Goal: Task Accomplishment & Management: Use online tool/utility

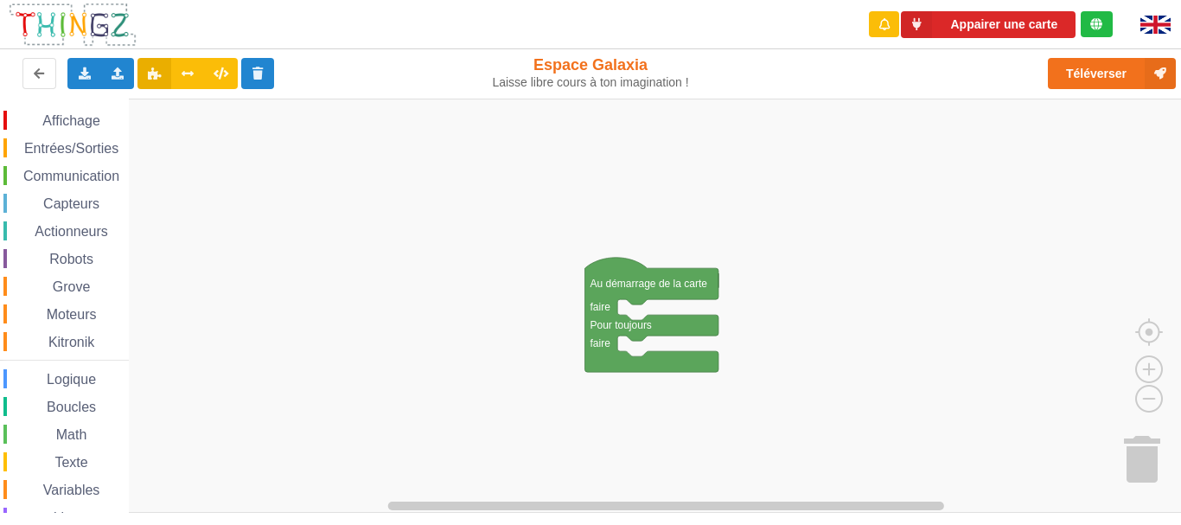
click at [73, 185] on div "Communication" at bounding box center [65, 175] width 125 height 19
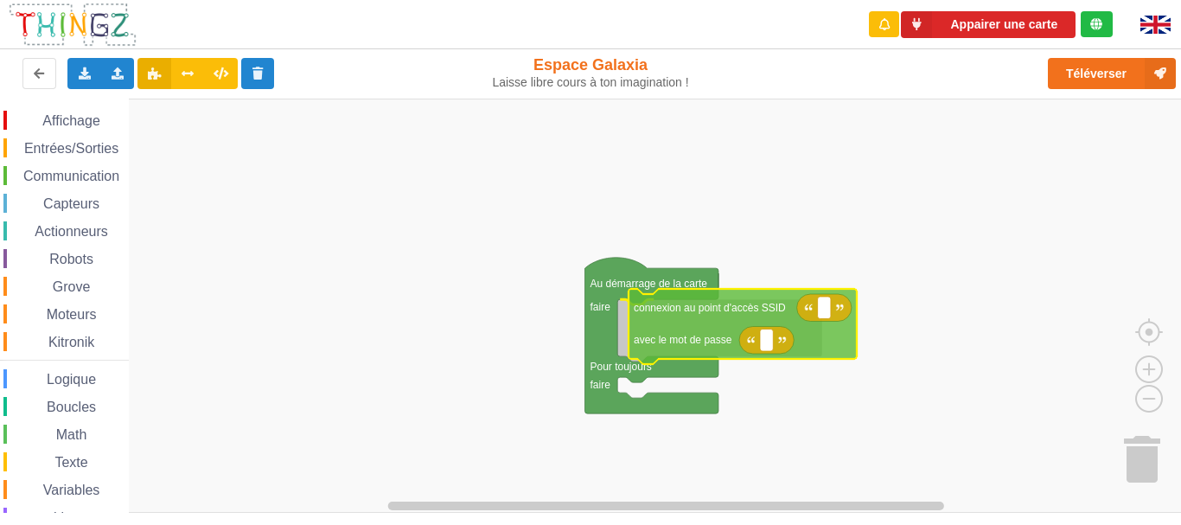
click at [688, 305] on div "Affichage Entrées/Sorties Communication Capteurs Actionneurs Robots Grove Moteu…" at bounding box center [596, 306] width 1193 height 414
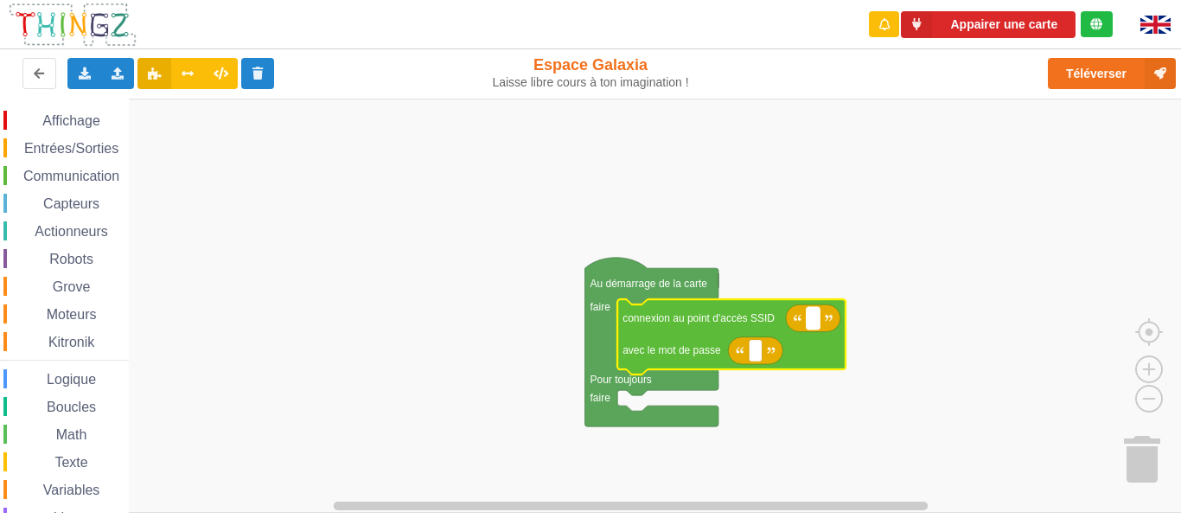
click at [818, 325] on rect "Espace de travail de Blocky" at bounding box center [812, 318] width 13 height 22
type input "galaxia"
click at [109, 145] on span "Entrées/Sorties" at bounding box center [71, 148] width 99 height 15
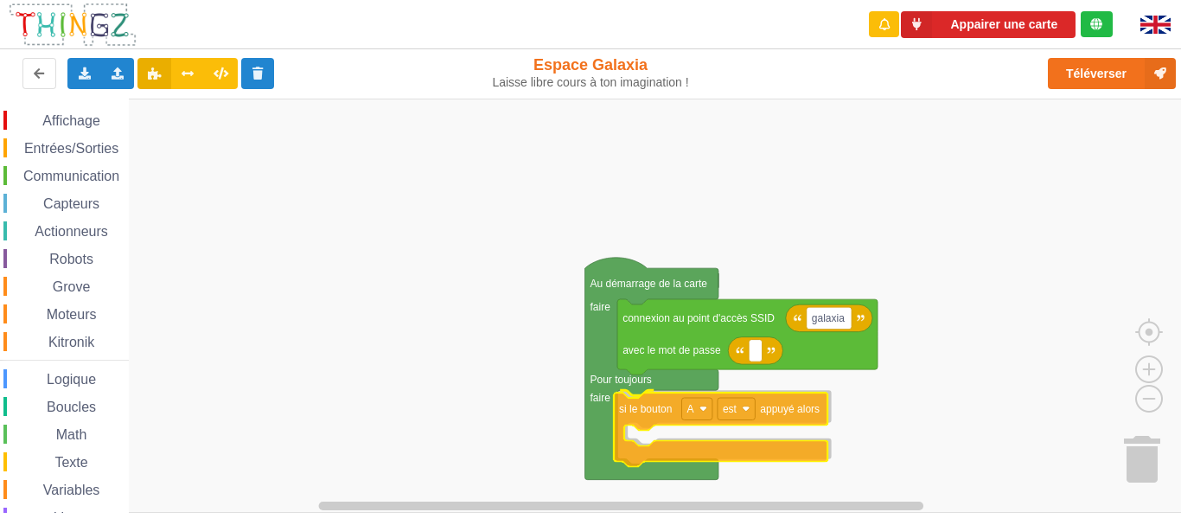
click at [657, 406] on div "Affichage Entrées/Sorties Communication Capteurs Actionneurs Robots Grove Moteu…" at bounding box center [596, 306] width 1193 height 414
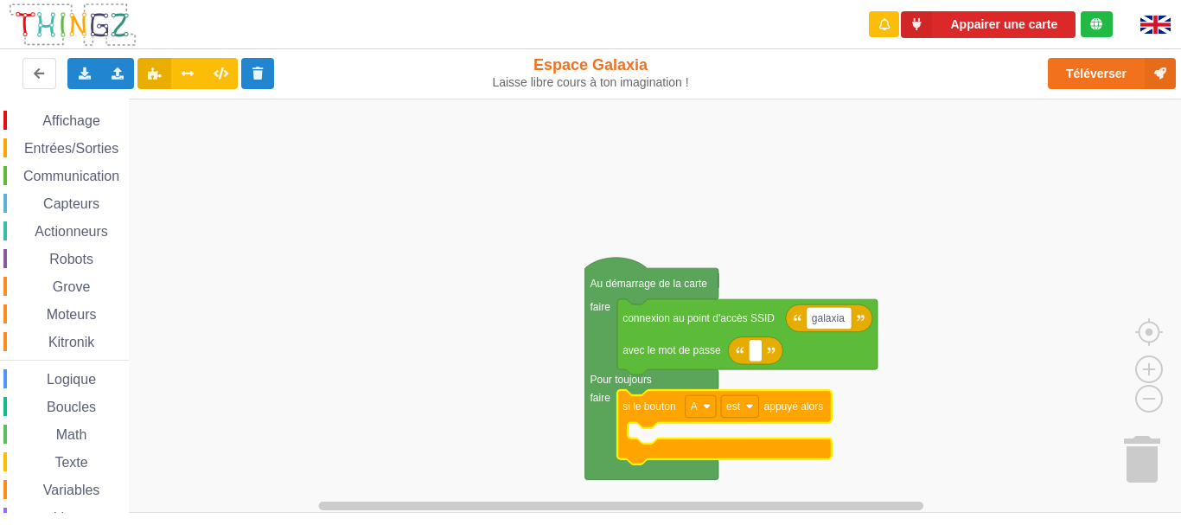
click at [86, 188] on div "Affichage Entrées/Sorties Communication Capteurs Actionneurs Robots Grove Moteu…" at bounding box center [64, 356] width 129 height 490
click at [82, 182] on span "Communication" at bounding box center [71, 176] width 101 height 15
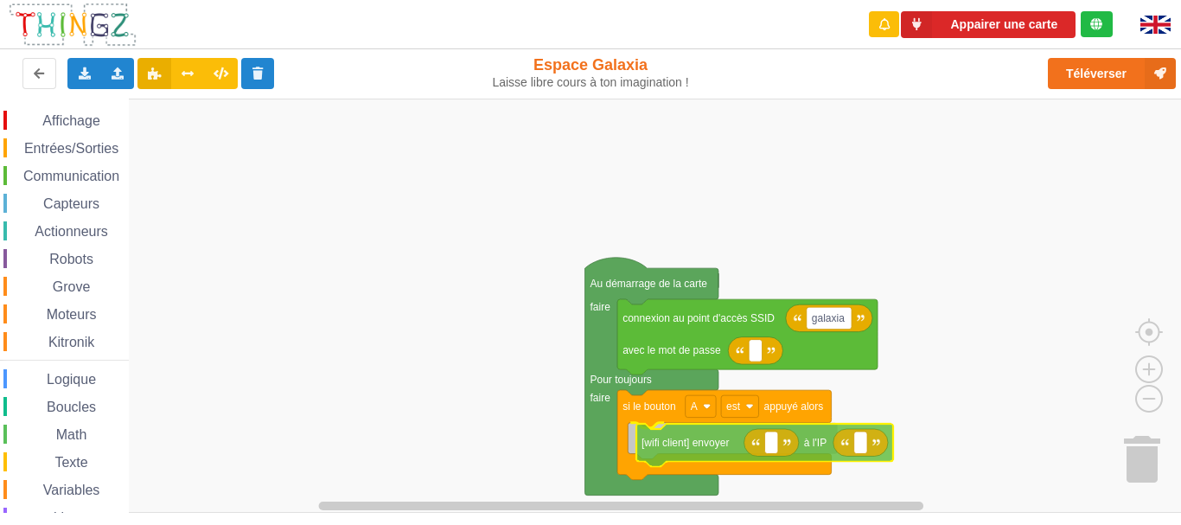
click at [723, 449] on div "Affichage Entrées/Sorties Communication Capteurs Actionneurs Robots Grove Moteu…" at bounding box center [596, 306] width 1193 height 414
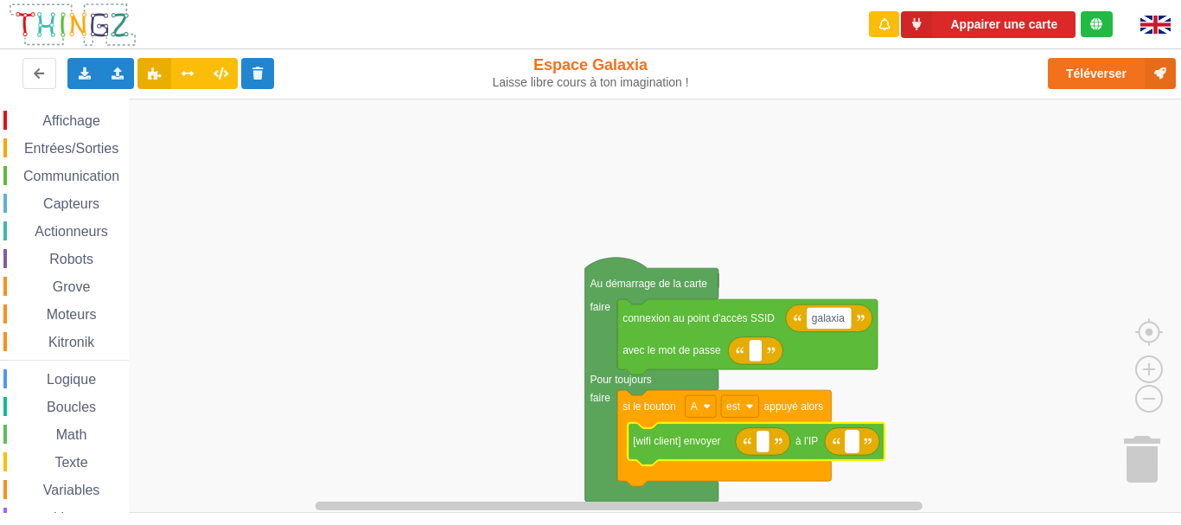
click at [857, 439] on rect "Espace de travail de Blocky" at bounding box center [851, 441] width 13 height 22
type input "[TECHNICAL_ID]"
click at [944, 378] on rect "Espace de travail de Blocky" at bounding box center [596, 306] width 1193 height 414
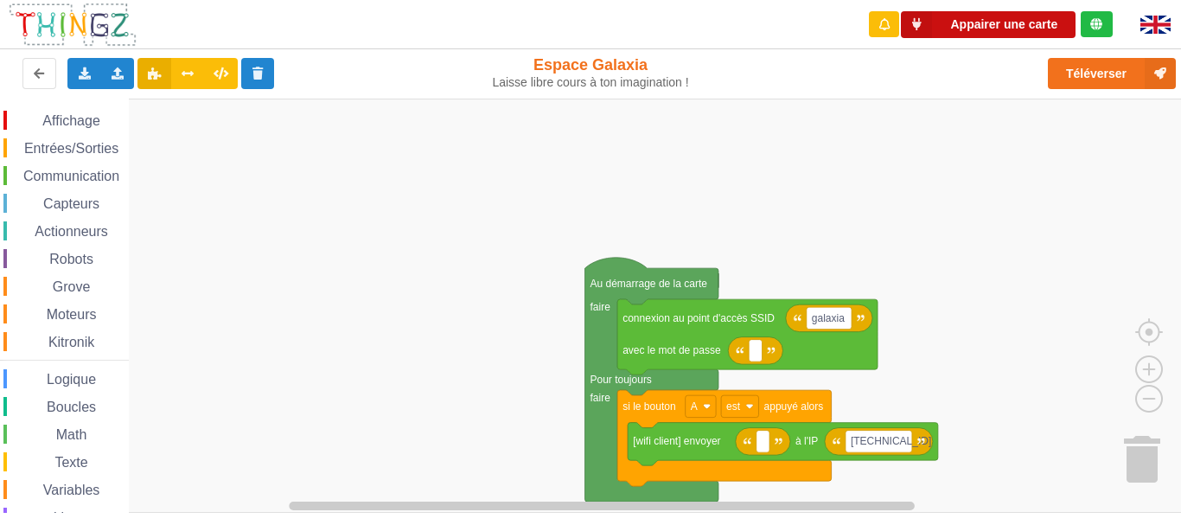
click at [979, 13] on button "Appairer une carte" at bounding box center [988, 24] width 175 height 27
click at [576, 207] on rect "Espace de travail de Blocky" at bounding box center [596, 306] width 1193 height 414
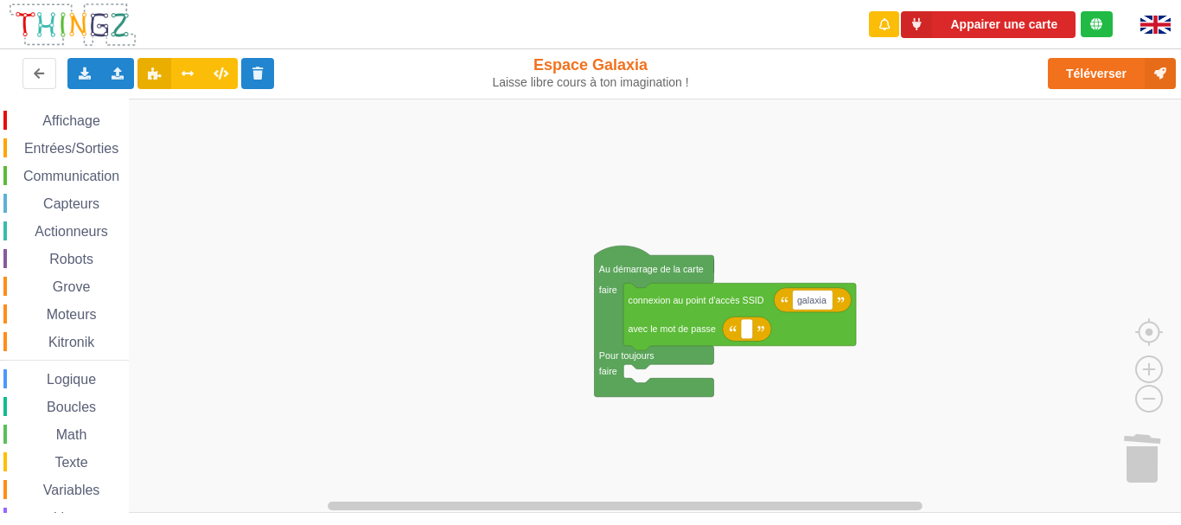
click at [75, 180] on span "Communication" at bounding box center [71, 176] width 101 height 15
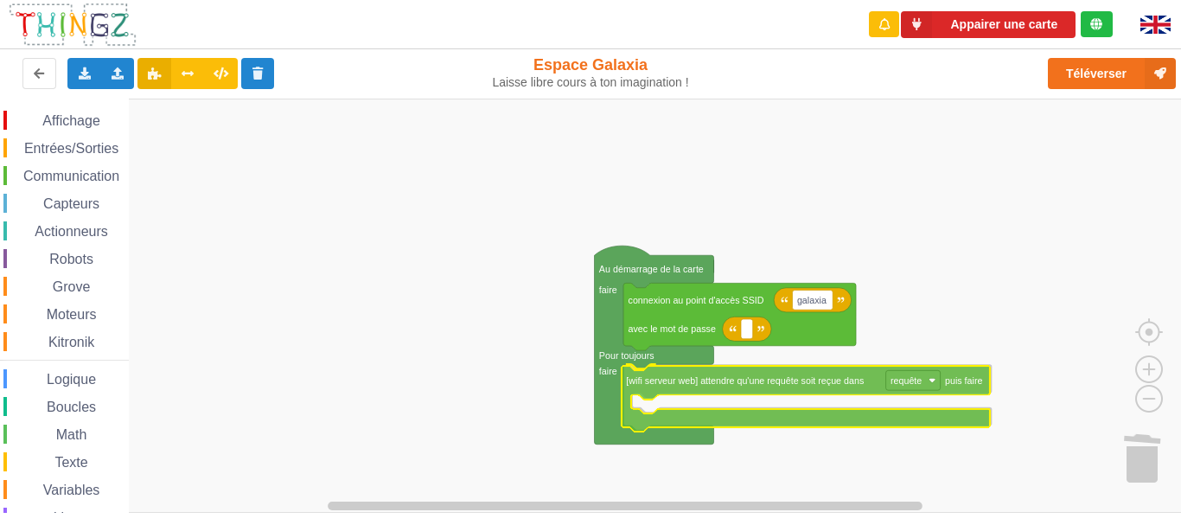
click at [710, 373] on div "Affichage Entrées/Sorties Communication Capteurs Actionneurs Robots Grove Moteu…" at bounding box center [596, 306] width 1193 height 414
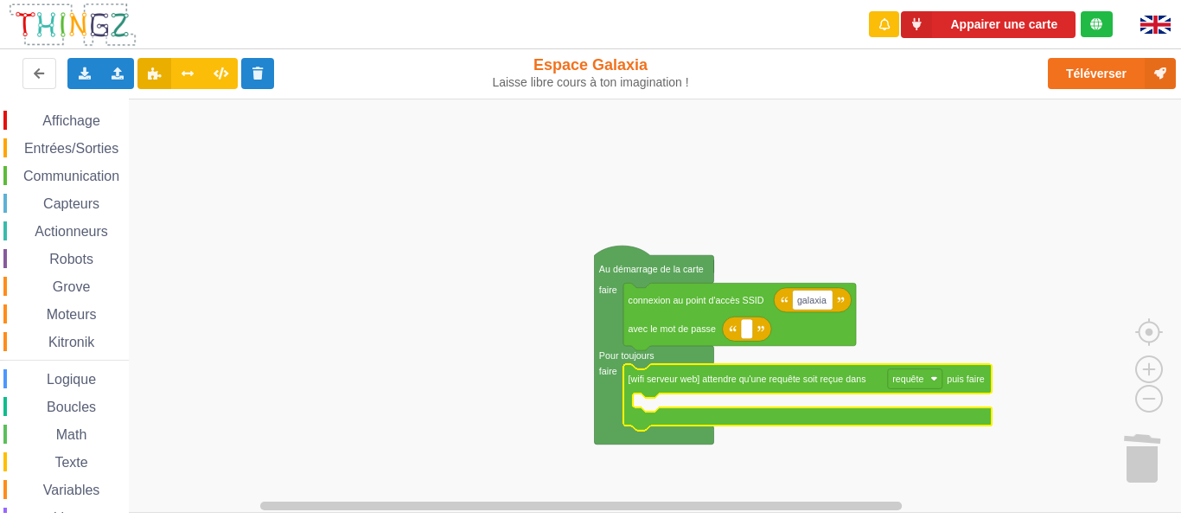
click at [89, 117] on span "Affichage" at bounding box center [71, 120] width 62 height 15
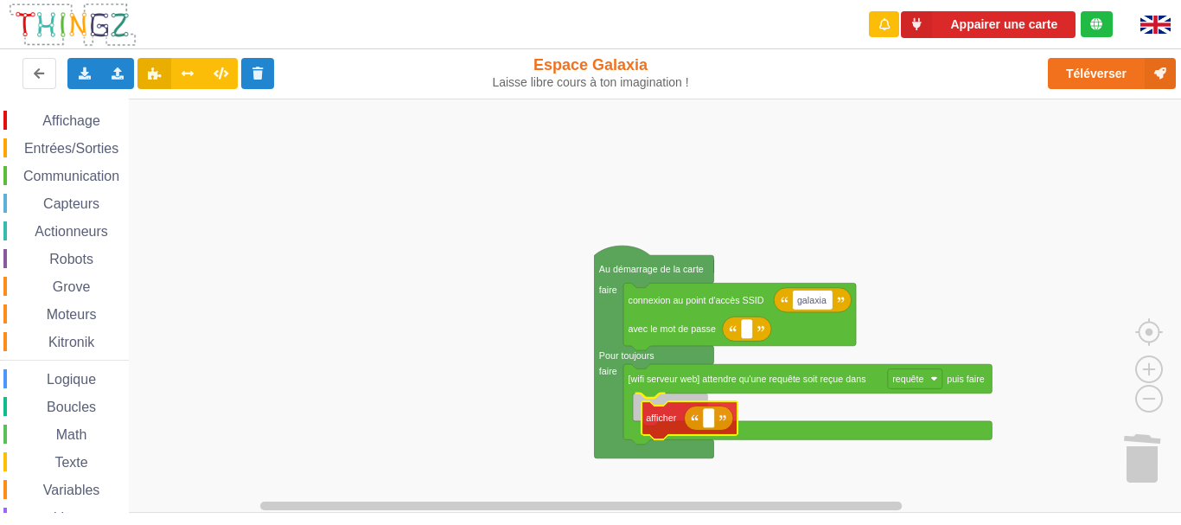
click at [664, 411] on div "Affichage Entrées/Sorties Communication Capteurs Actionneurs Robots Grove Moteu…" at bounding box center [596, 306] width 1193 height 414
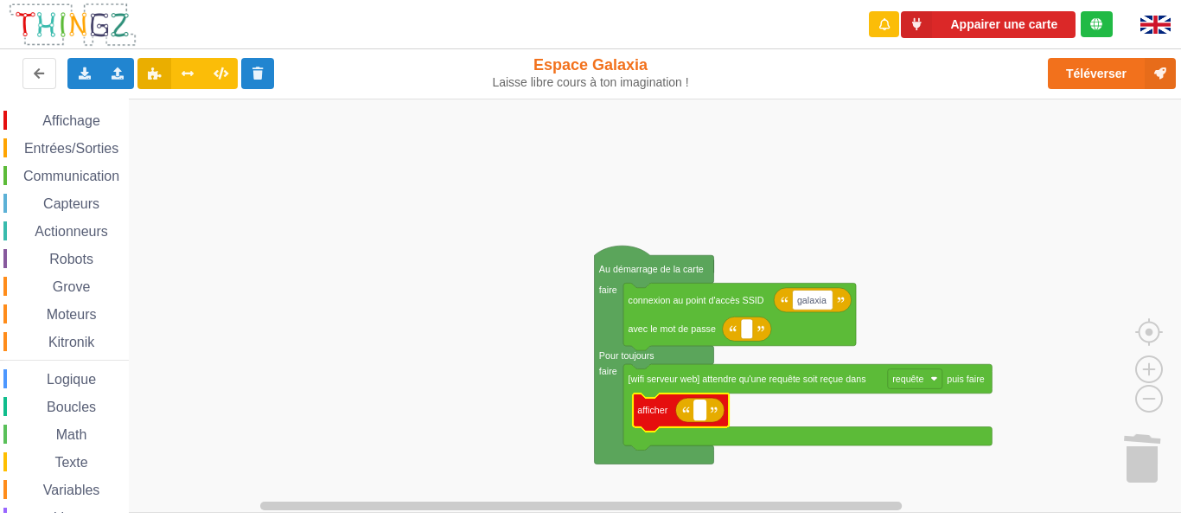
click at [703, 408] on rect "Espace de travail de Blocky" at bounding box center [700, 410] width 12 height 20
type input "bien recu"
click at [990, 12] on button "Appairer une carte" at bounding box center [988, 24] width 175 height 27
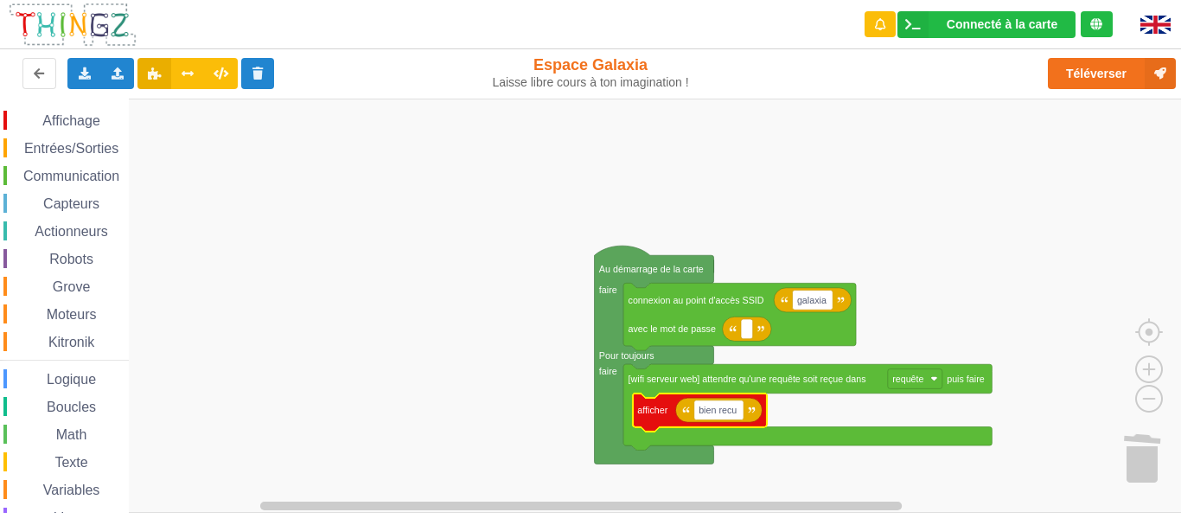
click at [108, 169] on span "Communication" at bounding box center [71, 176] width 101 height 15
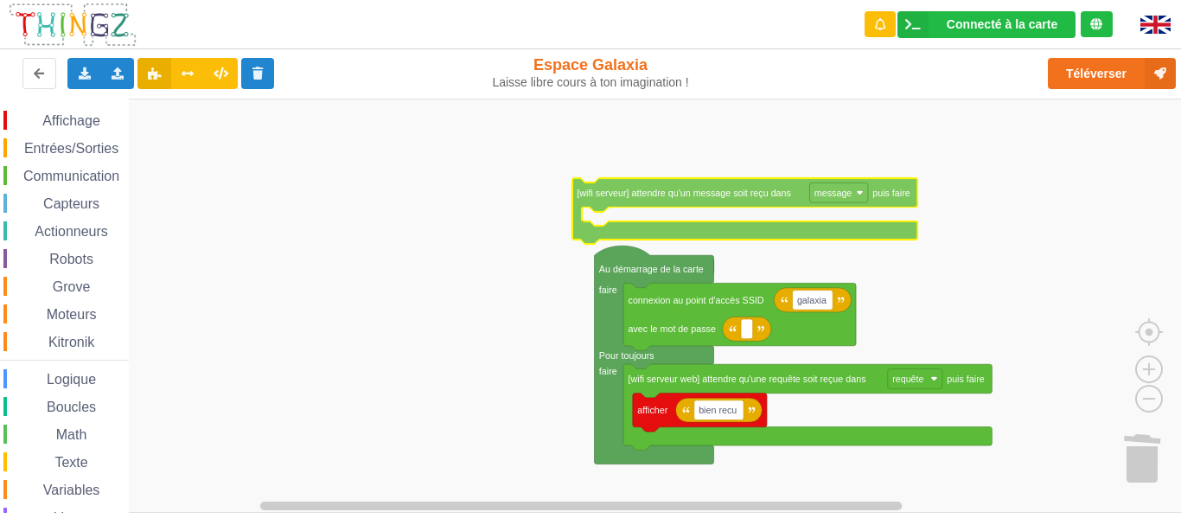
click at [657, 195] on div "Affichage Entrées/Sorties Communication Capteurs Actionneurs Robots Grove Moteu…" at bounding box center [596, 306] width 1193 height 414
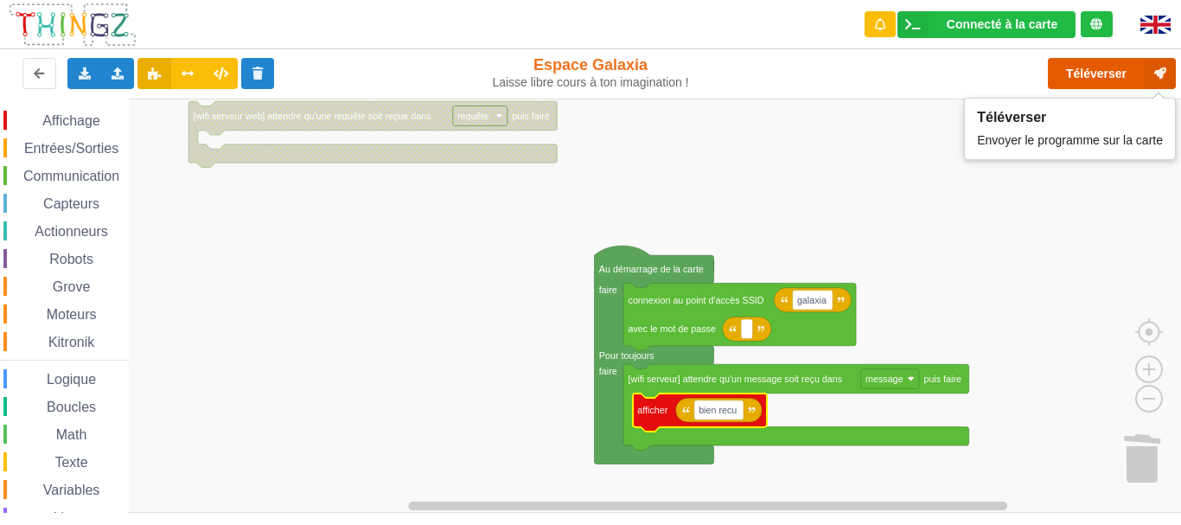
click at [1093, 67] on button "Téléverser" at bounding box center [1112, 73] width 128 height 31
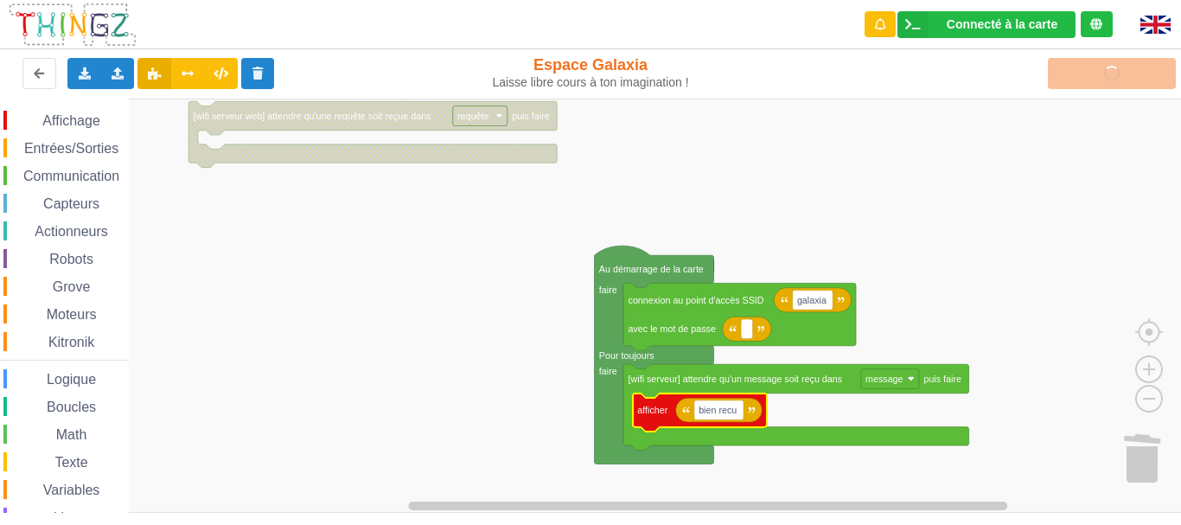
click at [100, 170] on span "Communication" at bounding box center [71, 176] width 101 height 15
click at [957, 239] on rect "Espace de travail de Blocky" at bounding box center [596, 306] width 1193 height 414
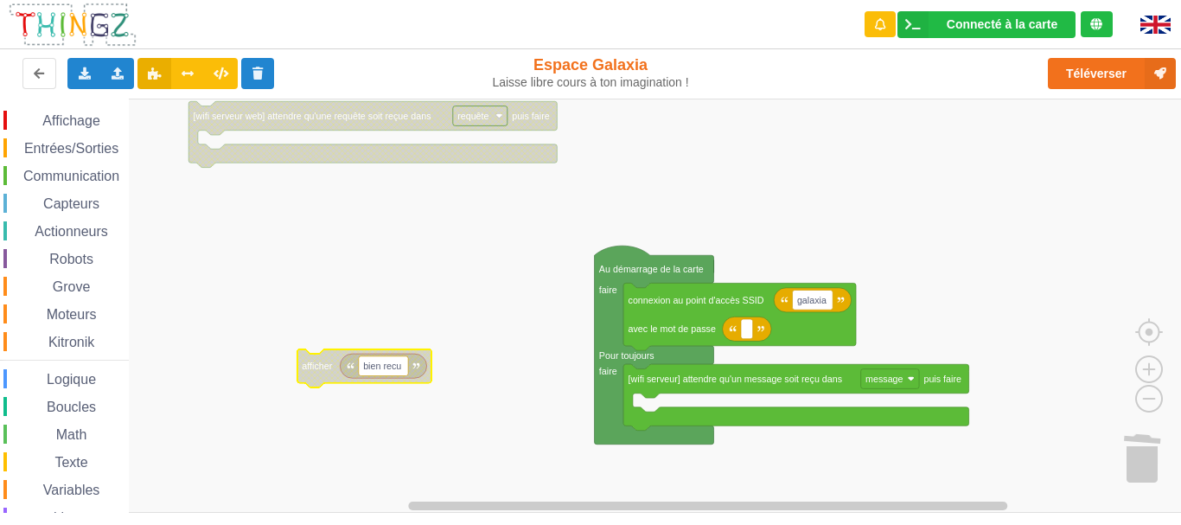
click at [76, 112] on div "Affichage" at bounding box center [65, 120] width 125 height 19
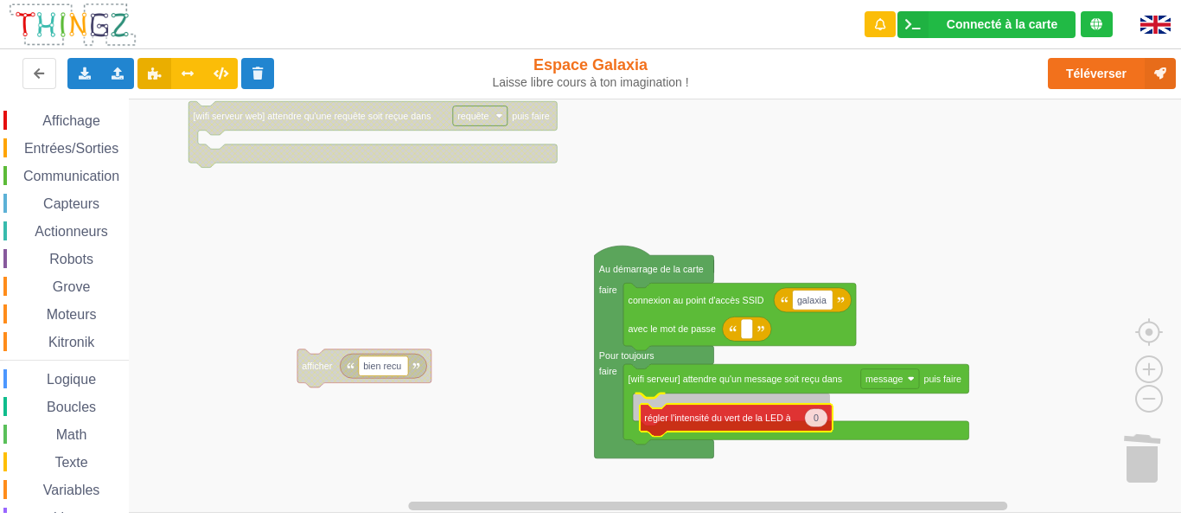
click at [712, 417] on div "Affichage Entrées/Sorties Communication Capteurs Actionneurs Robots Grove Moteu…" at bounding box center [596, 306] width 1193 height 414
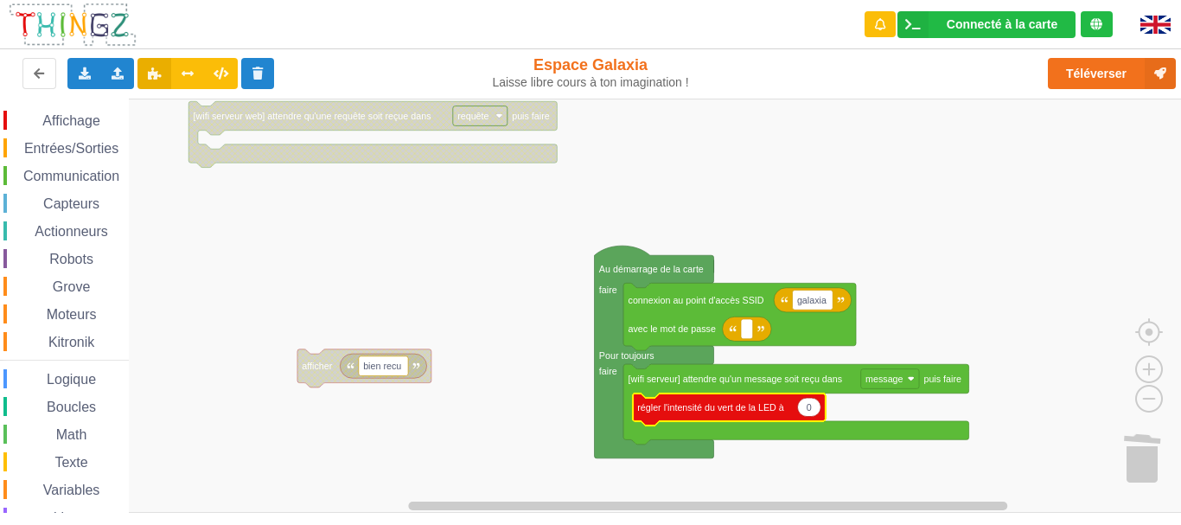
click at [809, 407] on text "0" at bounding box center [808, 407] width 5 height 10
type input "255"
click at [74, 124] on span "Affichage" at bounding box center [71, 120] width 62 height 15
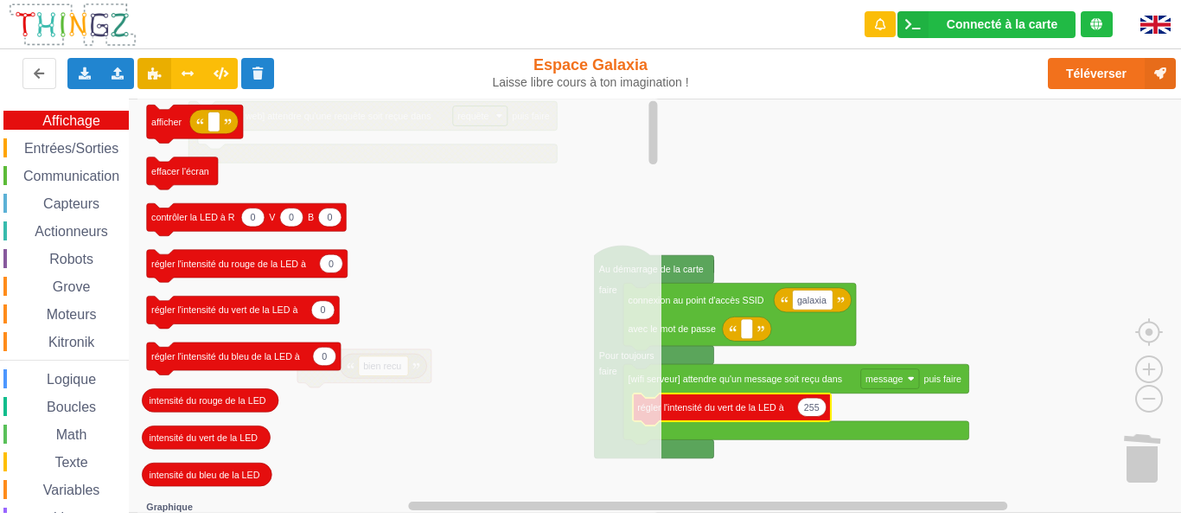
click at [83, 142] on span "Entrées/Sorties" at bounding box center [71, 148] width 99 height 15
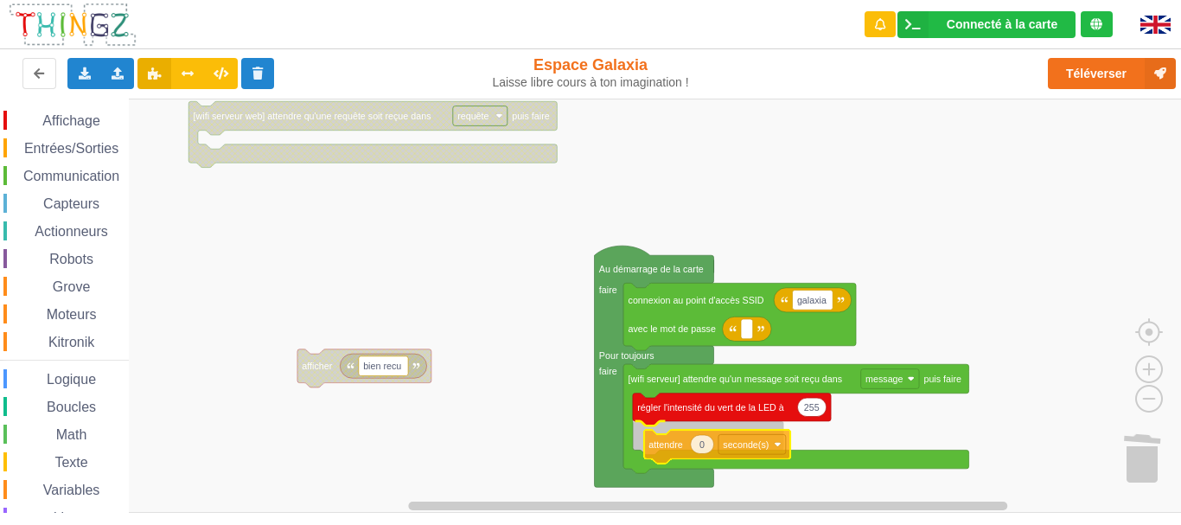
click at [665, 434] on div "Affichage Entrées/Sorties Communication Capteurs Actionneurs Robots Grove Moteu…" at bounding box center [596, 306] width 1193 height 414
click at [688, 437] on text "0" at bounding box center [690, 435] width 5 height 10
type input "5"
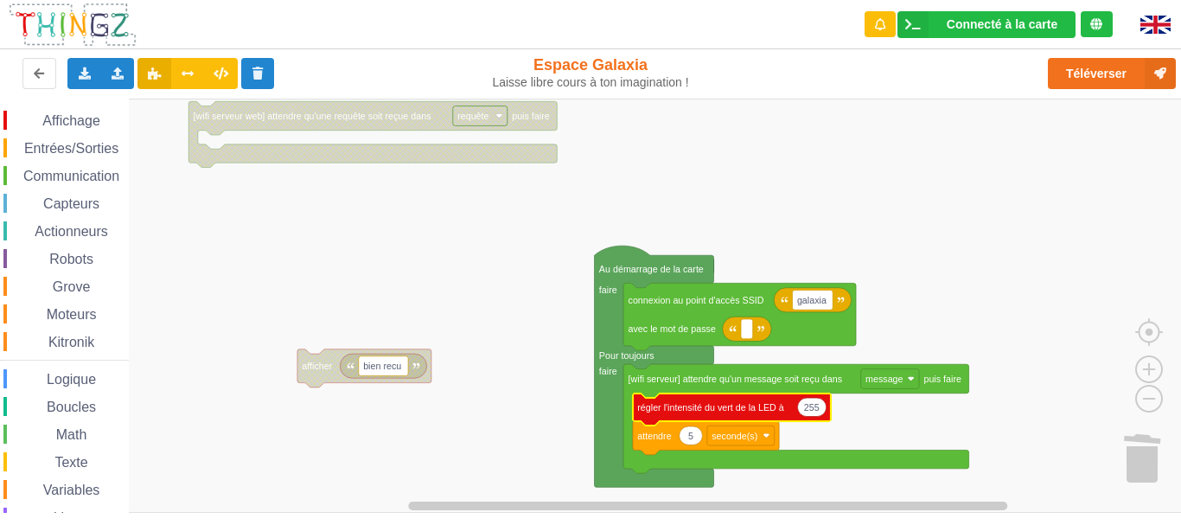
click at [676, 408] on text "régler l'intensité du vert de la LED à" at bounding box center [710, 407] width 147 height 10
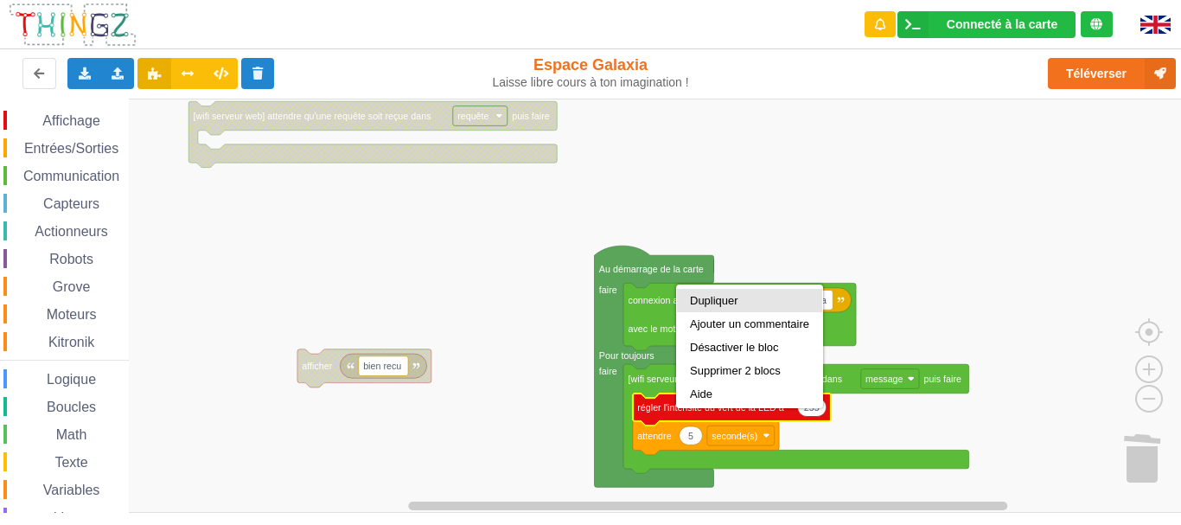
click at [709, 302] on div "Dupliquer" at bounding box center [749, 300] width 119 height 13
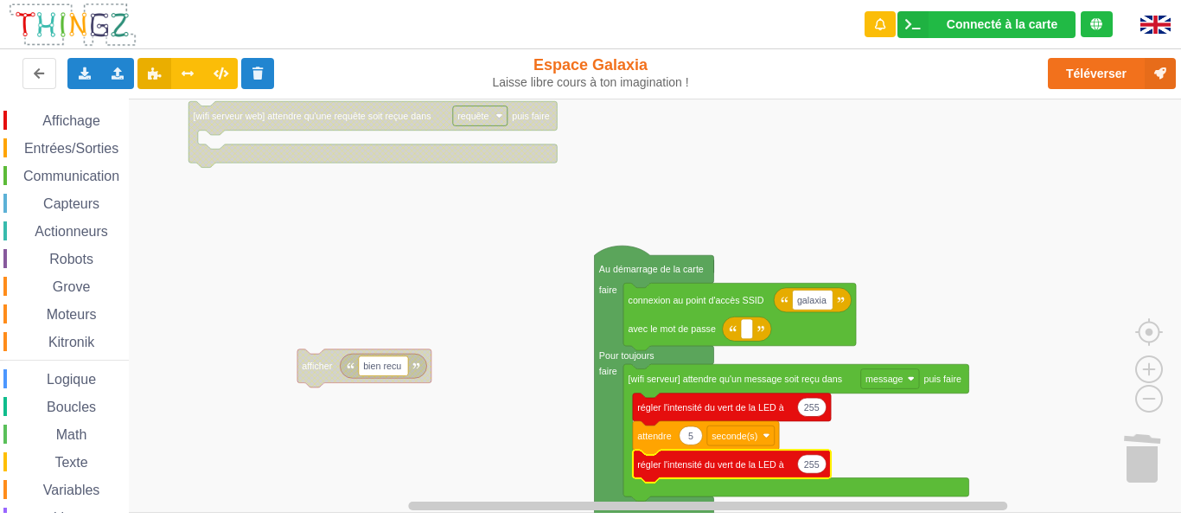
click at [816, 468] on text "255" at bounding box center [812, 463] width 16 height 10
type input "0"
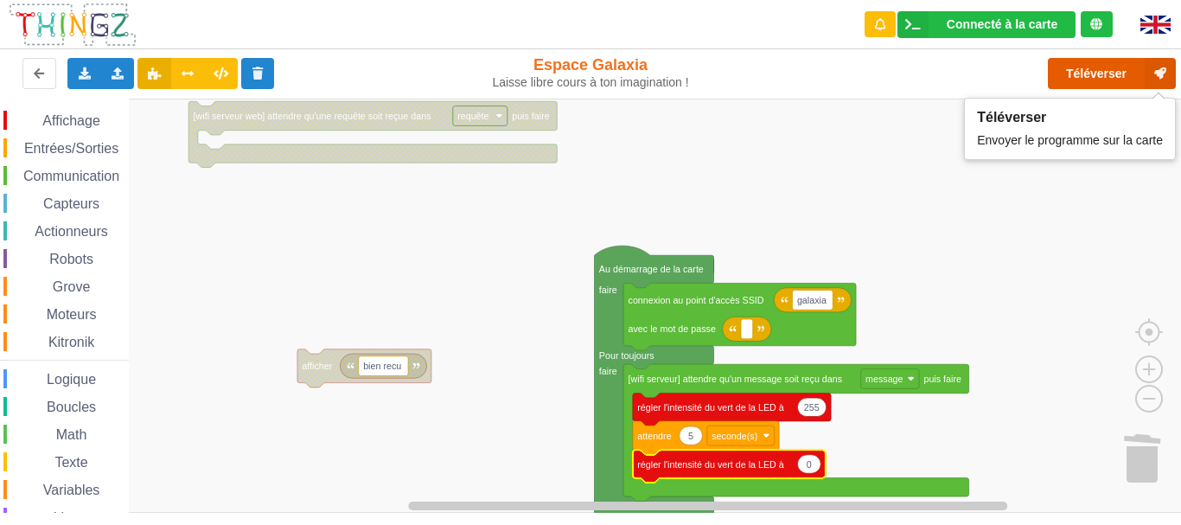
click at [1095, 76] on button "Téléverser" at bounding box center [1112, 73] width 128 height 31
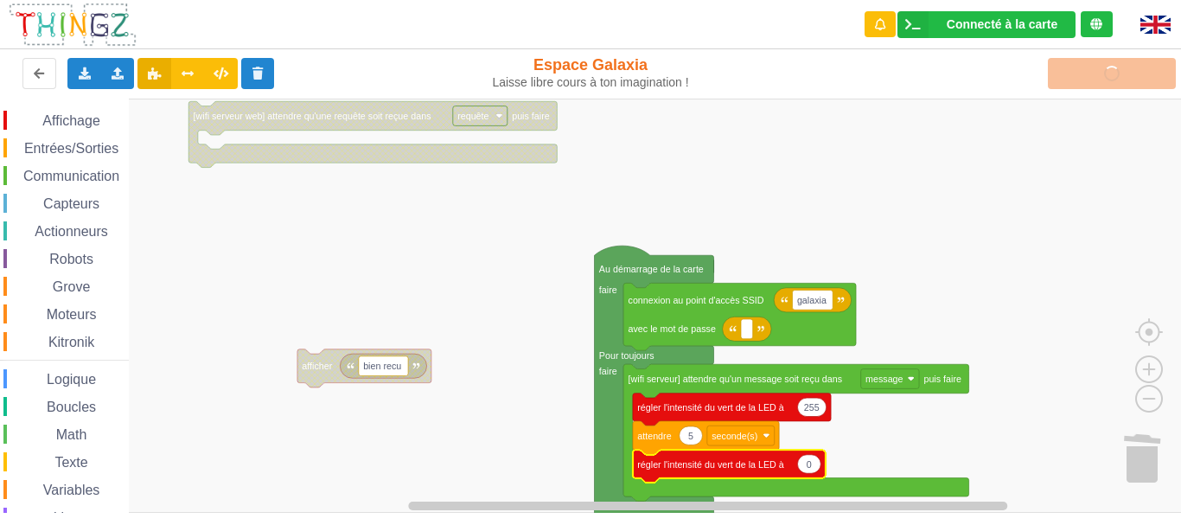
click at [906, 232] on rect "Espace de travail de Blocky" at bounding box center [596, 306] width 1193 height 414
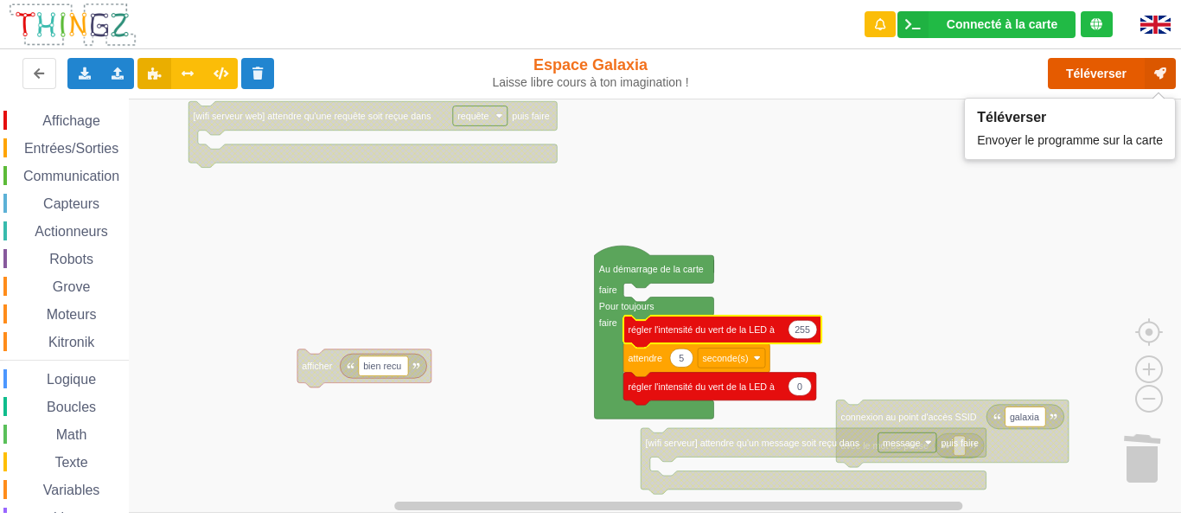
click at [1108, 69] on button "Téléverser" at bounding box center [1112, 73] width 128 height 31
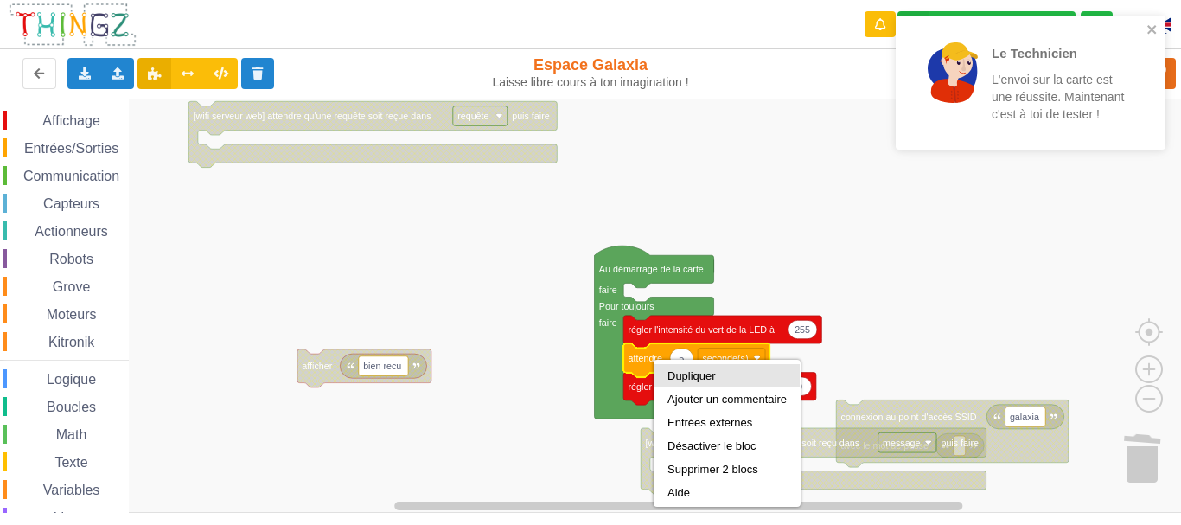
click at [689, 383] on div "Dupliquer" at bounding box center [726, 375] width 145 height 23
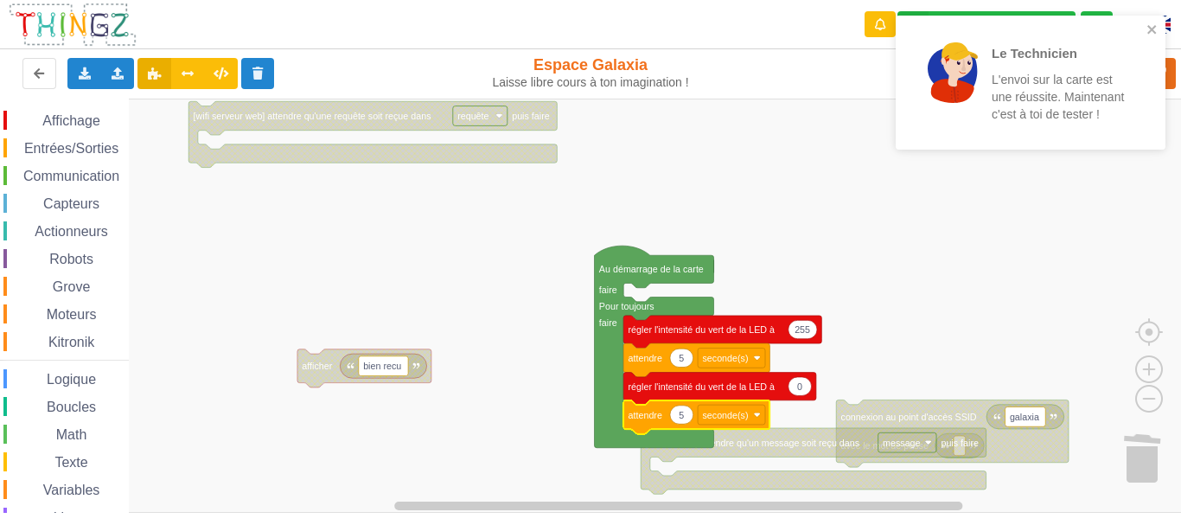
click at [681, 411] on text "5" at bounding box center [681, 414] width 5 height 10
type input "2"
click at [1155, 29] on icon "close" at bounding box center [1152, 29] width 12 height 14
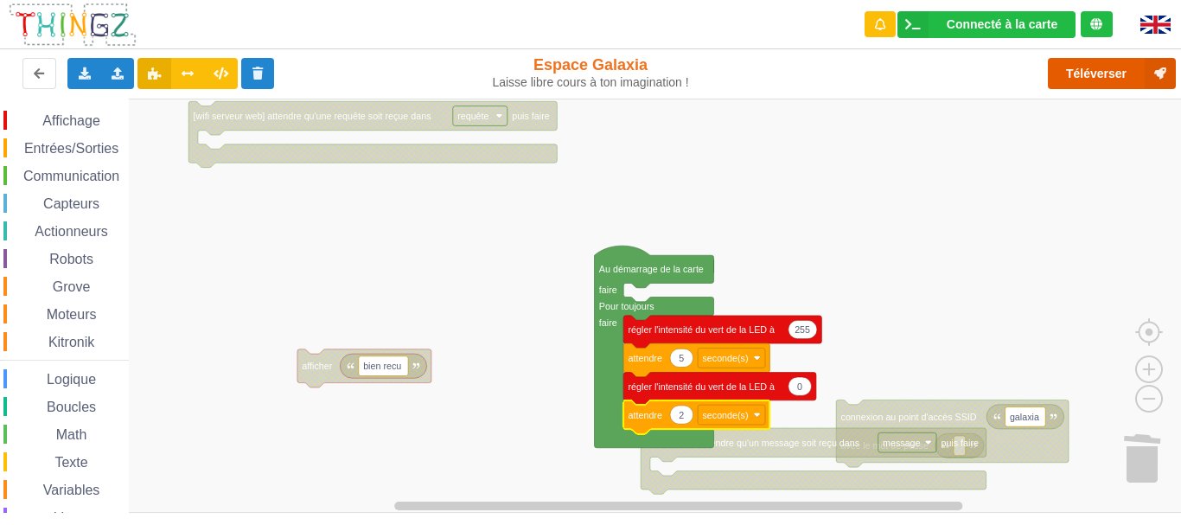
click at [1125, 75] on button "Téléverser" at bounding box center [1112, 73] width 128 height 31
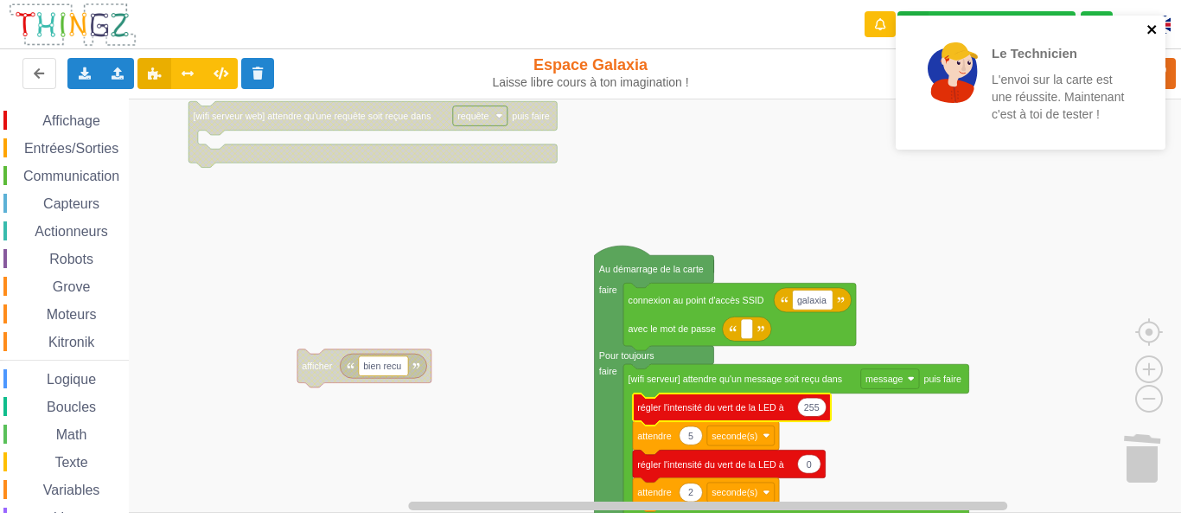
click at [1151, 30] on icon "close" at bounding box center [1151, 29] width 9 height 9
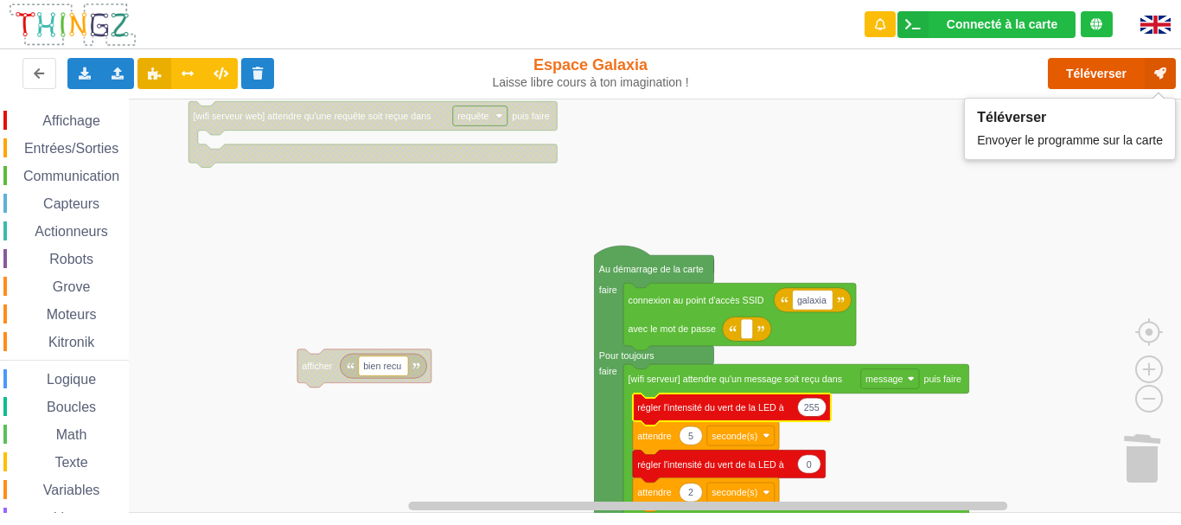
click at [1066, 74] on button "Téléverser" at bounding box center [1112, 73] width 128 height 31
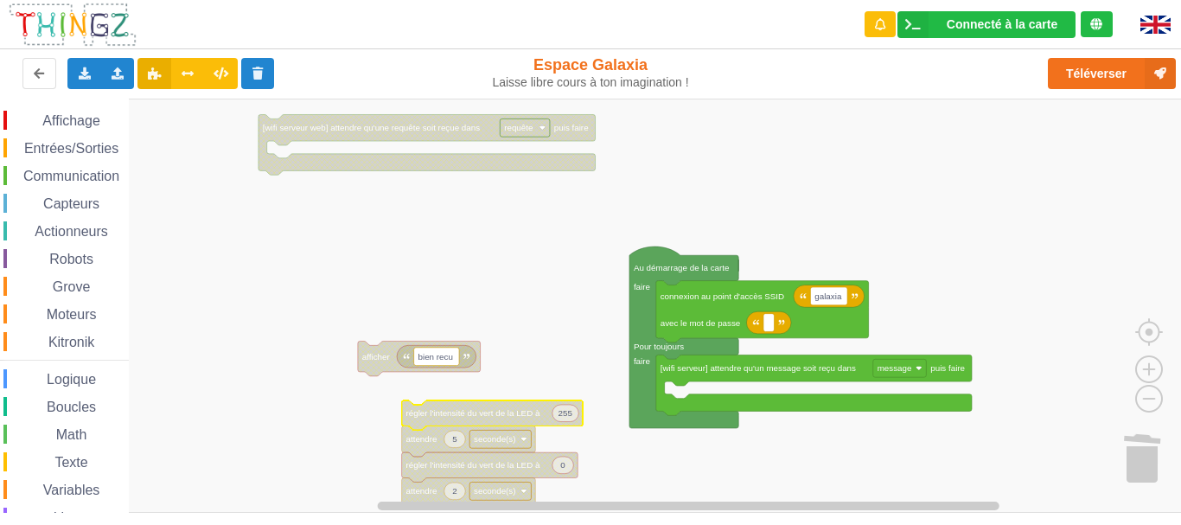
click at [80, 147] on span "Entrées/Sorties" at bounding box center [71, 148] width 99 height 15
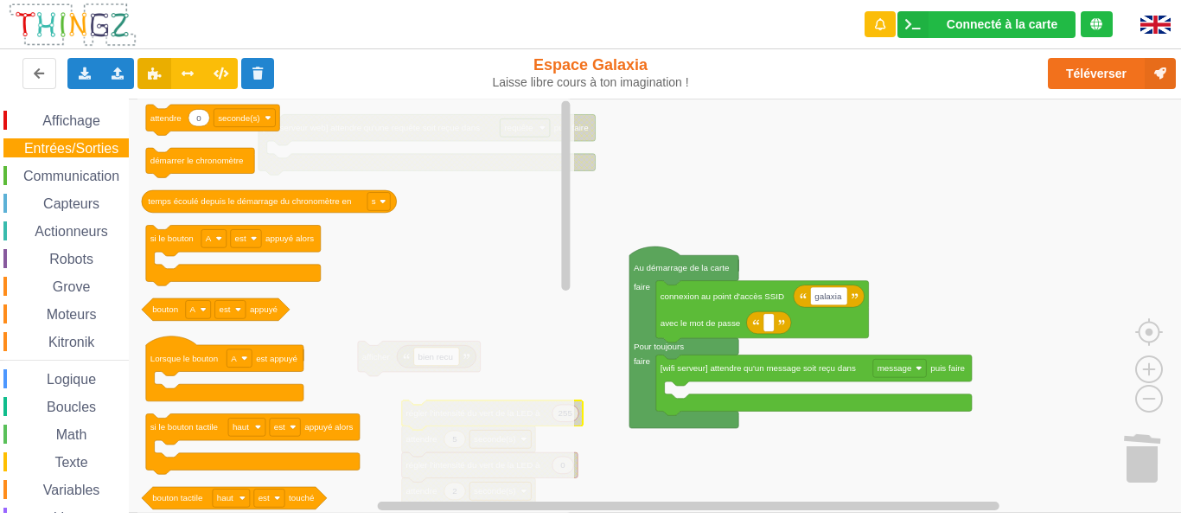
click at [80, 374] on span "Logique" at bounding box center [71, 379] width 54 height 15
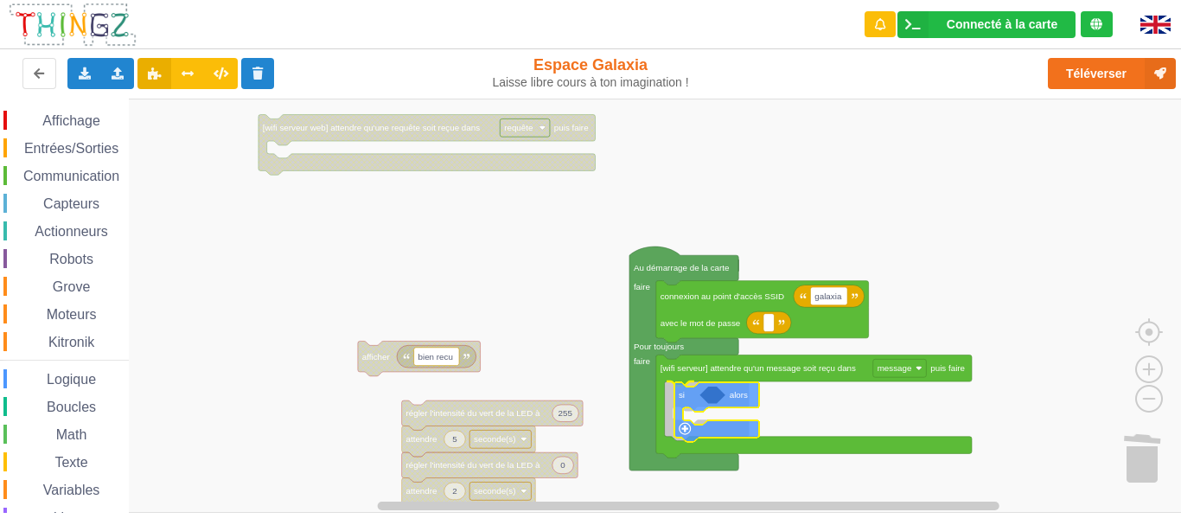
click at [681, 386] on div "Affichage Entrées/Sorties Communication Capteurs Actionneurs Robots Grove Moteu…" at bounding box center [596, 306] width 1193 height 414
click at [78, 375] on span "Logique" at bounding box center [71, 379] width 54 height 15
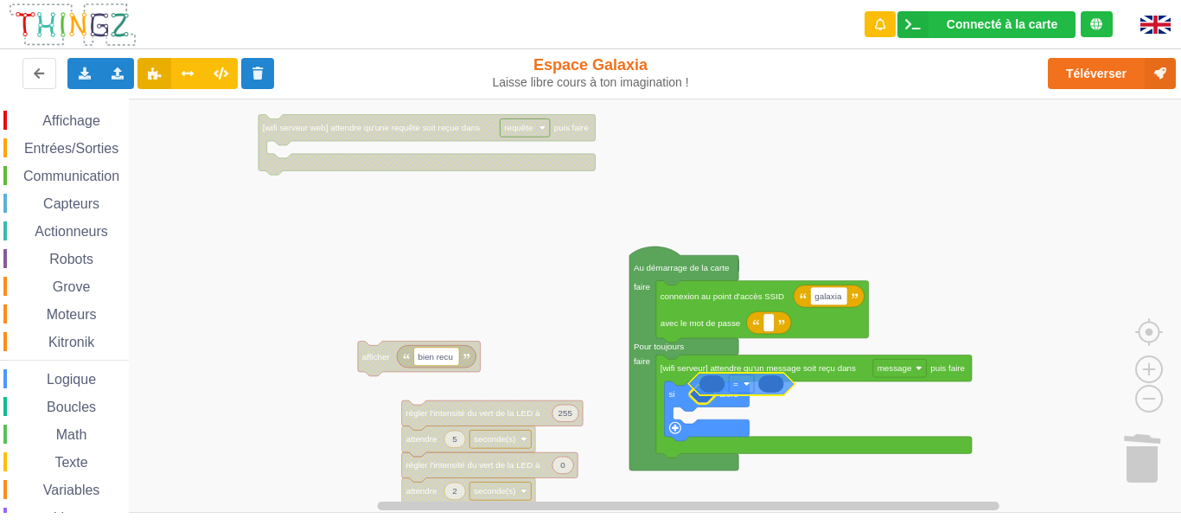
click at [744, 381] on div "Affichage Entrées/Sorties Communication Capteurs Actionneurs Robots Grove Moteu…" at bounding box center [596, 306] width 1193 height 414
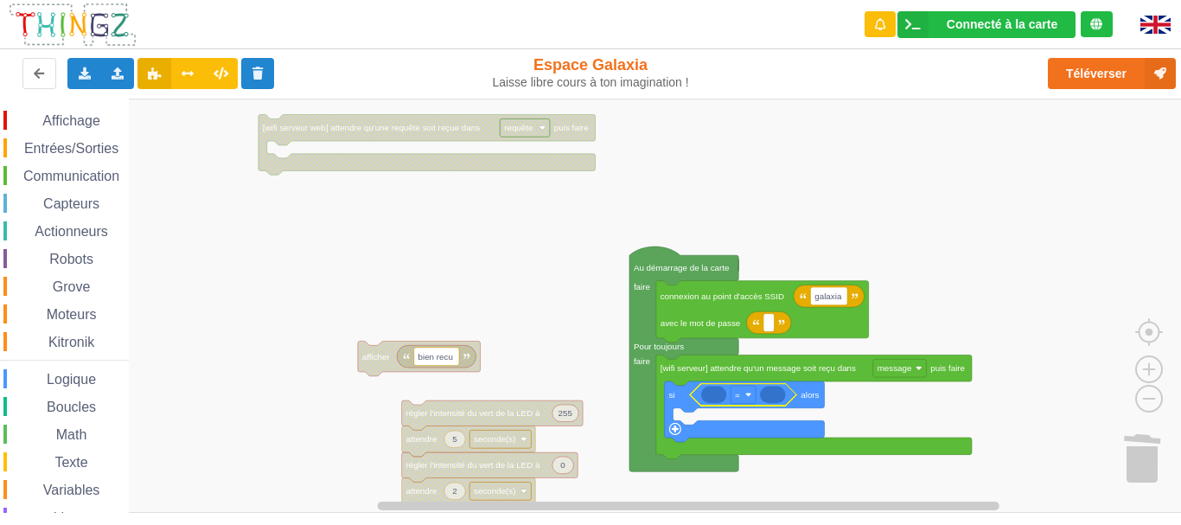
click at [63, 385] on span "Logique" at bounding box center [71, 379] width 54 height 15
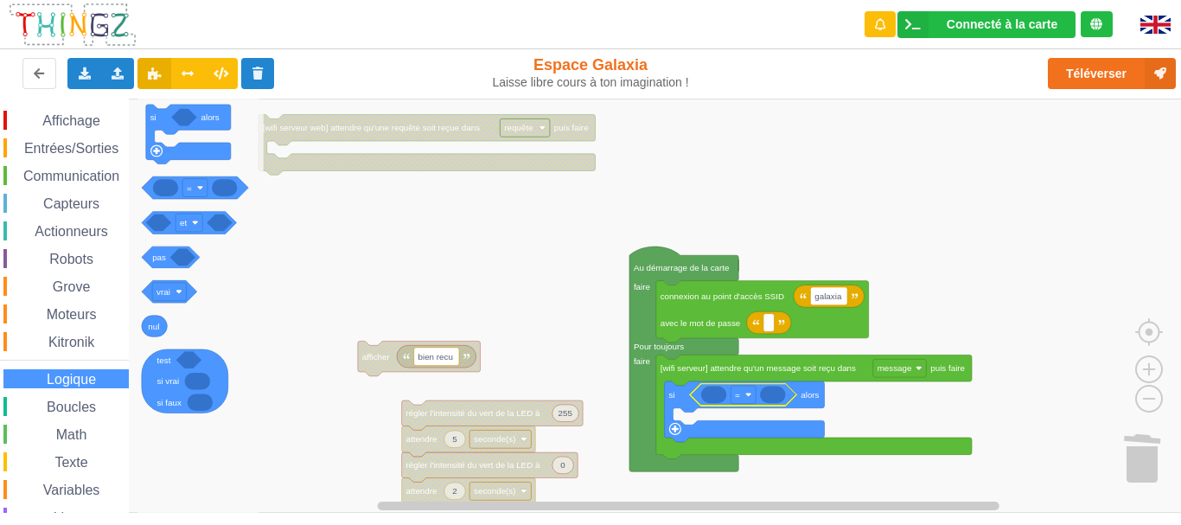
click at [78, 467] on span "Texte" at bounding box center [71, 462] width 38 height 15
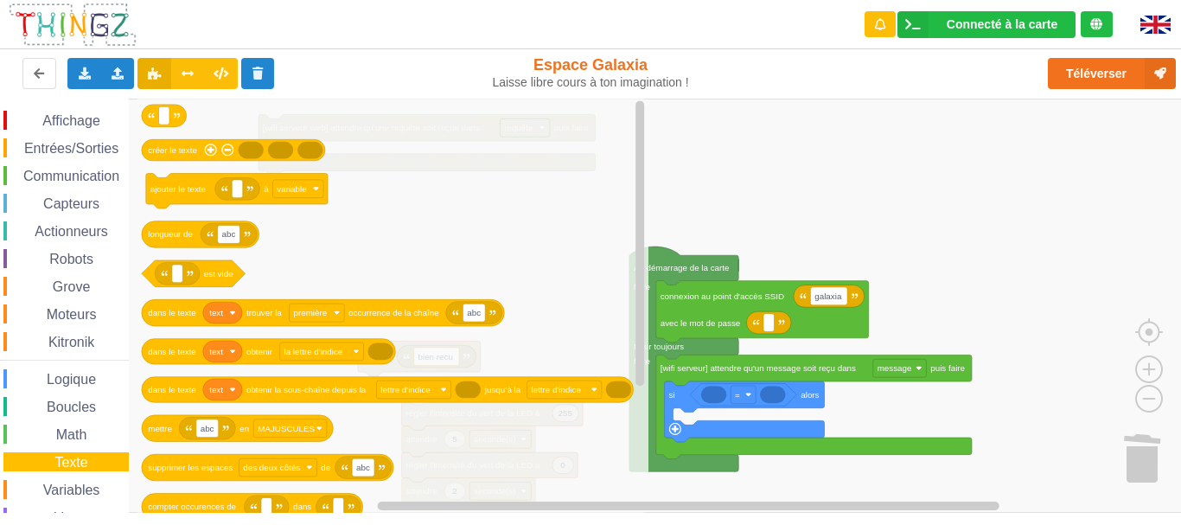
click at [320, 213] on icon "créer le texte ajouter le texte à variable abc longueur de est vide text abc da…" at bounding box center [392, 306] width 511 height 414
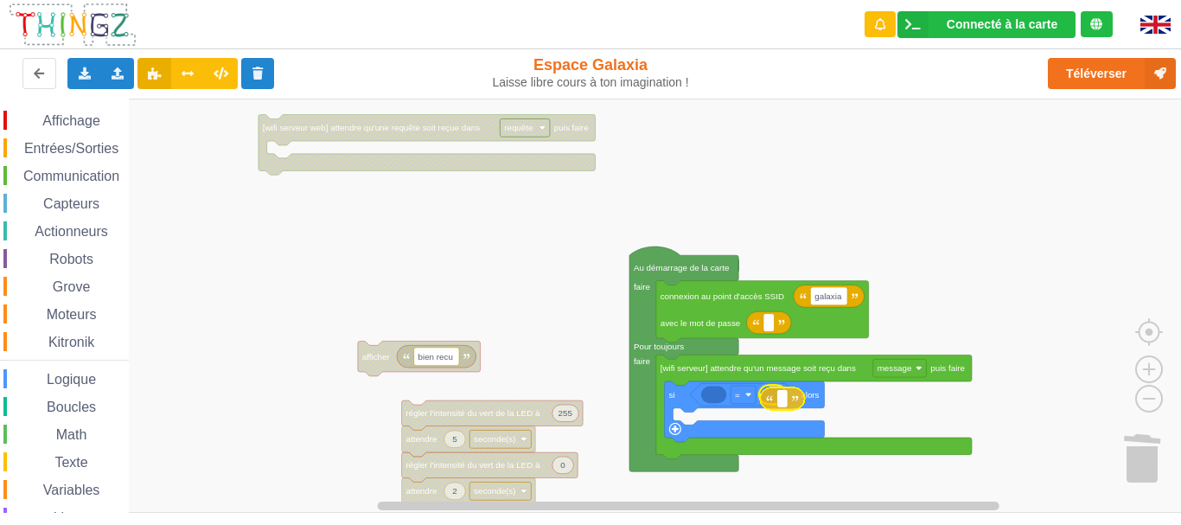
click at [768, 398] on div "Affichage Entrées/Sorties Communication Capteurs Actionneurs Robots Grove Moteu…" at bounding box center [596, 306] width 1193 height 414
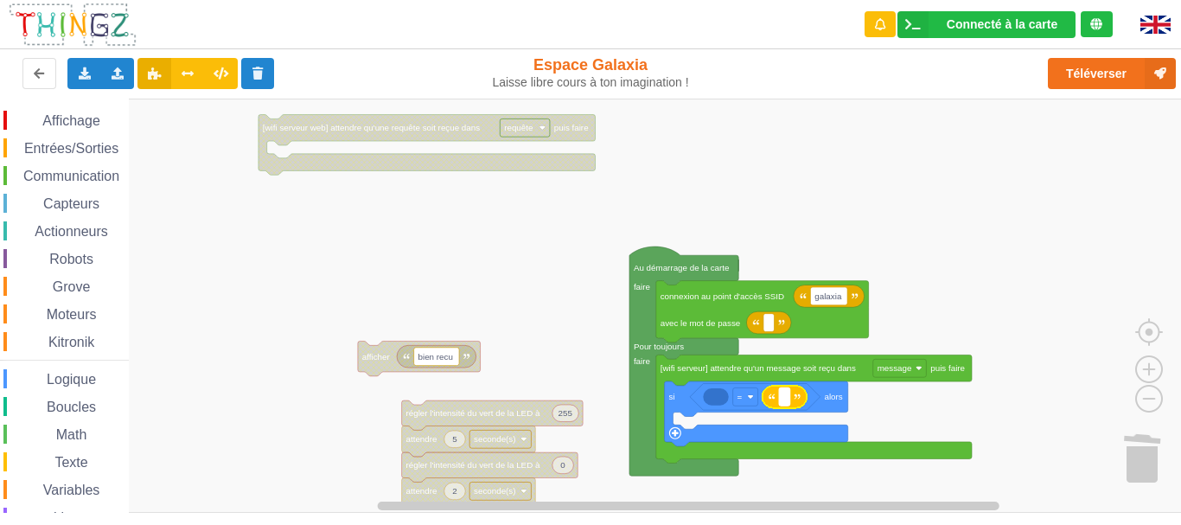
click at [790, 399] on rect "Espace de travail de Blocky" at bounding box center [784, 396] width 11 height 18
type input "vert"
click at [83, 484] on span "Variables" at bounding box center [72, 489] width 62 height 15
click at [54, 425] on div "Affichage Entrées/Sorties Communication Capteurs Actionneurs Robots Grove Moteu…" at bounding box center [596, 306] width 1193 height 414
click at [73, 492] on span "Variables" at bounding box center [72, 489] width 62 height 15
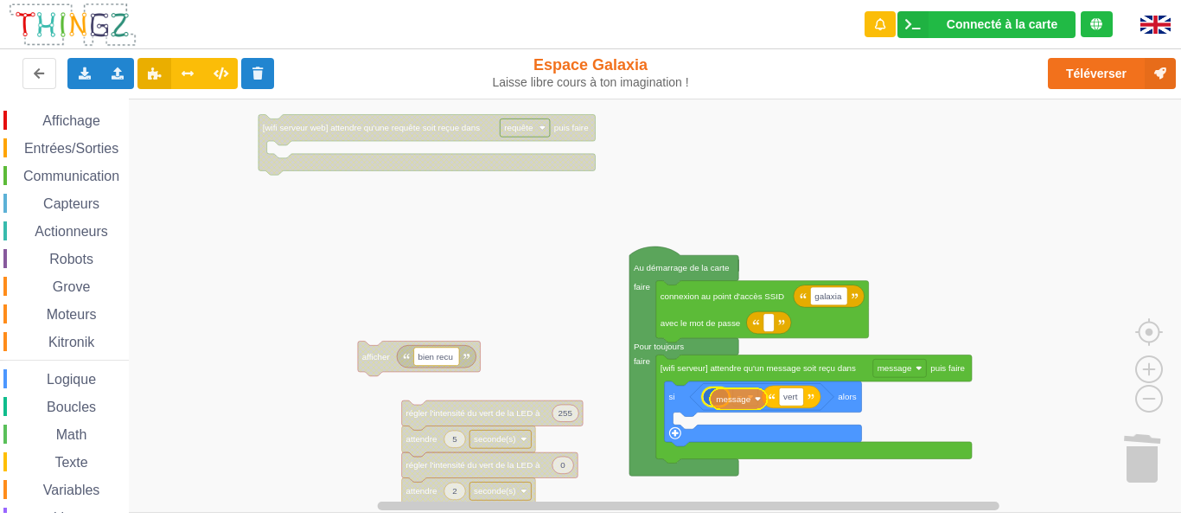
click at [730, 395] on div "Affichage Entrées/Sorties Communication Capteurs Actionneurs Robots Grove Moteu…" at bounding box center [596, 306] width 1193 height 414
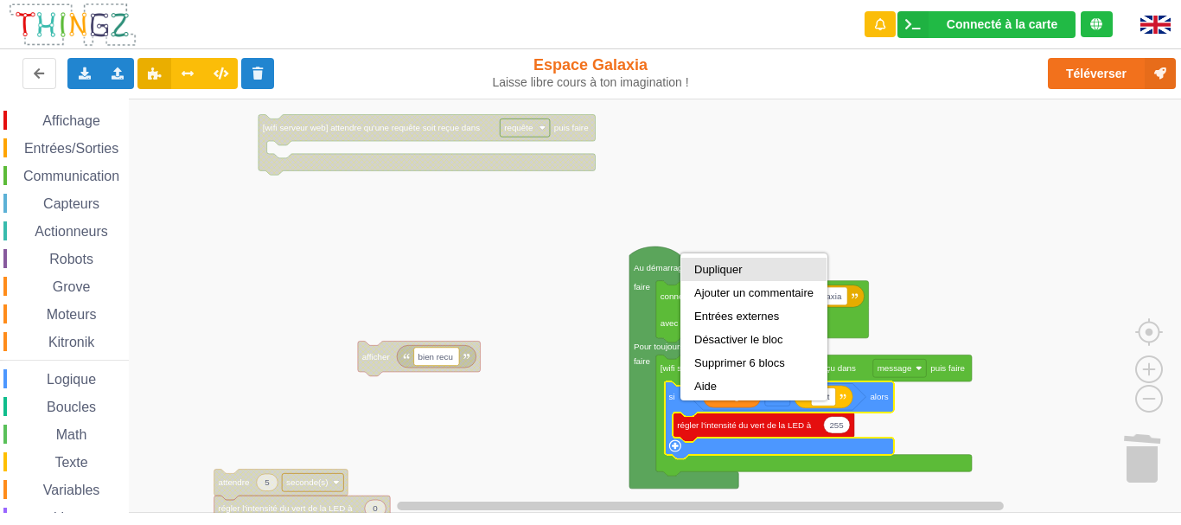
click at [716, 273] on div "Dupliquer" at bounding box center [753, 269] width 119 height 13
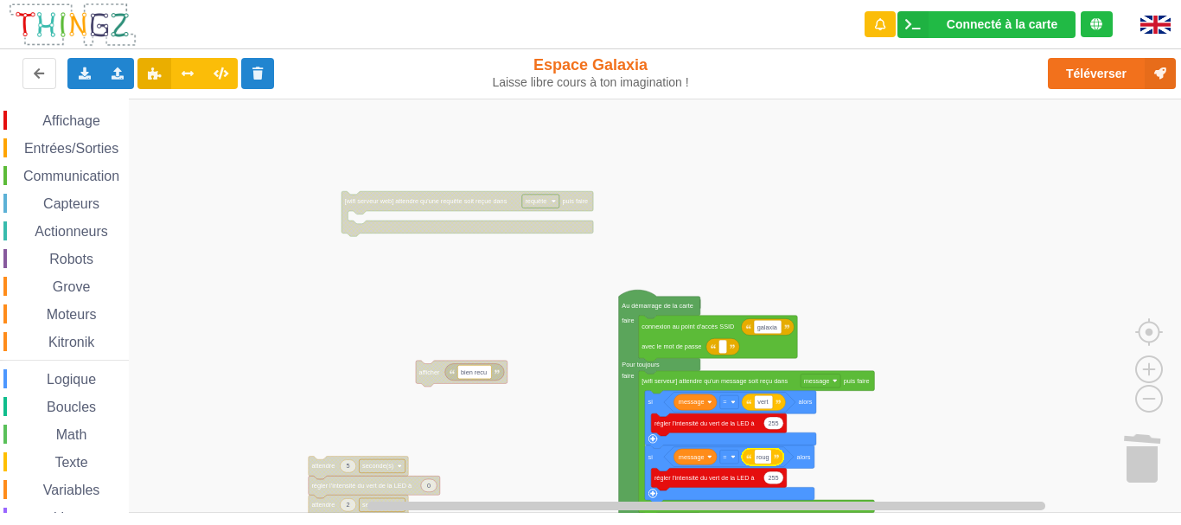
type input "rouge"
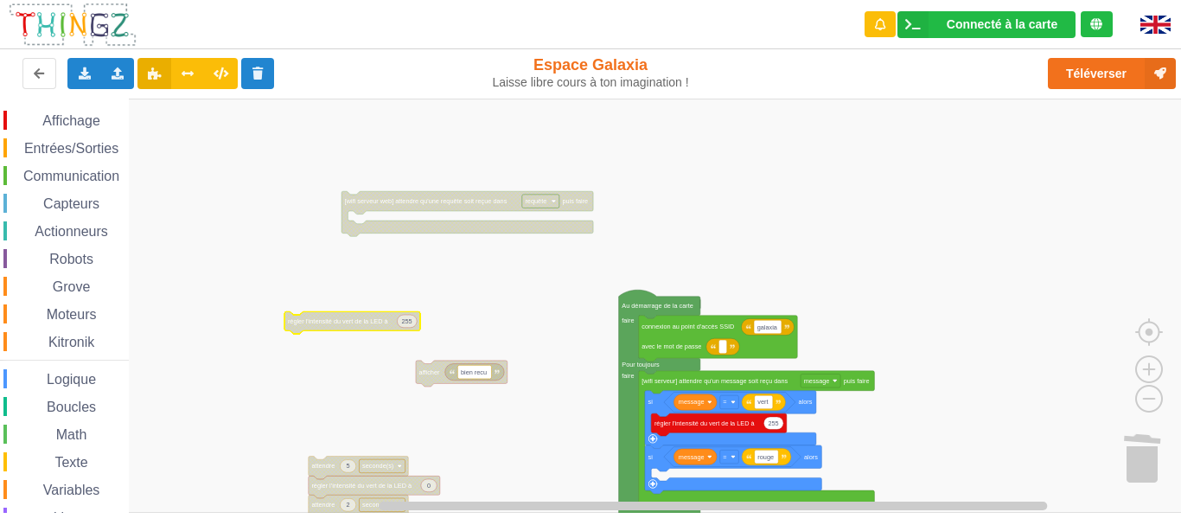
click at [80, 114] on span "Affichage" at bounding box center [71, 120] width 62 height 15
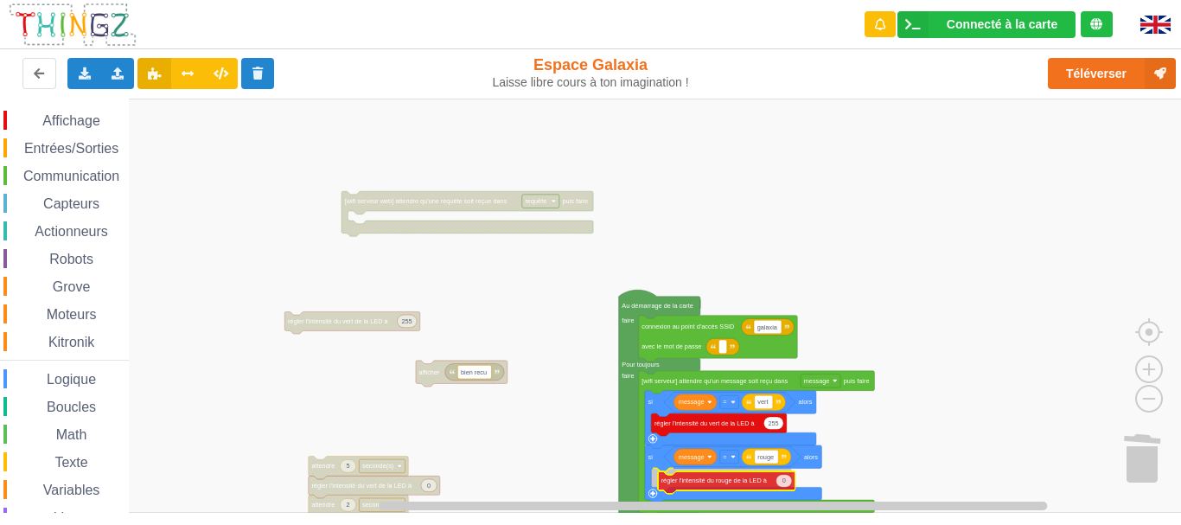
click at [711, 485] on div "Affichage Entrées/Sorties Communication Capteurs Actionneurs Robots Grove Moteu…" at bounding box center [596, 306] width 1193 height 414
click at [791, 469] on rect "Espace de travail de Blocky" at bounding box center [596, 306] width 1193 height 414
type input "255"
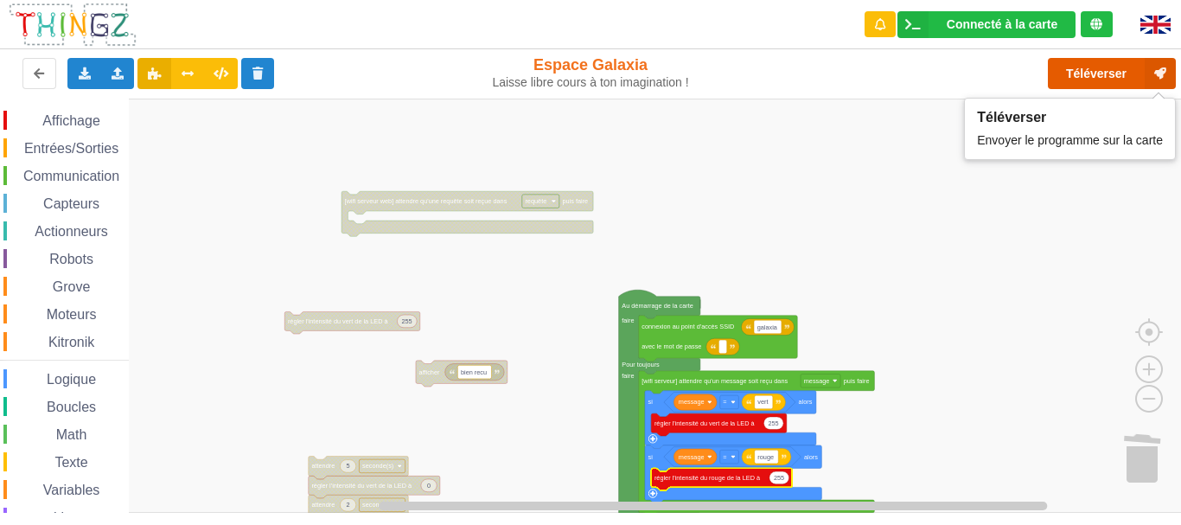
click at [1087, 76] on button "Téléverser" at bounding box center [1112, 73] width 128 height 31
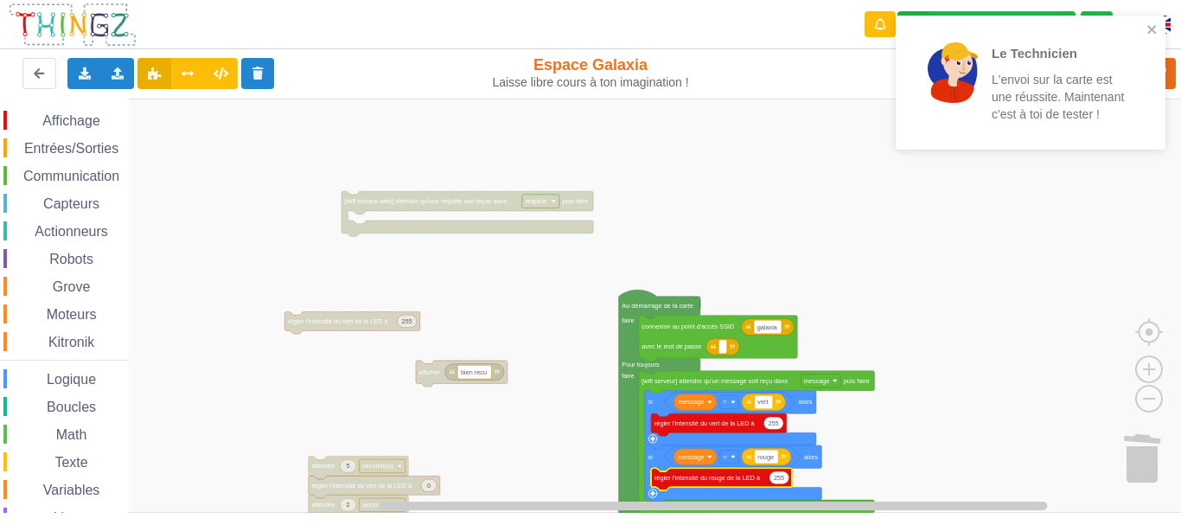
click at [78, 124] on span "Affichage" at bounding box center [71, 120] width 62 height 15
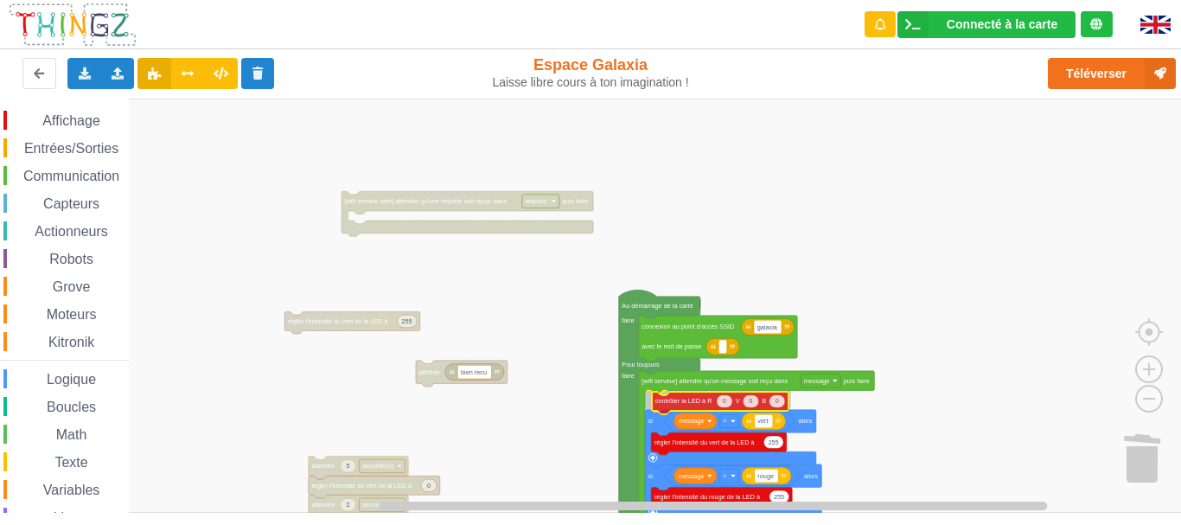
click at [691, 402] on div "Affichage Entrées/Sorties Communication Capteurs Actionneurs Robots Grove Moteu…" at bounding box center [596, 306] width 1193 height 414
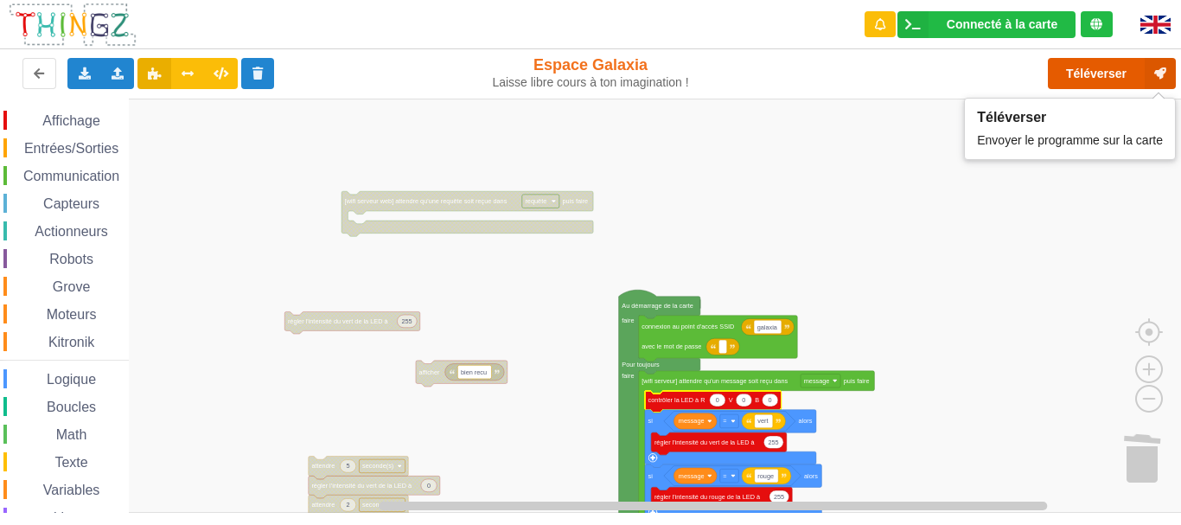
click at [1100, 78] on button "Téléverser" at bounding box center [1112, 73] width 128 height 31
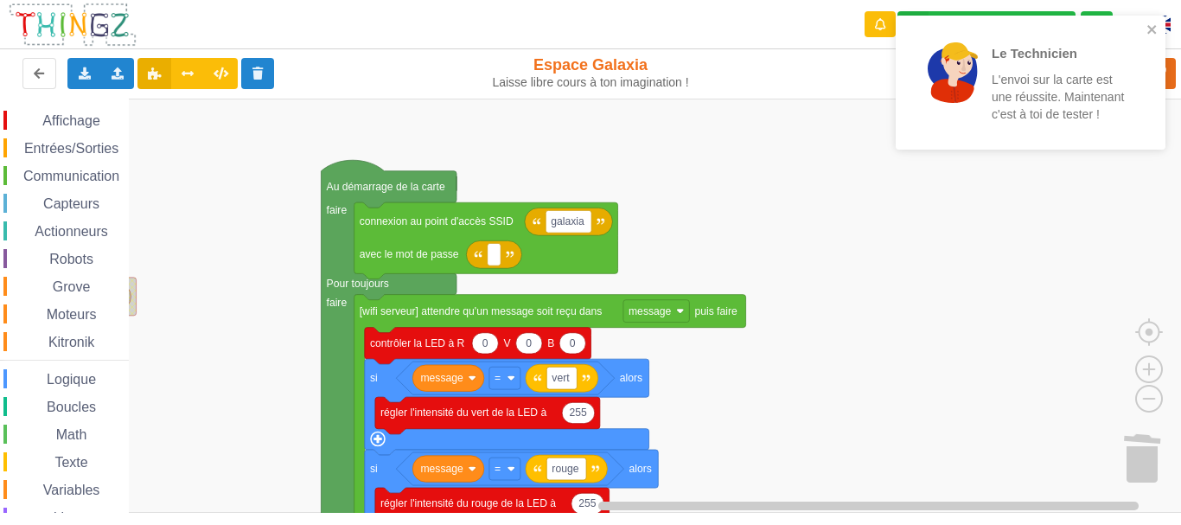
click at [723, 141] on div "Affichage Entrées/Sorties Communication Capteurs Actionneurs Robots Grove Moteu…" at bounding box center [596, 306] width 1193 height 414
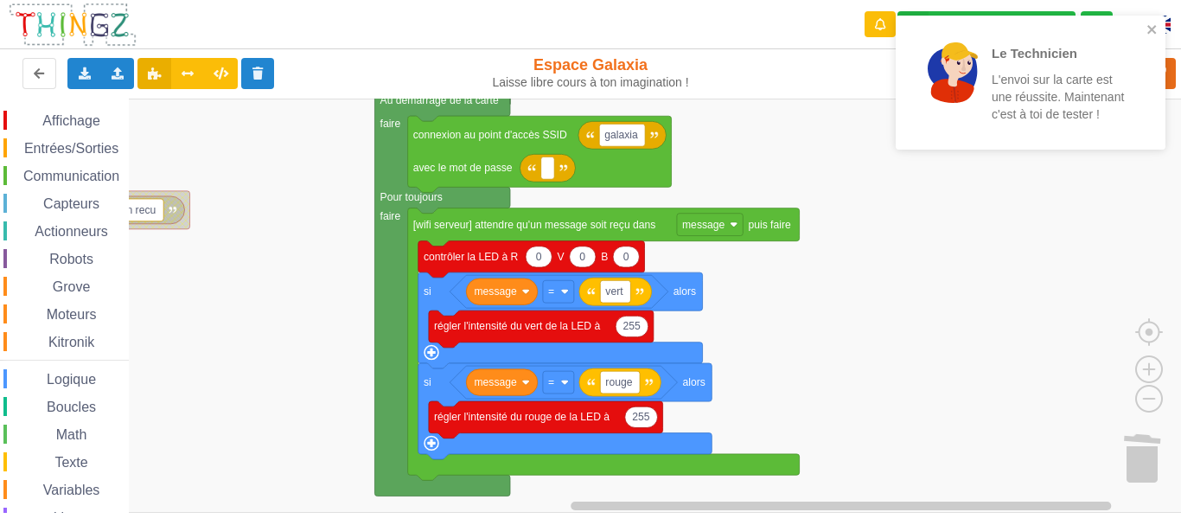
click at [925, 276] on div "Affichage Entrées/Sorties Communication Capteurs Actionneurs Robots Grove Moteu…" at bounding box center [596, 306] width 1193 height 414
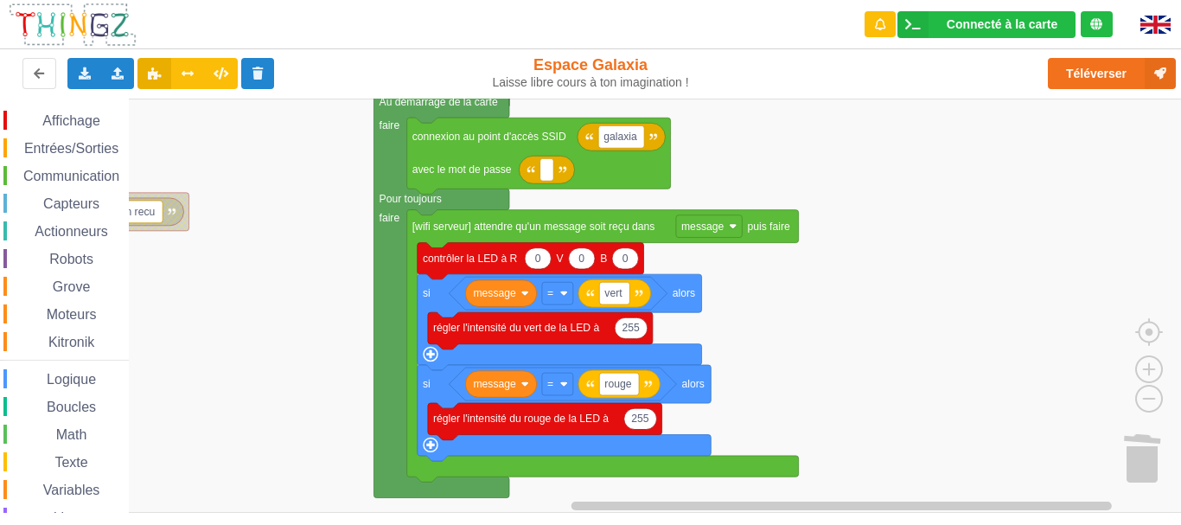
click at [80, 122] on span "Affichage" at bounding box center [71, 120] width 62 height 15
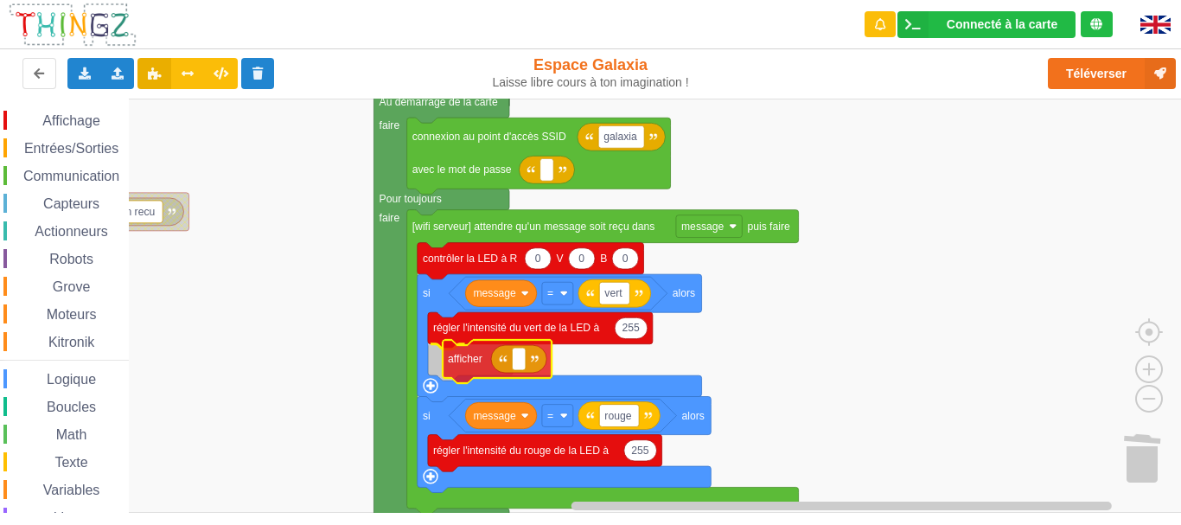
click at [463, 363] on div "Affichage Entrées/Sorties Communication Capteurs Actionneurs Robots Grove Moteu…" at bounding box center [596, 306] width 1193 height 414
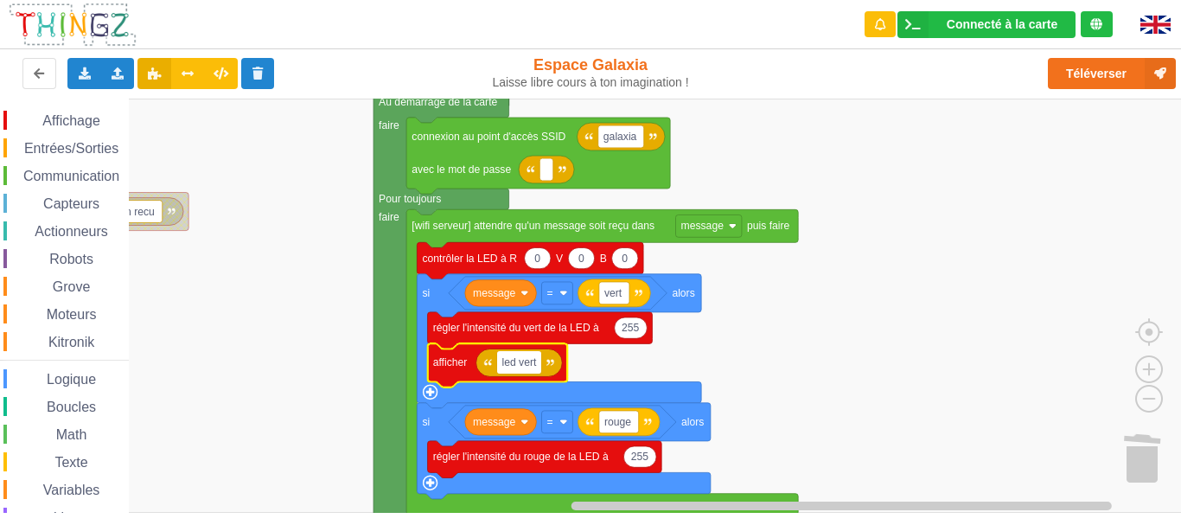
type input "led verte"
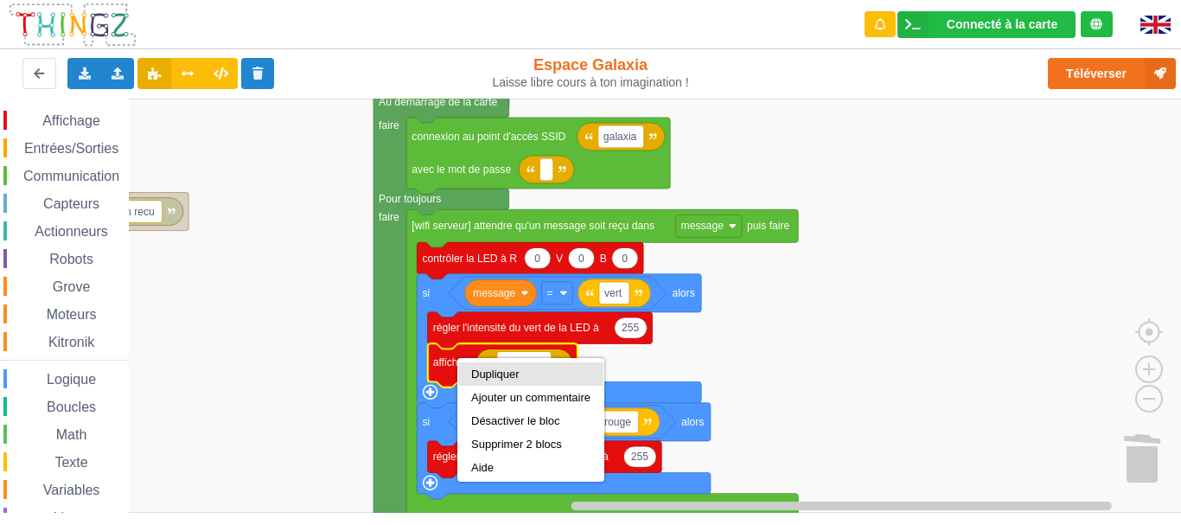
click at [498, 384] on div "Dupliquer" at bounding box center [530, 373] width 145 height 23
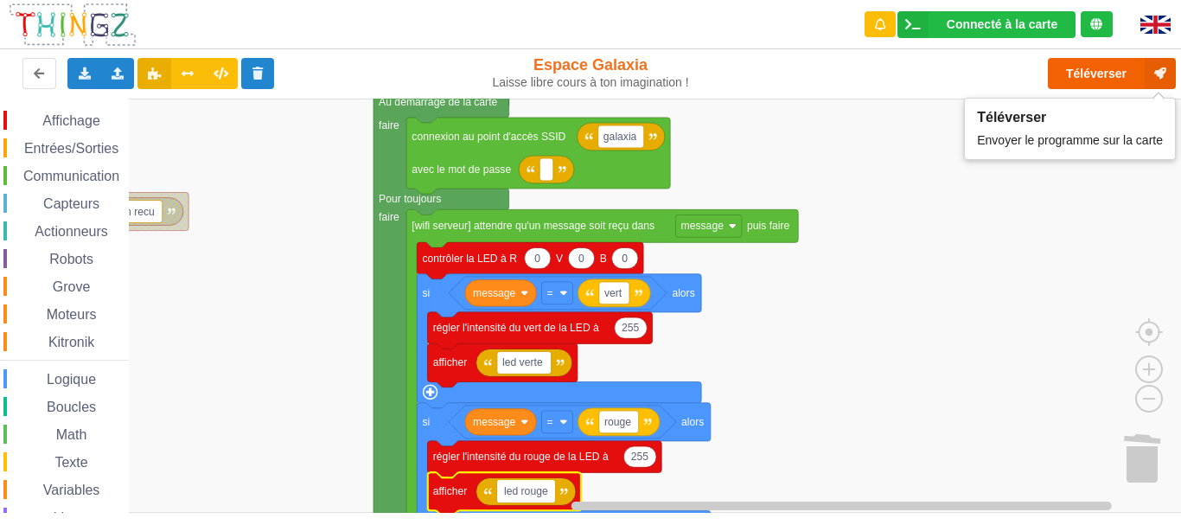
type input "led rouge"
click at [1105, 84] on button "Téléverser" at bounding box center [1112, 73] width 128 height 31
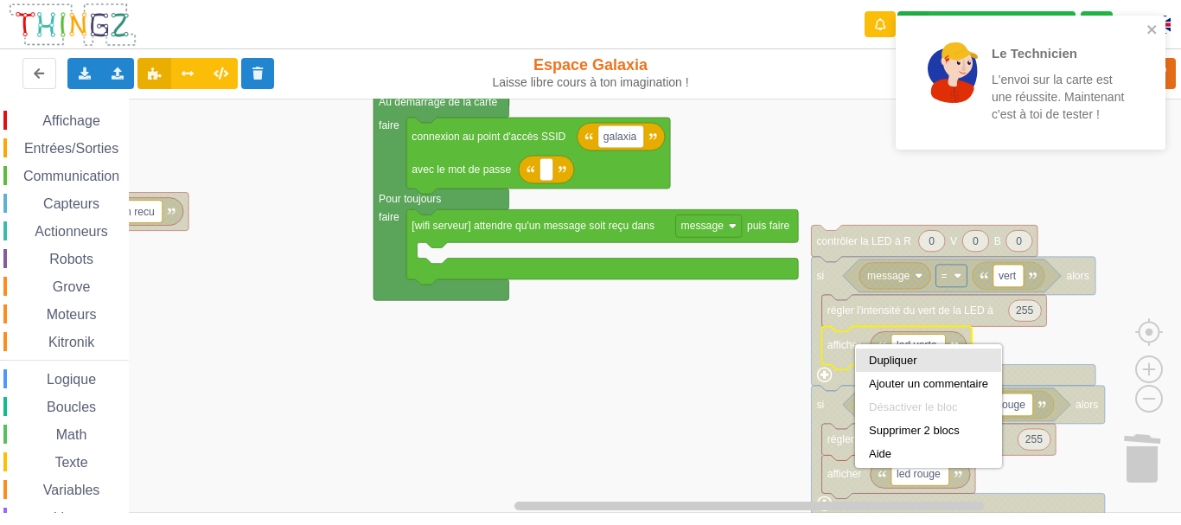
click at [877, 354] on div "Dupliquer" at bounding box center [928, 360] width 119 height 13
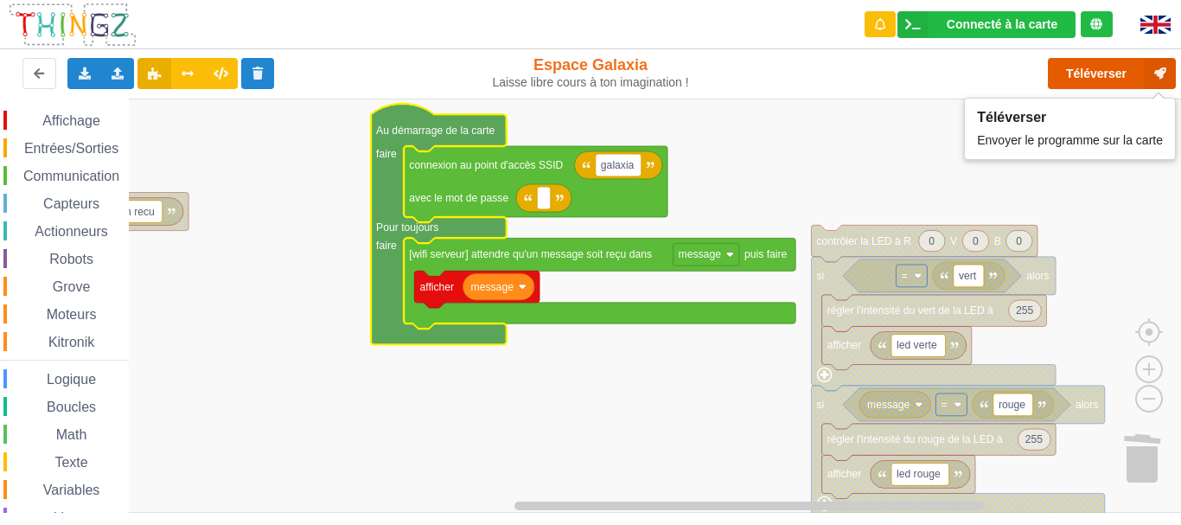
click at [1093, 71] on button "Téléverser" at bounding box center [1112, 73] width 128 height 31
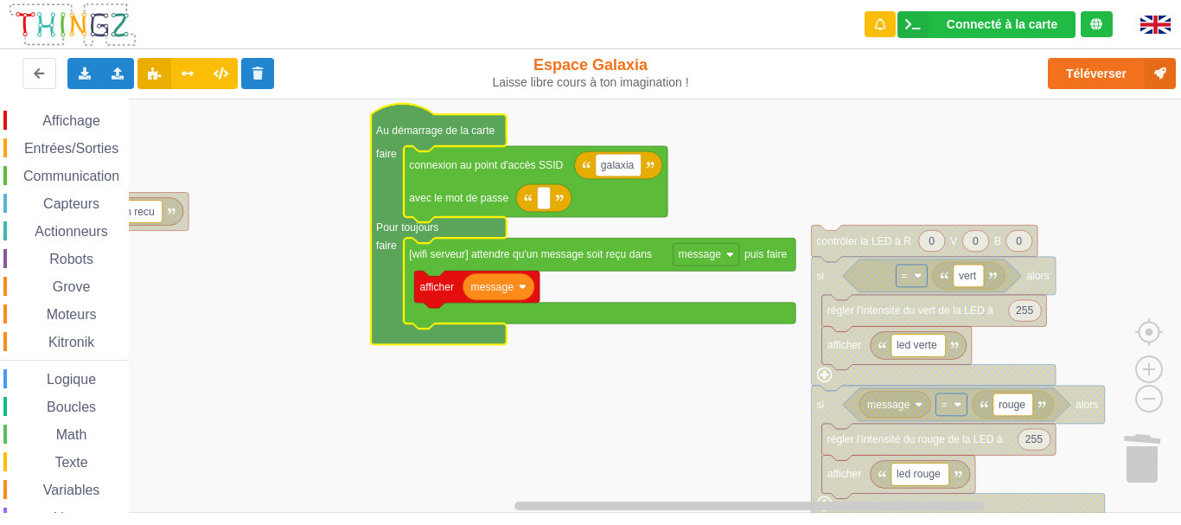
click at [60, 172] on span "Communication" at bounding box center [71, 176] width 101 height 15
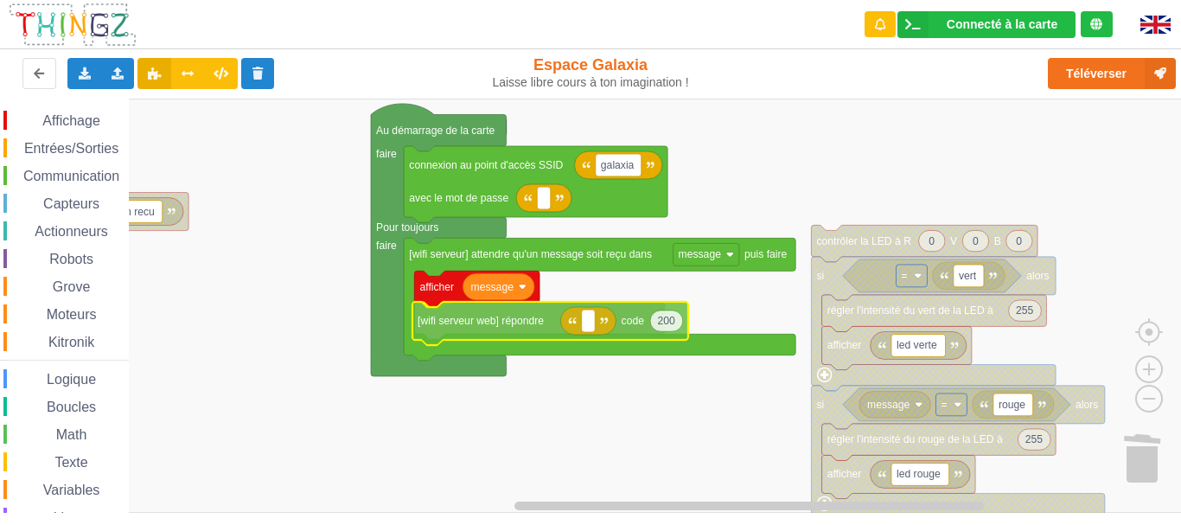
click at [511, 325] on div "Affichage Entrées/Sorties Communication Capteurs Actionneurs Robots Grove Moteu…" at bounding box center [596, 306] width 1193 height 414
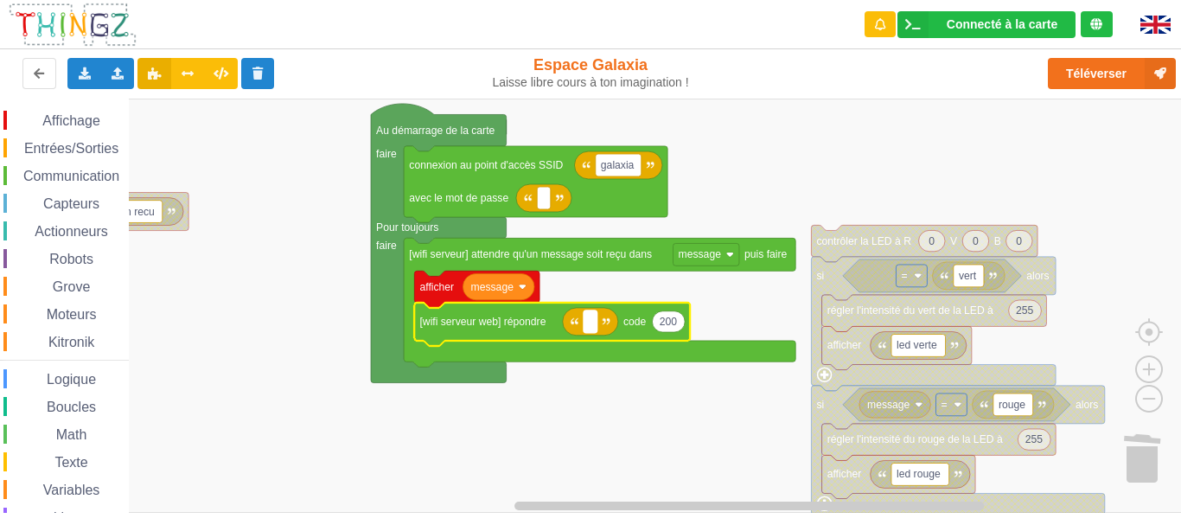
click at [597, 320] on rect "Espace de travail de Blocky" at bounding box center [590, 321] width 14 height 22
click at [597, 320] on icon "Espace de travail de Blocky" at bounding box center [590, 322] width 55 height 28
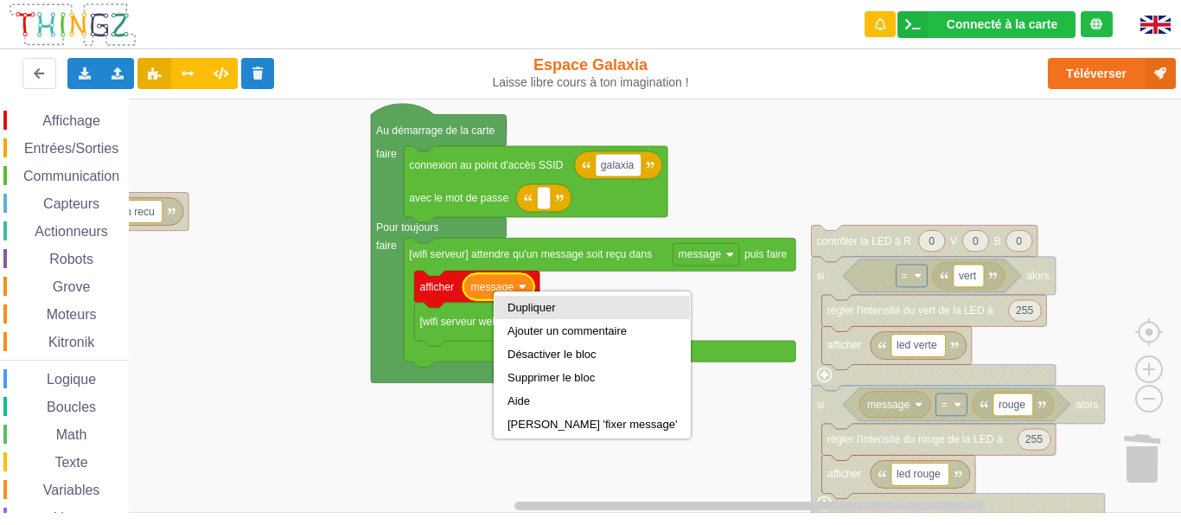
click at [514, 302] on div "Dupliquer" at bounding box center [591, 307] width 169 height 13
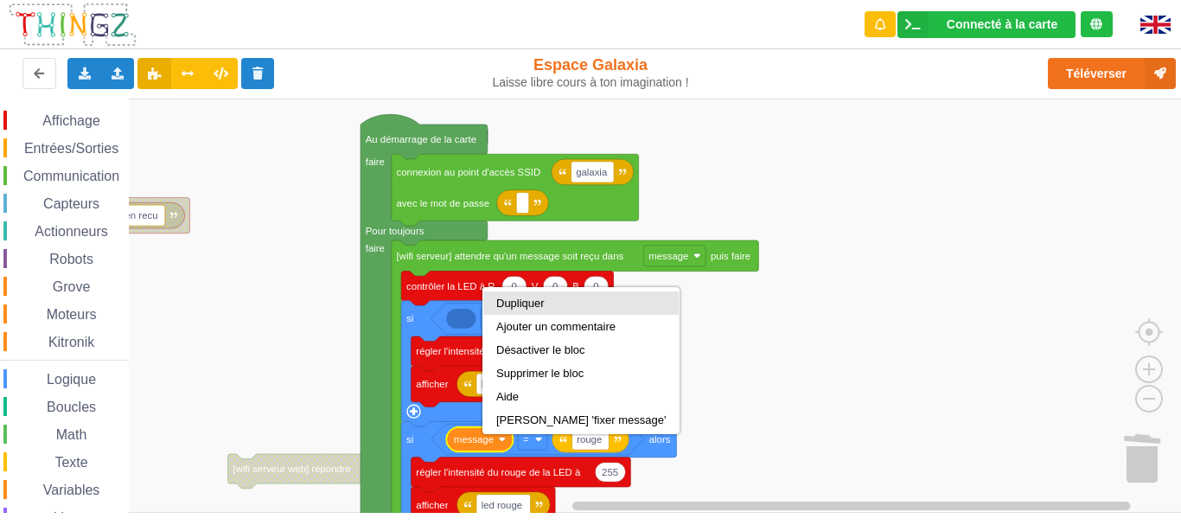
click at [517, 301] on div "Dupliquer" at bounding box center [580, 302] width 169 height 13
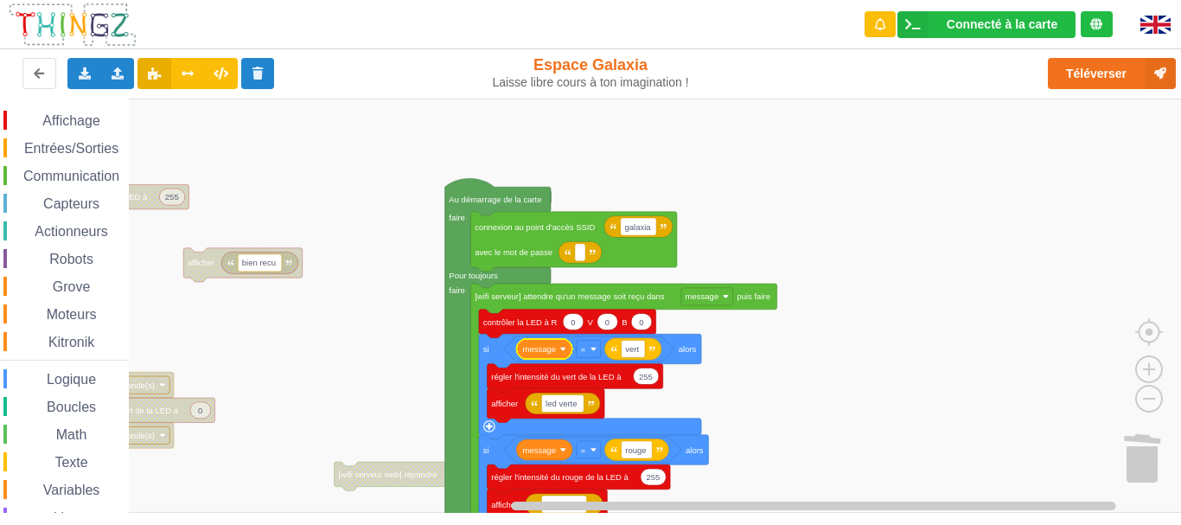
click at [844, 302] on rect "Espace de travail de Blocky" at bounding box center [596, 306] width 1193 height 414
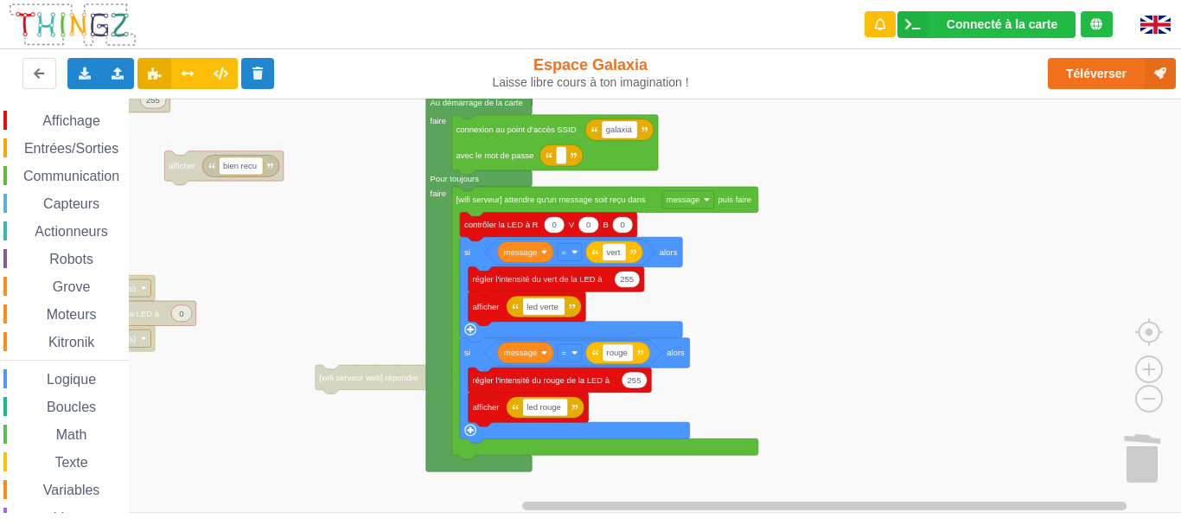
click at [833, 226] on div "Affichage Entrées/Sorties Communication Capteurs Actionneurs Robots Grove Moteu…" at bounding box center [596, 306] width 1193 height 414
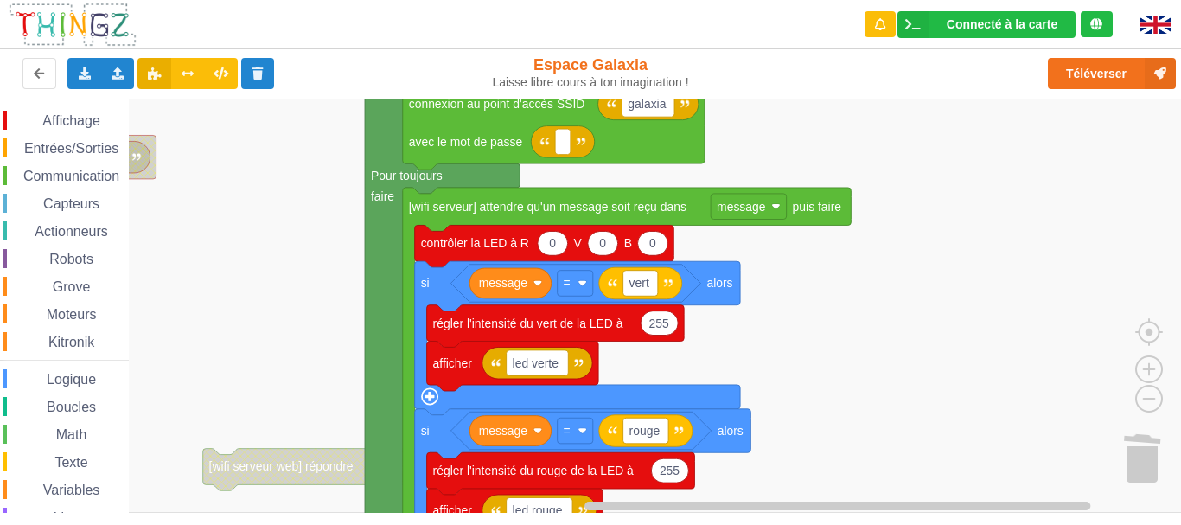
click at [815, 340] on rect "Espace de travail de Blocky" at bounding box center [596, 306] width 1193 height 414
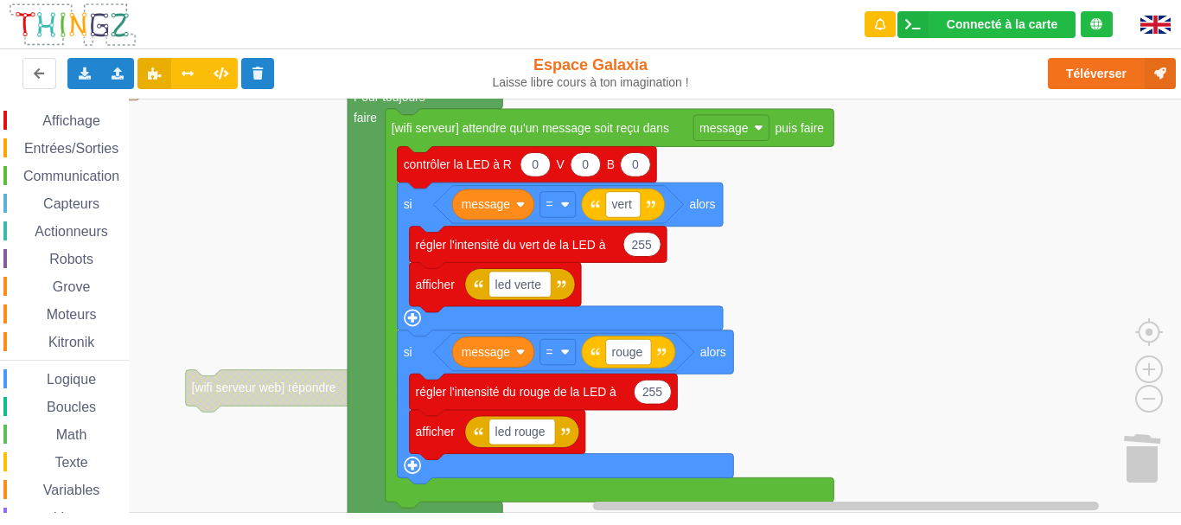
click at [873, 288] on rect "Espace de travail de Blocky" at bounding box center [596, 306] width 1193 height 414
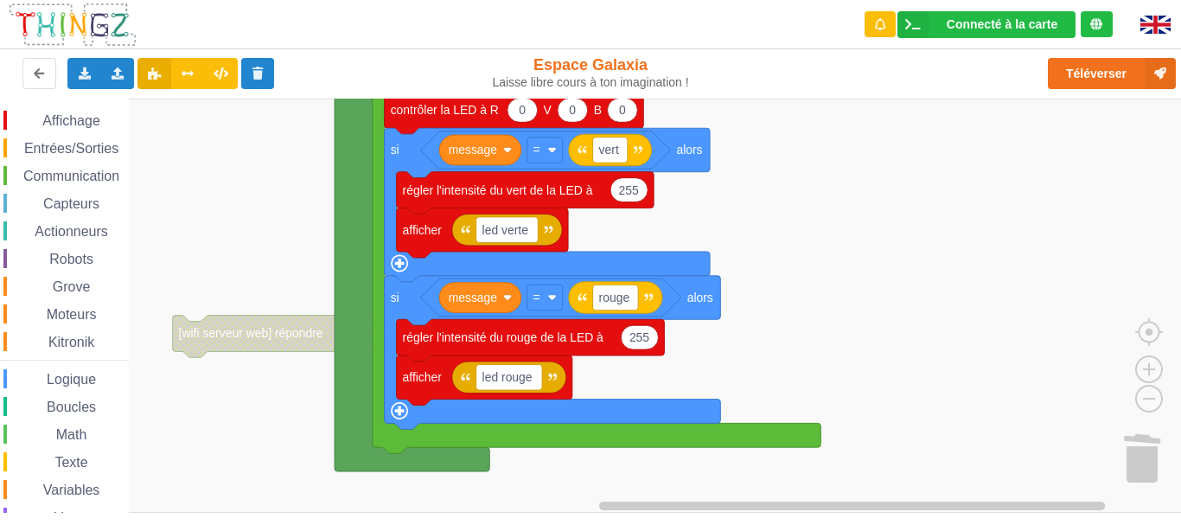
click at [819, 274] on rect "Espace de travail de Blocky" at bounding box center [596, 306] width 1193 height 414
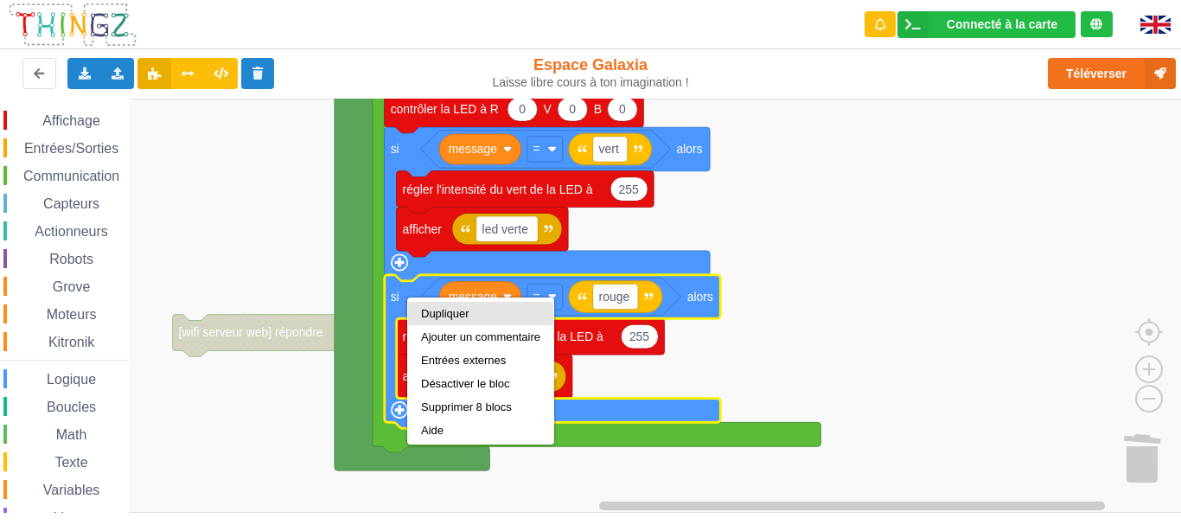
click at [426, 310] on div "Dupliquer" at bounding box center [480, 313] width 119 height 13
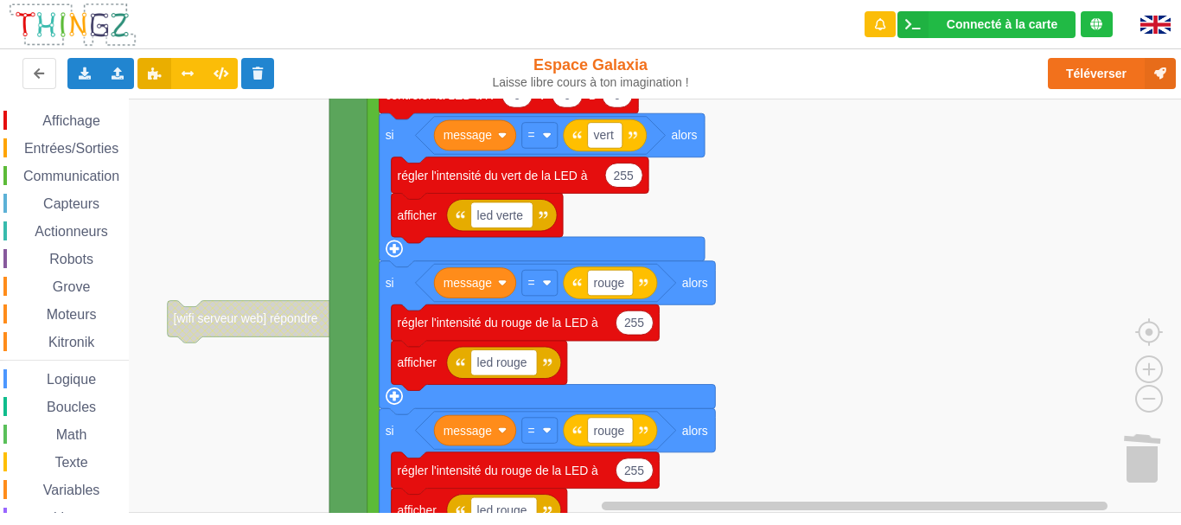
click at [745, 355] on rect "Espace de travail de Blocky" at bounding box center [596, 306] width 1193 height 414
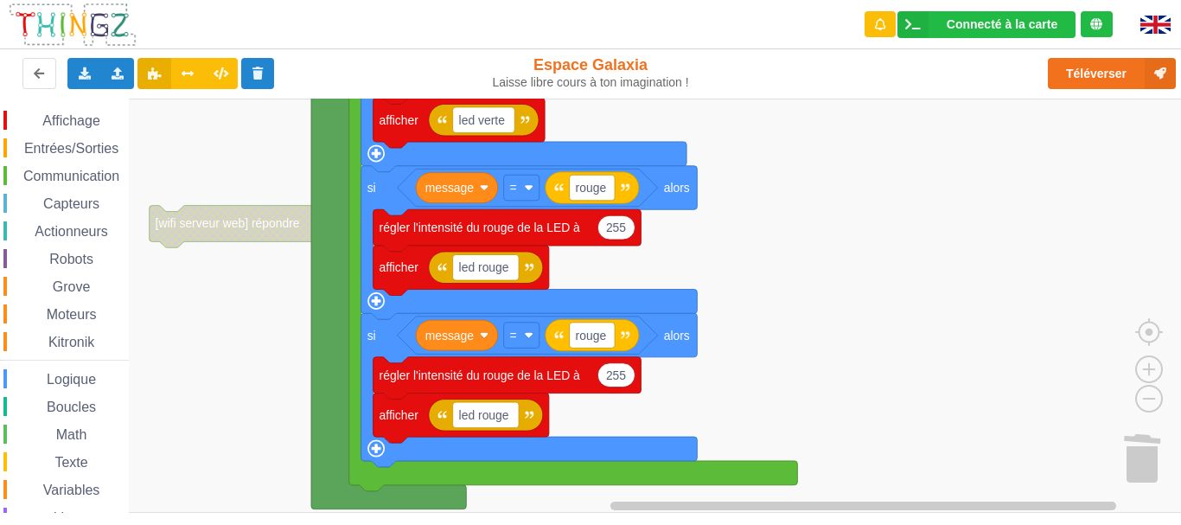
click at [726, 178] on rect "Espace de travail de Blocky" at bounding box center [596, 306] width 1193 height 414
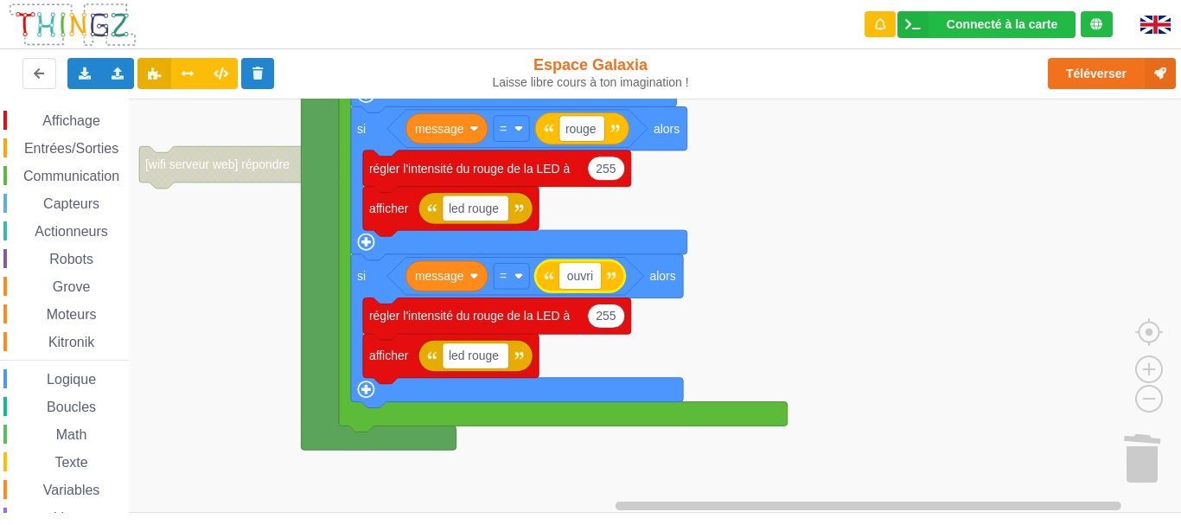
type input "ouvrir"
click at [730, 323] on rect "Espace de travail de Blocky" at bounding box center [596, 306] width 1193 height 414
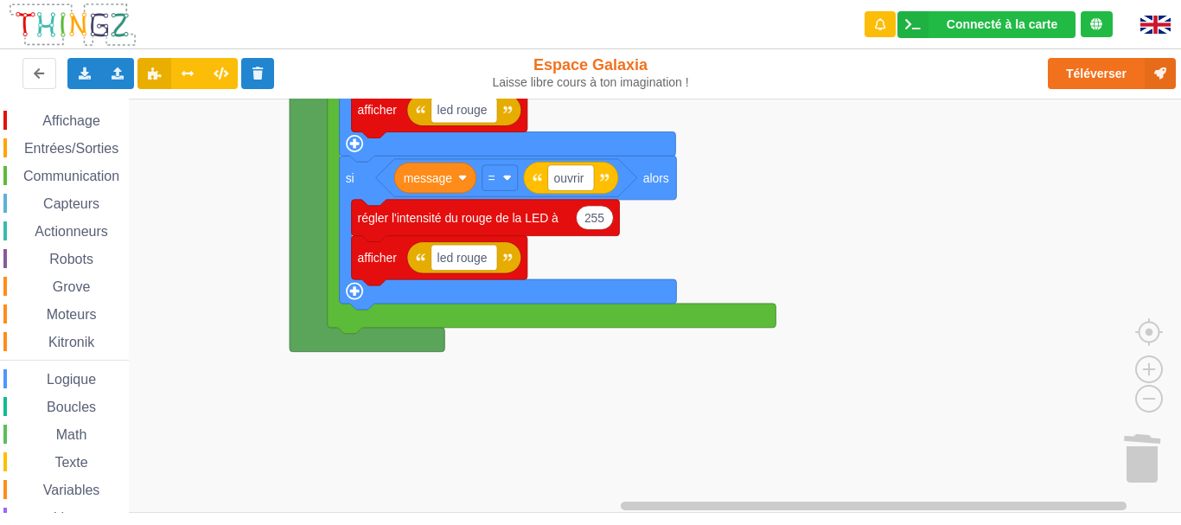
click at [763, 200] on rect "Espace de travail de Blocky" at bounding box center [596, 306] width 1193 height 414
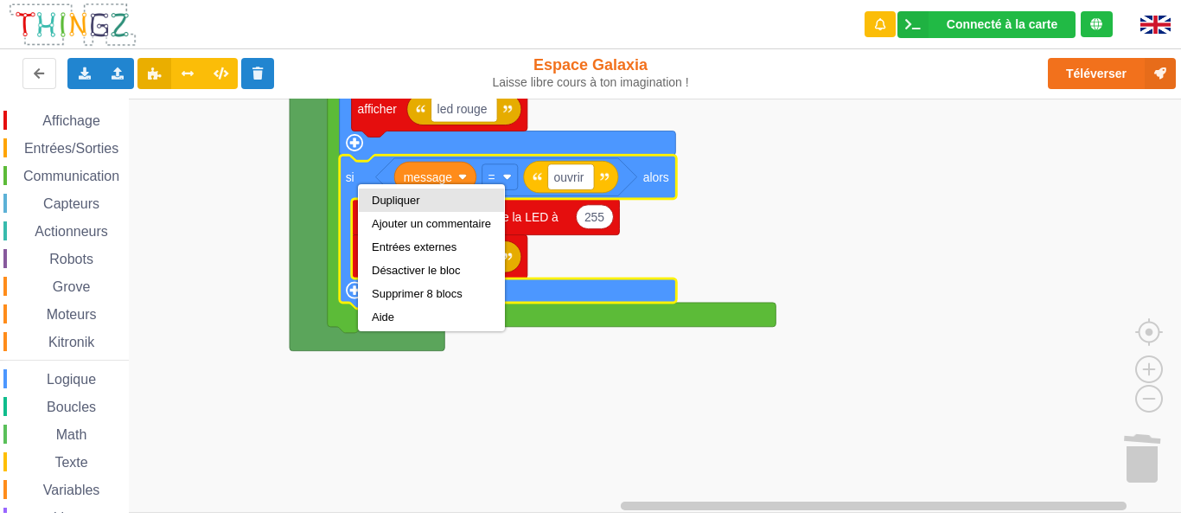
click at [378, 193] on div "Dupliquer" at bounding box center [431, 199] width 145 height 23
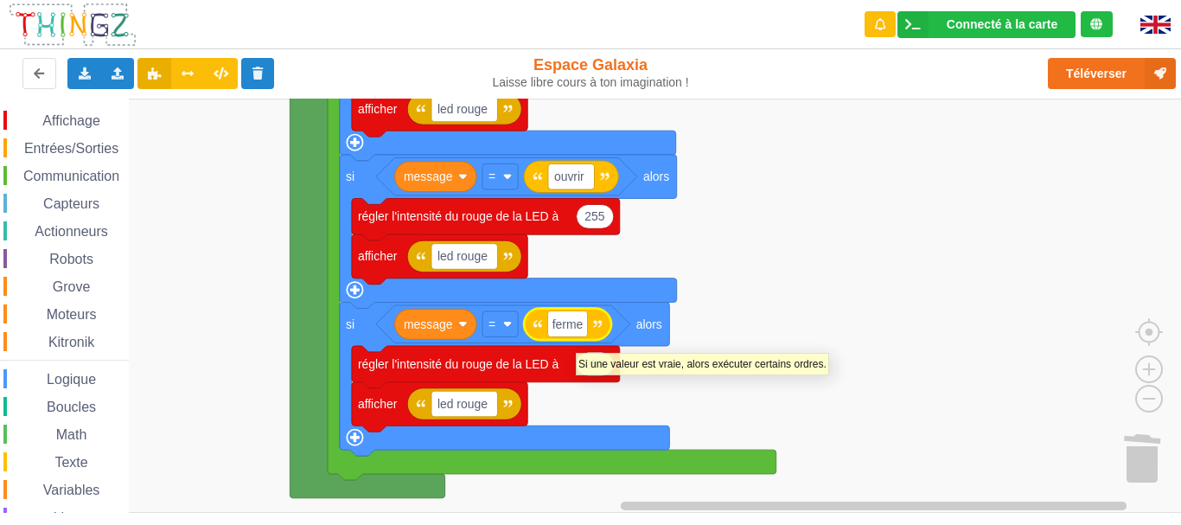
type input "fermer"
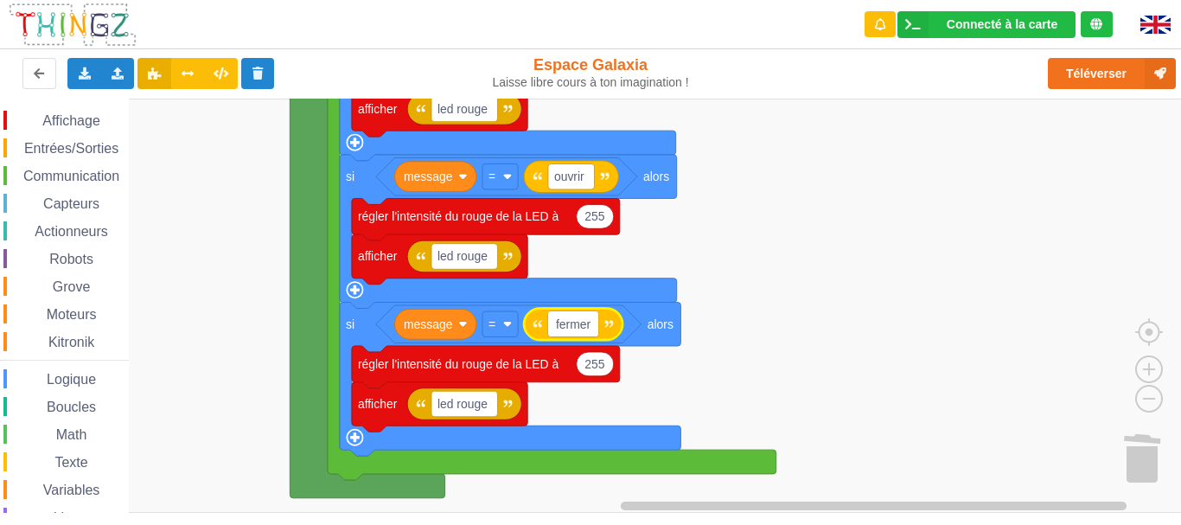
click at [754, 354] on rect "Espace de travail de Blocky" at bounding box center [596, 306] width 1193 height 414
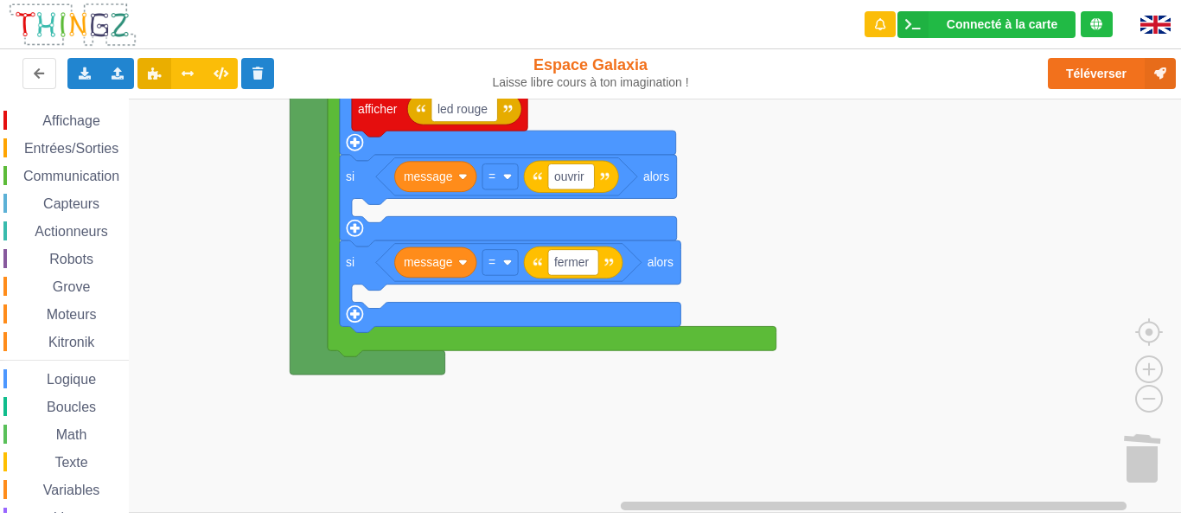
click at [100, 235] on span "Actionneurs" at bounding box center [71, 231] width 79 height 15
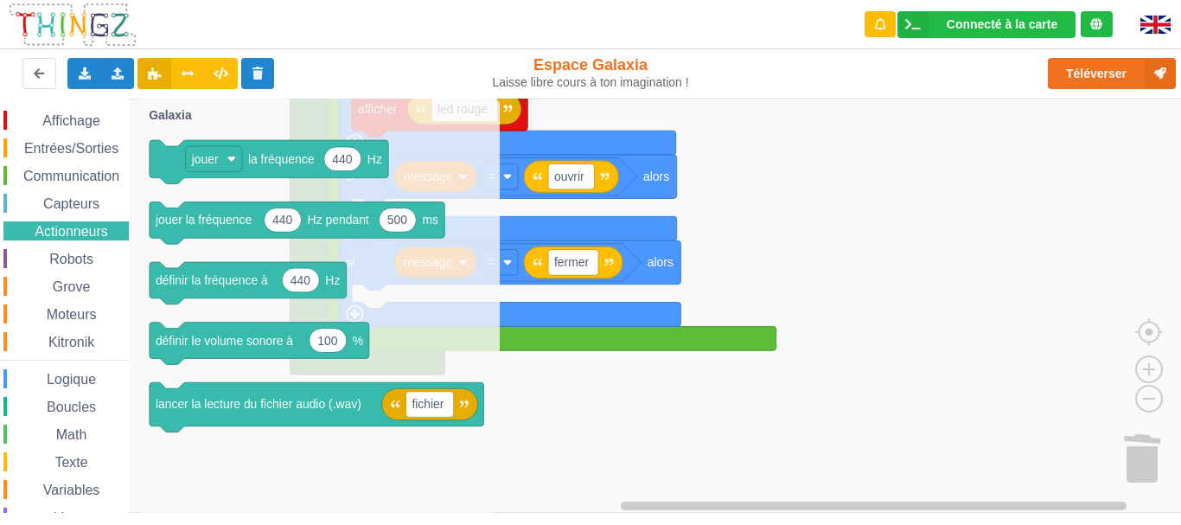
click at [85, 254] on span "Robots" at bounding box center [71, 259] width 49 height 15
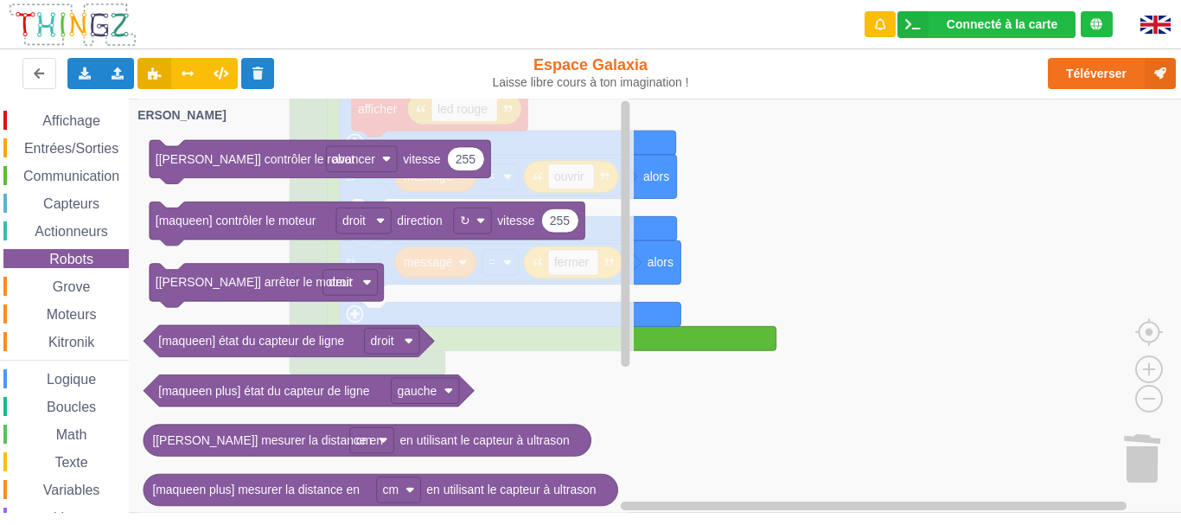
click at [85, 328] on div "Affichage Entrées/Sorties Communication Capteurs Actionneurs Robots Grove Moteu…" at bounding box center [64, 356] width 129 height 490
click at [82, 335] on span "Kitronik" at bounding box center [71, 342] width 51 height 15
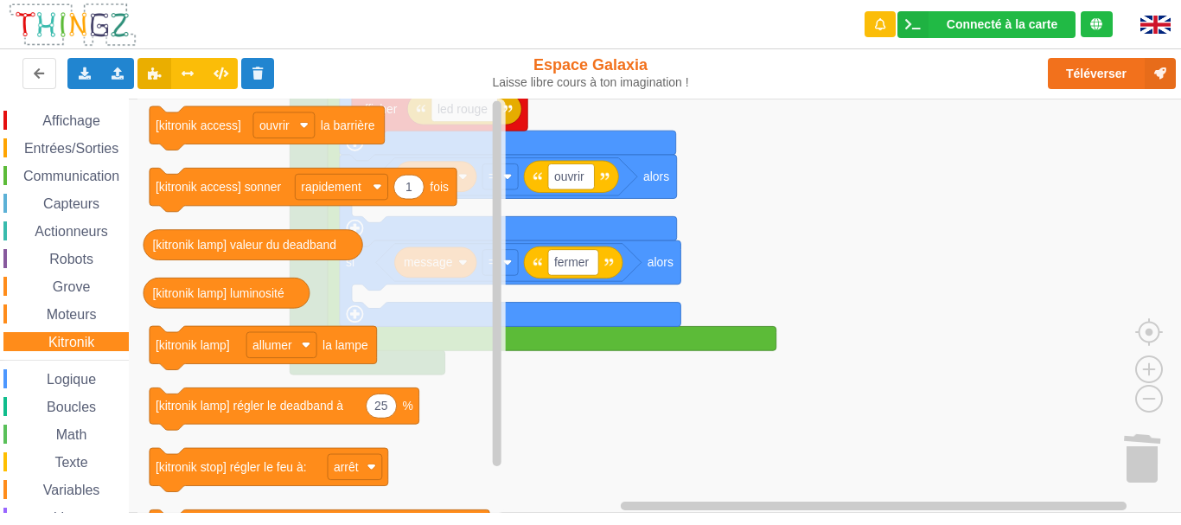
click at [73, 227] on span "Actionneurs" at bounding box center [71, 231] width 79 height 15
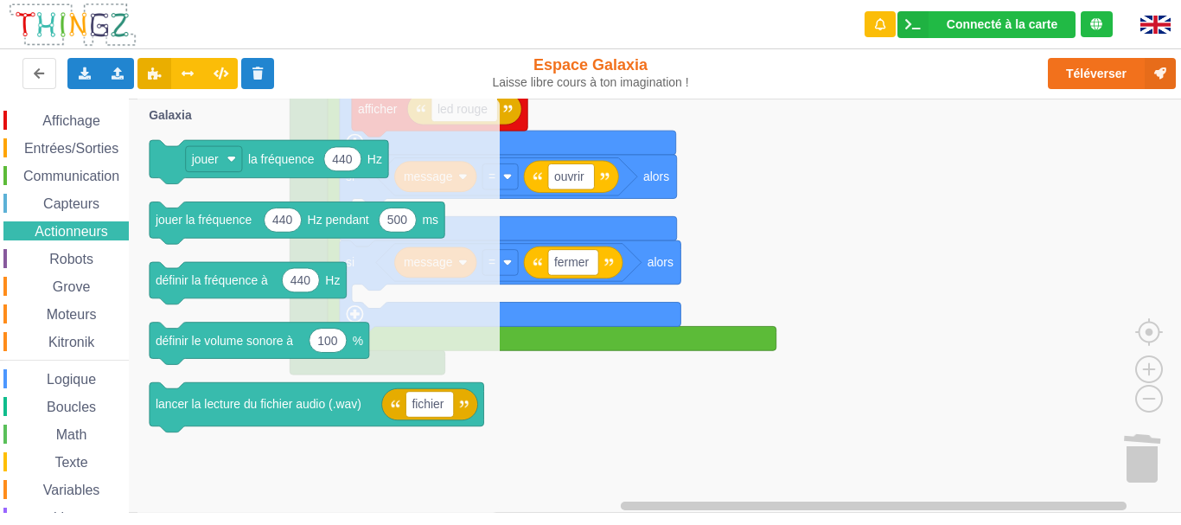
click at [80, 258] on span "Robots" at bounding box center [71, 259] width 49 height 15
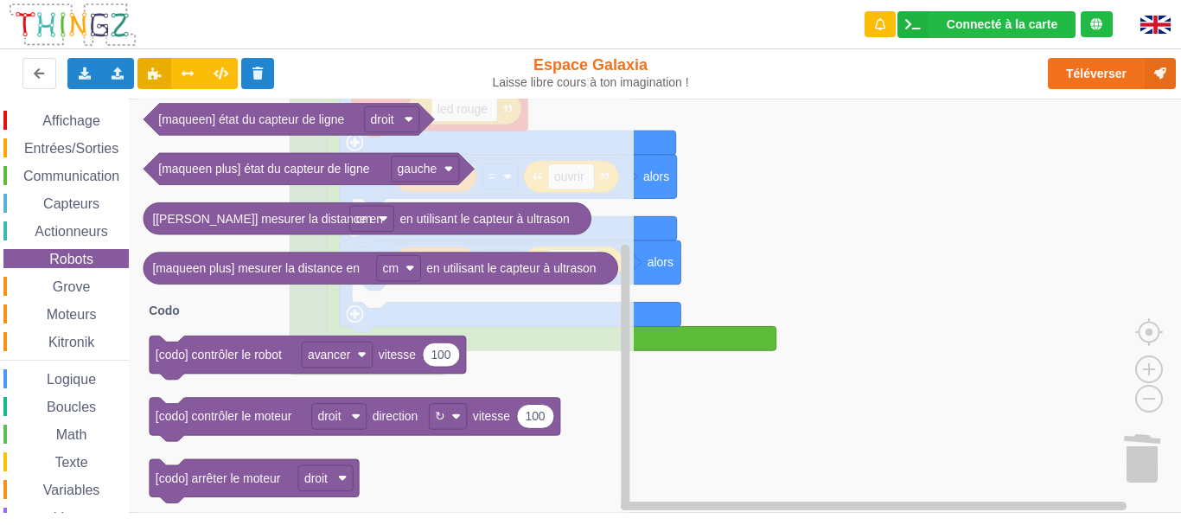
click at [105, 289] on div "Grove" at bounding box center [65, 286] width 125 height 19
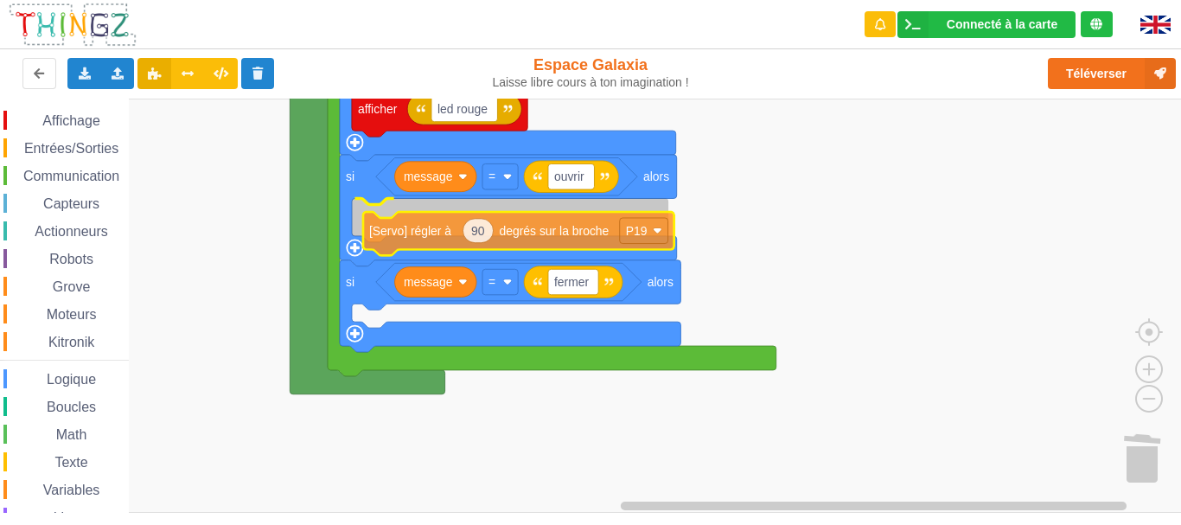
click at [426, 228] on div "Affichage Entrées/Sorties Communication Capteurs Actionneurs Robots Grove Moteu…" at bounding box center [596, 306] width 1193 height 414
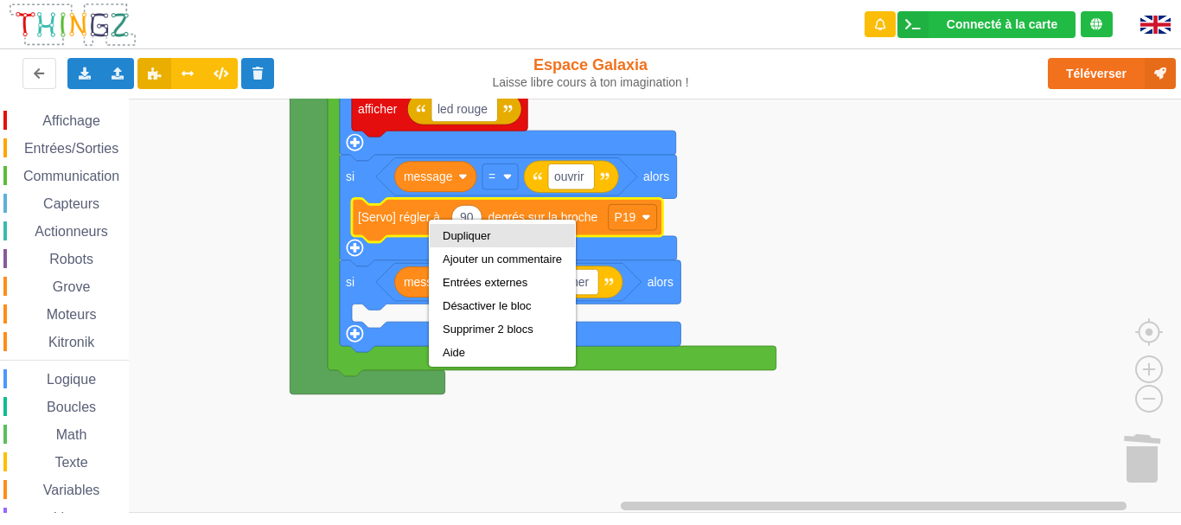
click at [460, 233] on div "Dupliquer" at bounding box center [502, 235] width 119 height 13
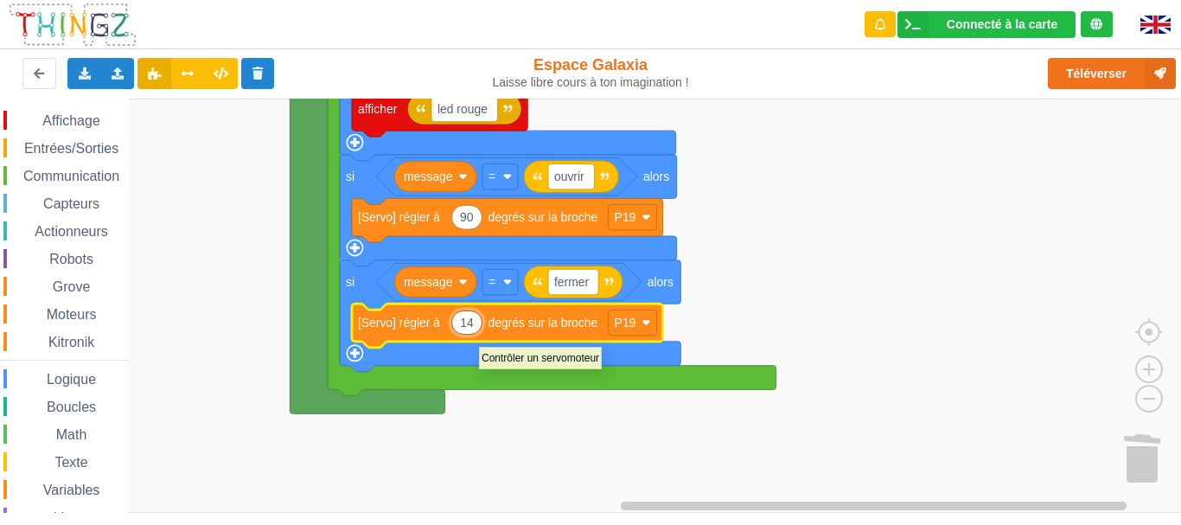
type input "140"
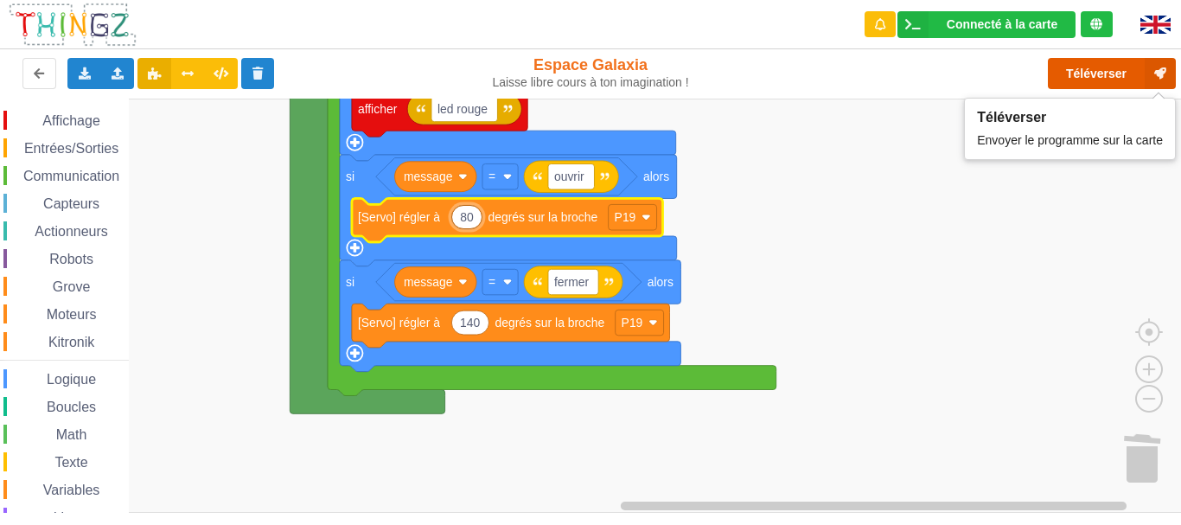
click at [1060, 74] on button "Téléverser" at bounding box center [1112, 73] width 128 height 31
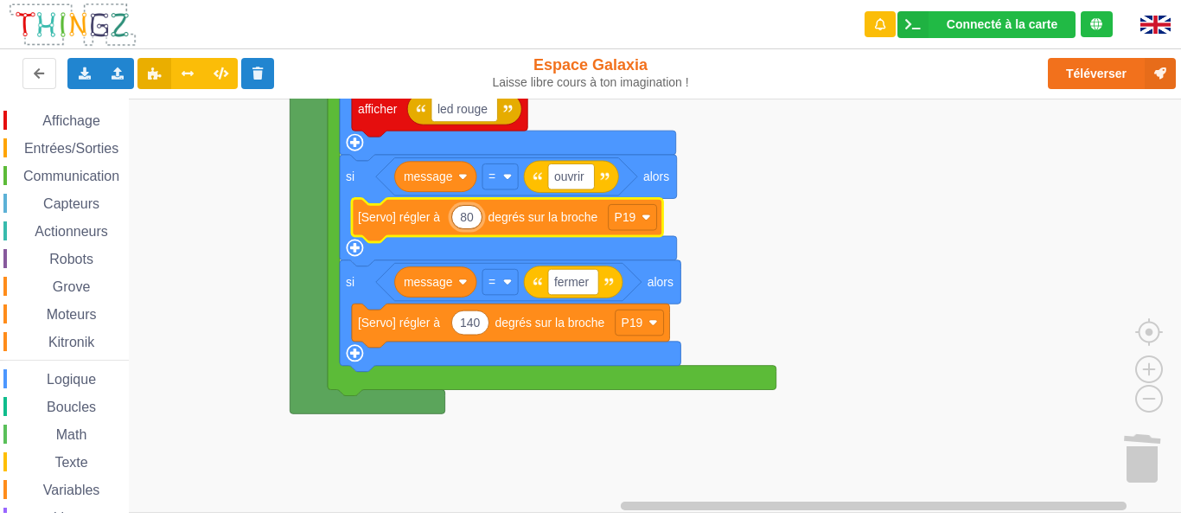
click at [474, 221] on input "80" at bounding box center [466, 217] width 31 height 25
type input "8"
type input "40"
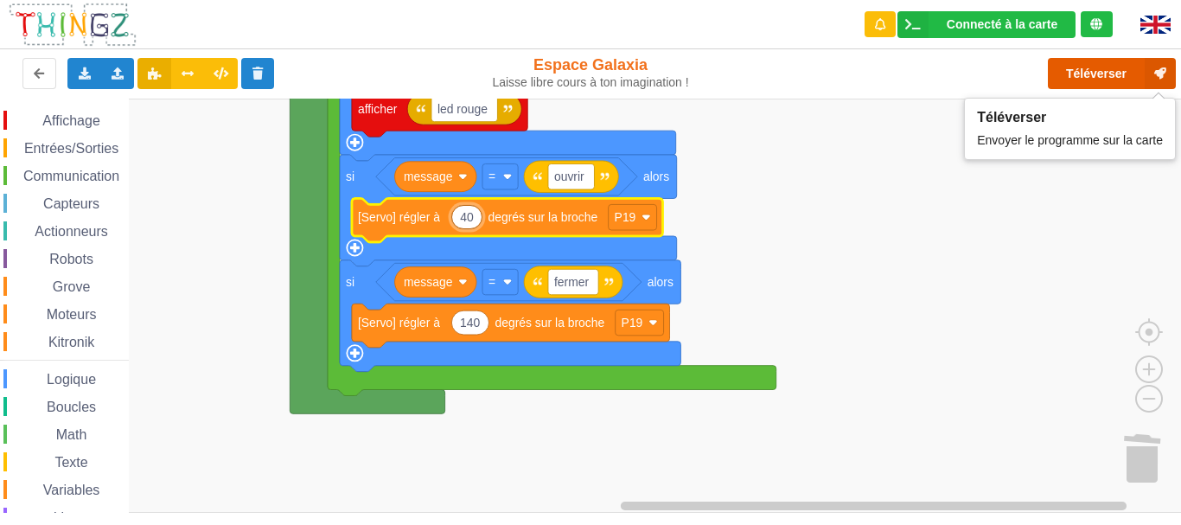
click at [1093, 75] on button "Téléverser" at bounding box center [1112, 73] width 128 height 31
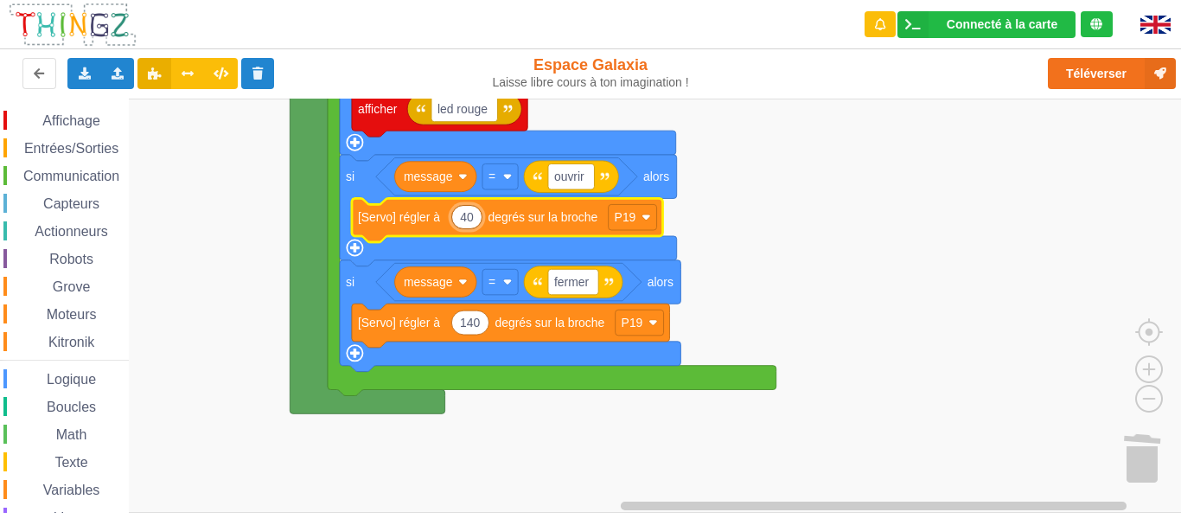
click at [94, 121] on span "Affichage" at bounding box center [71, 120] width 62 height 15
click at [921, 287] on rect "Espace de travail de Blocky" at bounding box center [596, 306] width 1193 height 414
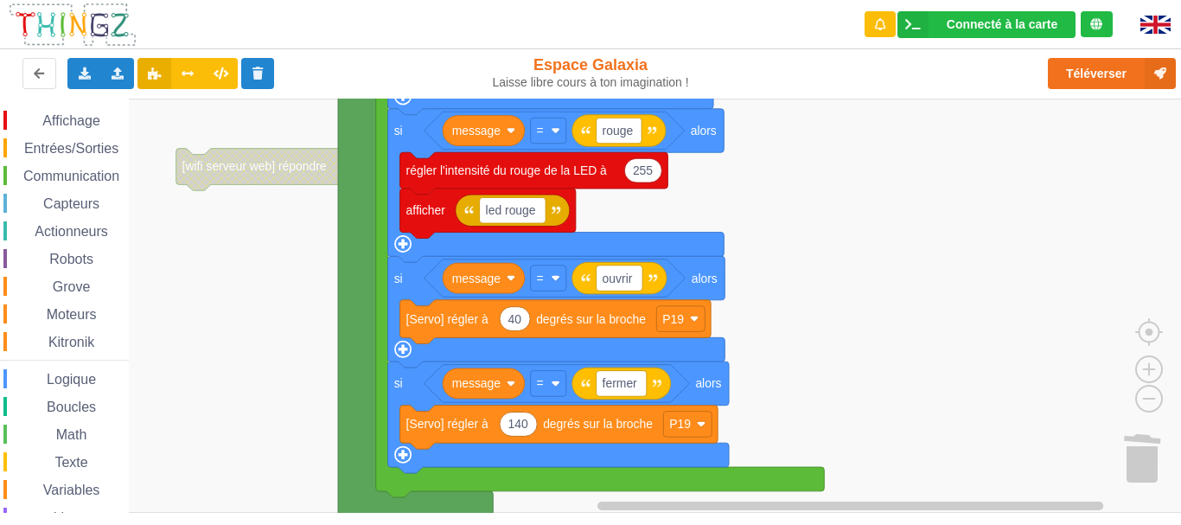
click at [861, 263] on rect "Espace de travail de Blocky" at bounding box center [596, 306] width 1193 height 414
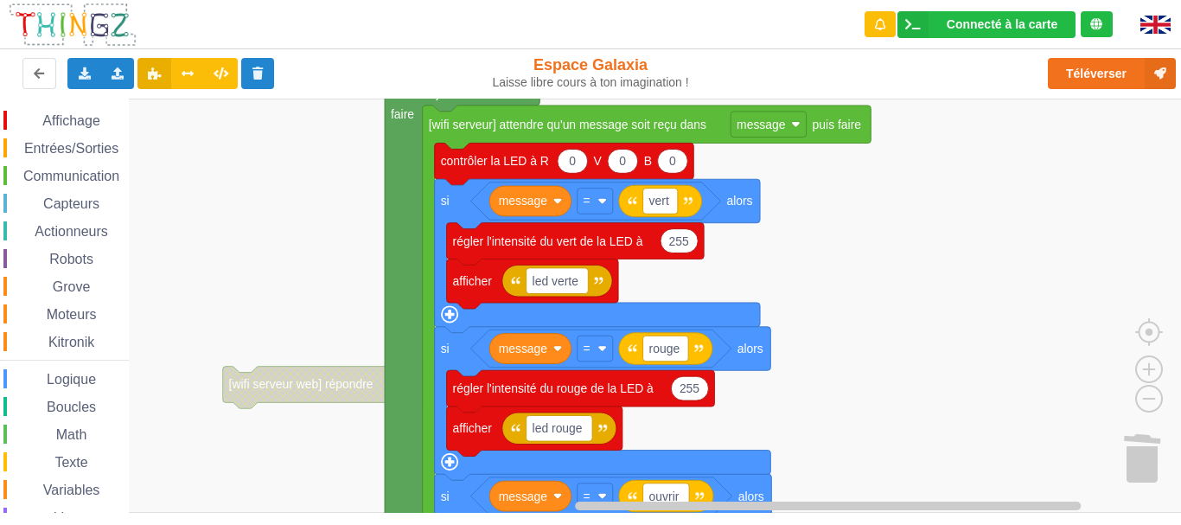
click at [879, 405] on rect "Espace de travail de Blocky" at bounding box center [596, 306] width 1193 height 414
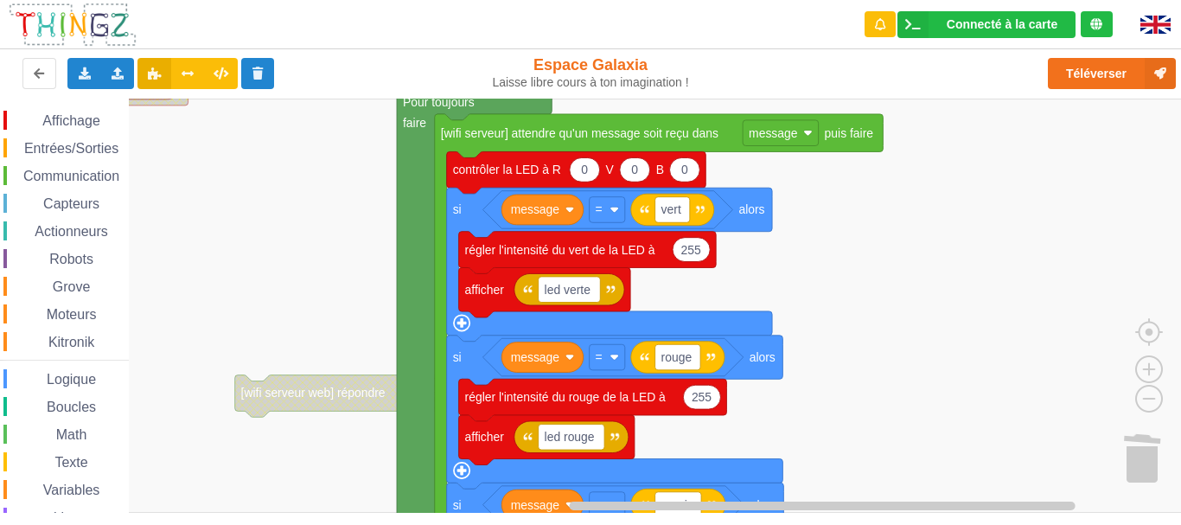
click at [889, 254] on rect "Espace de travail de Blocky" at bounding box center [596, 306] width 1193 height 414
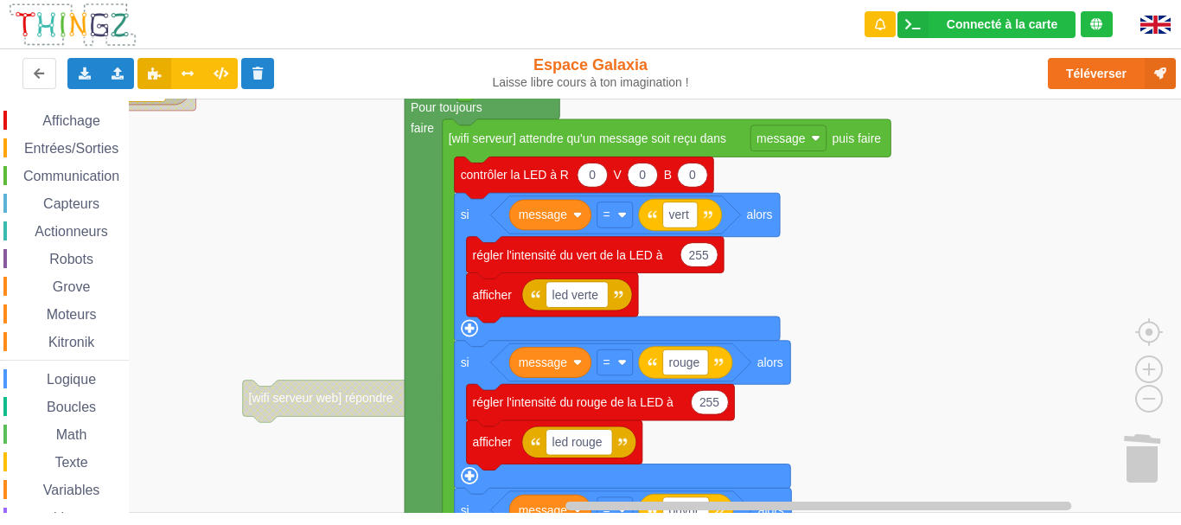
click at [116, 180] on span "Communication" at bounding box center [71, 176] width 101 height 15
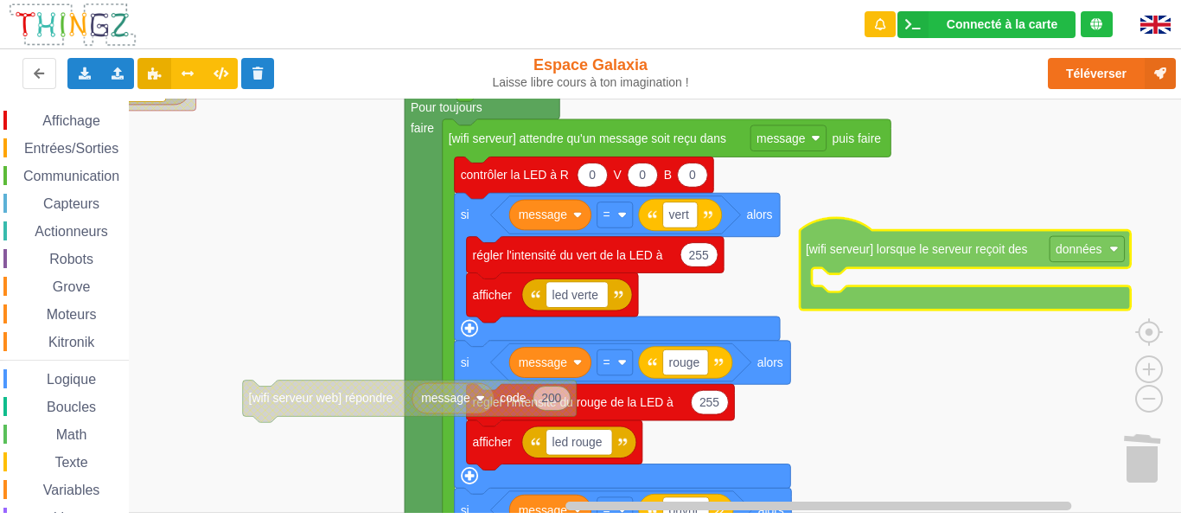
click at [901, 236] on div "Affichage Entrées/Sorties Communication Capteurs Actionneurs Robots Grove Moteu…" at bounding box center [596, 306] width 1193 height 414
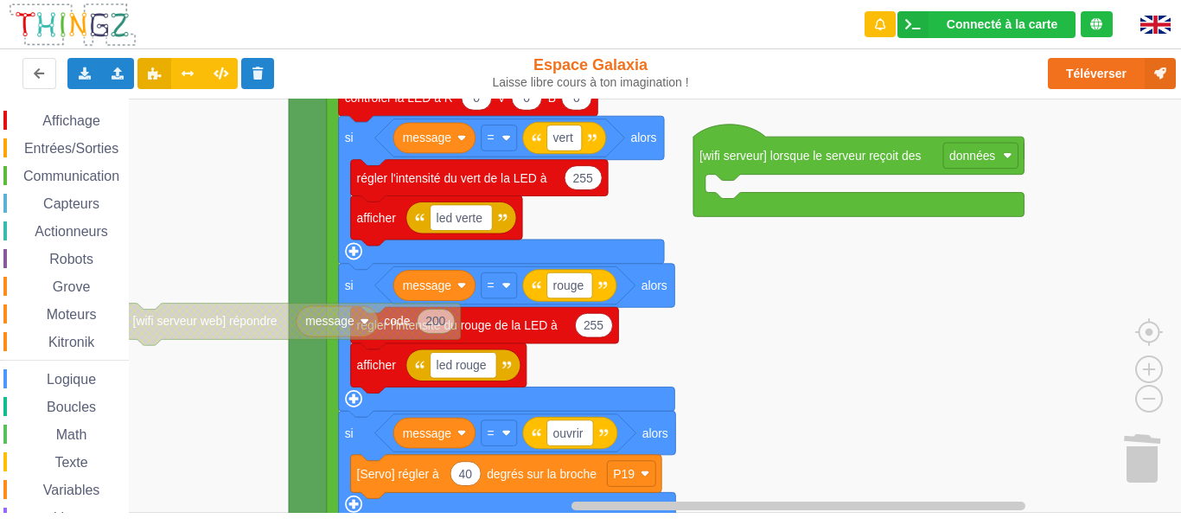
click at [856, 264] on rect "Espace de travail de Blocky" at bounding box center [596, 306] width 1193 height 414
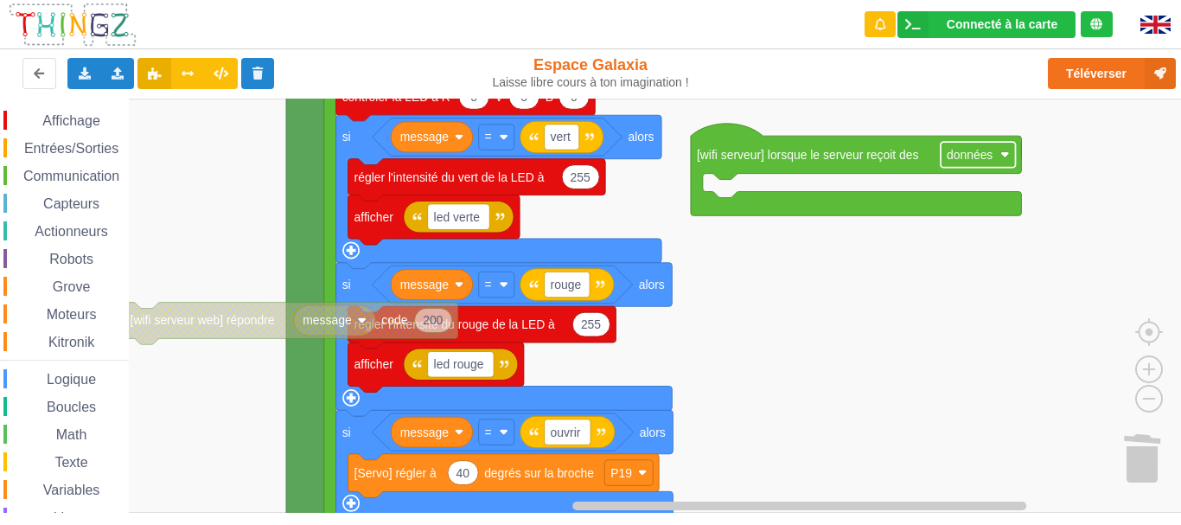
click at [973, 158] on text "données" at bounding box center [969, 155] width 46 height 14
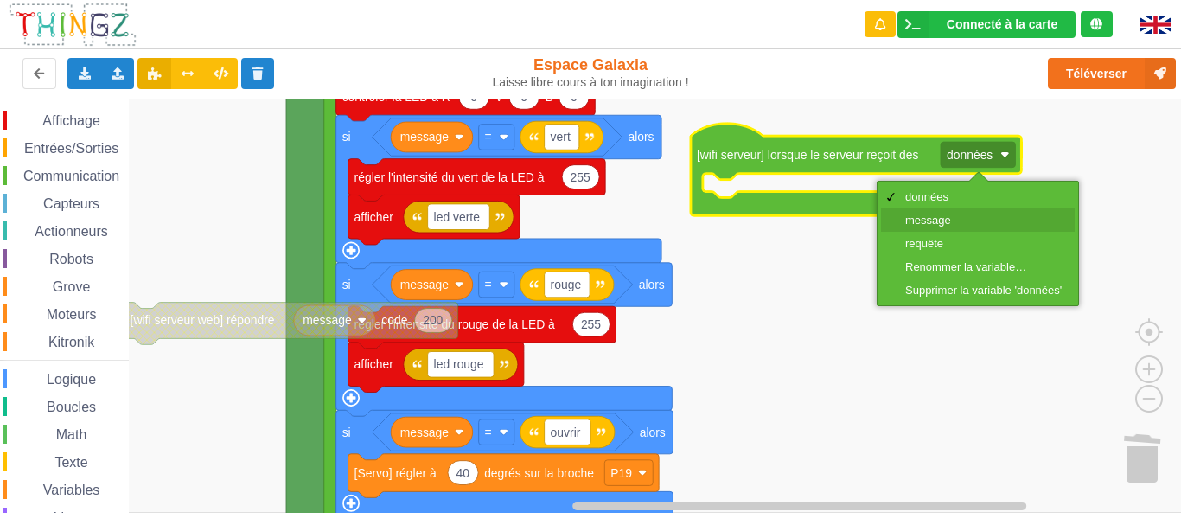
click at [952, 222] on div "message" at bounding box center [983, 219] width 156 height 13
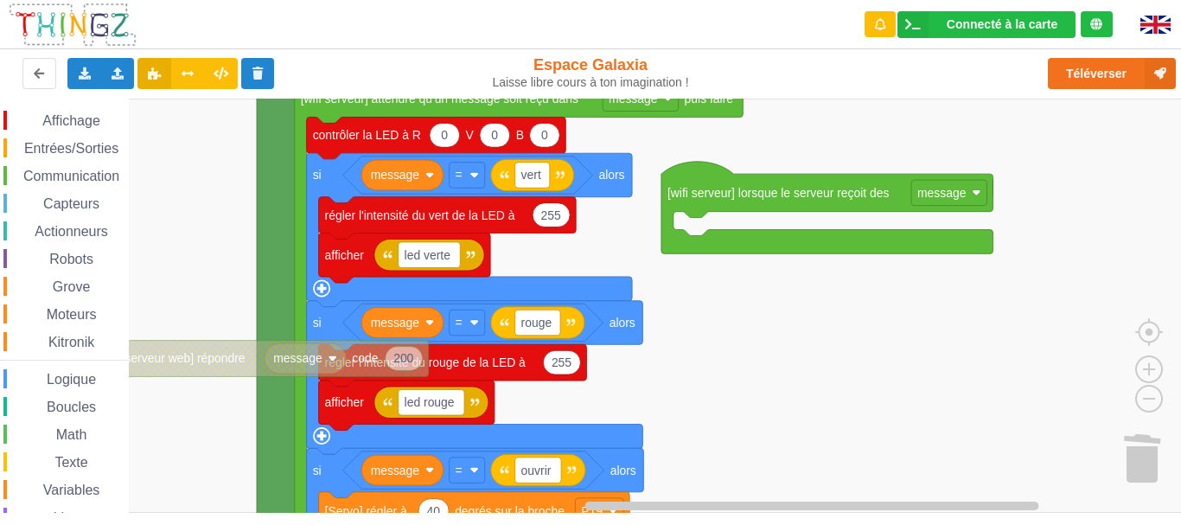
click at [707, 328] on rect "Espace de travail de Blocky" at bounding box center [596, 306] width 1193 height 414
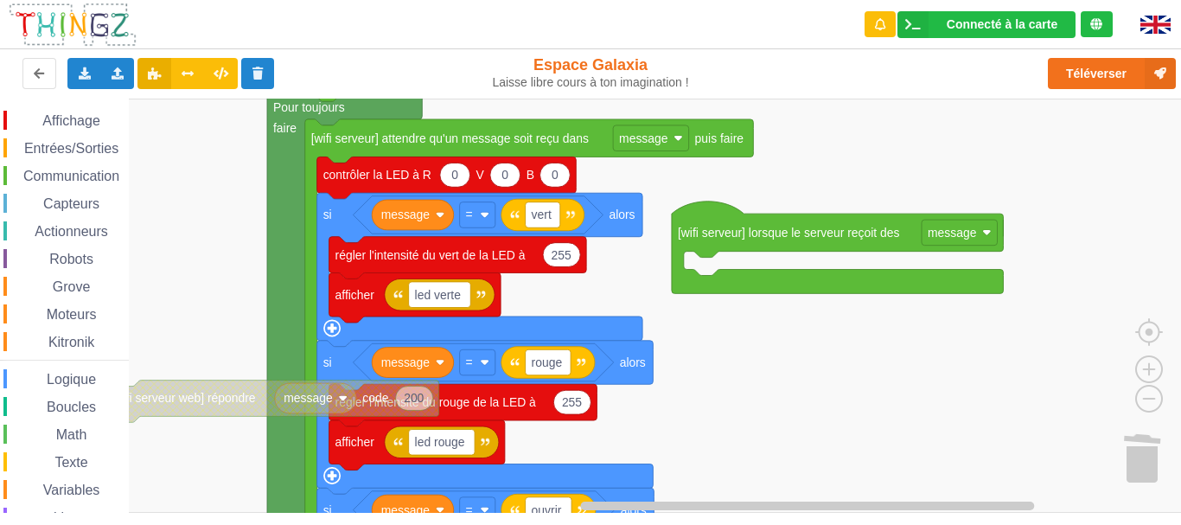
click at [644, 305] on rect "Espace de travail de Blocky" at bounding box center [596, 306] width 1193 height 414
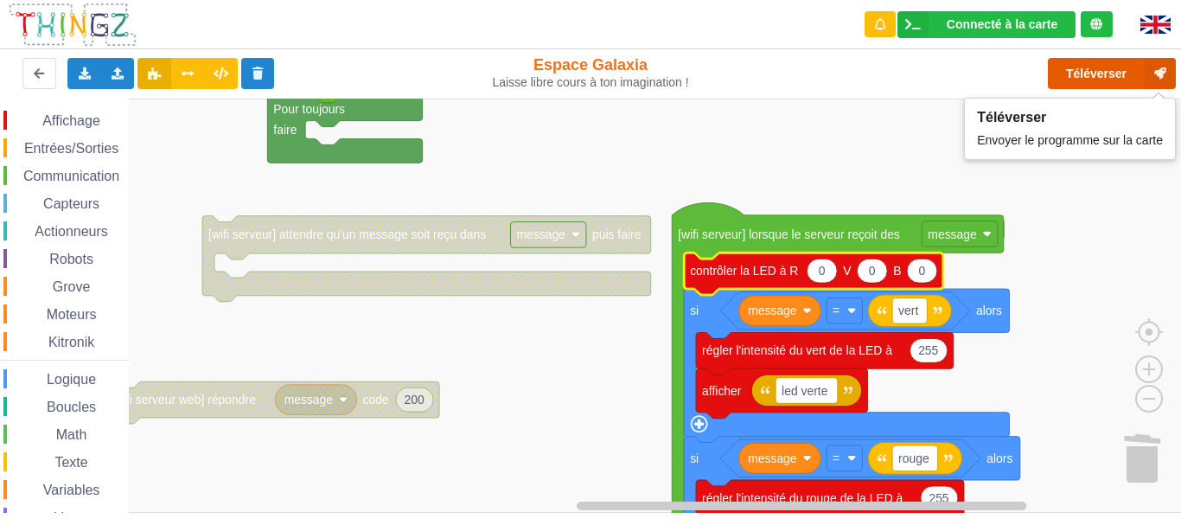
click at [1080, 79] on button "Téléverser" at bounding box center [1112, 73] width 128 height 31
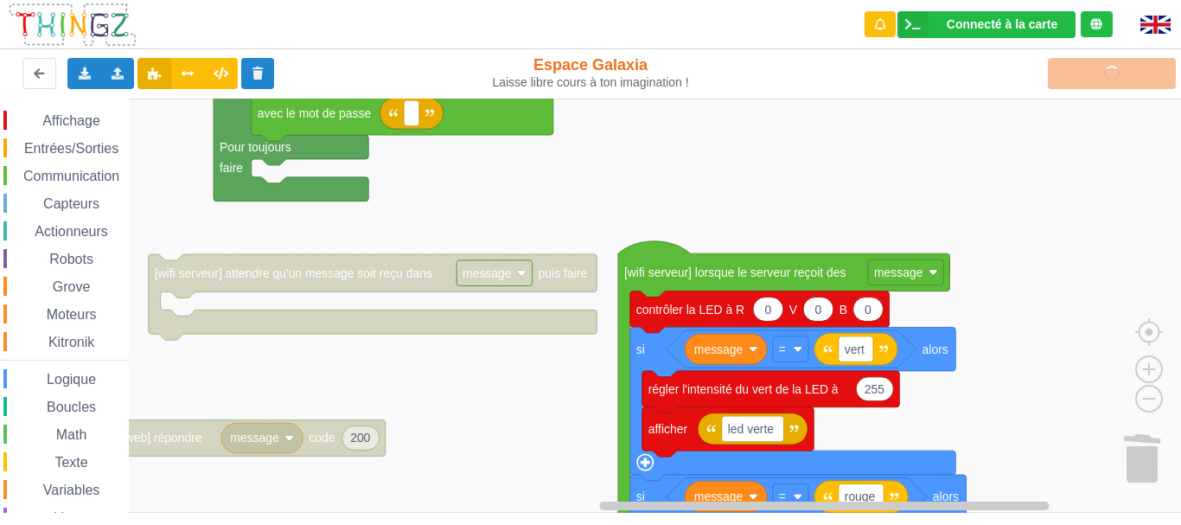
click at [429, 196] on div "Affichage Entrées/Sorties Communication Capteurs Actionneurs Robots Grove Moteu…" at bounding box center [596, 306] width 1193 height 414
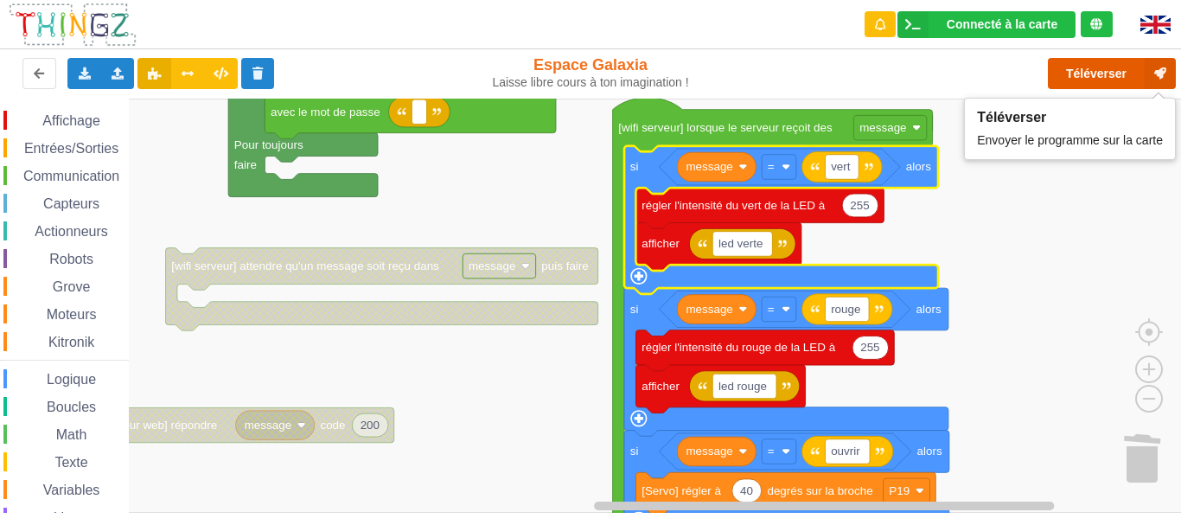
click at [1087, 84] on button "Téléverser" at bounding box center [1112, 73] width 128 height 31
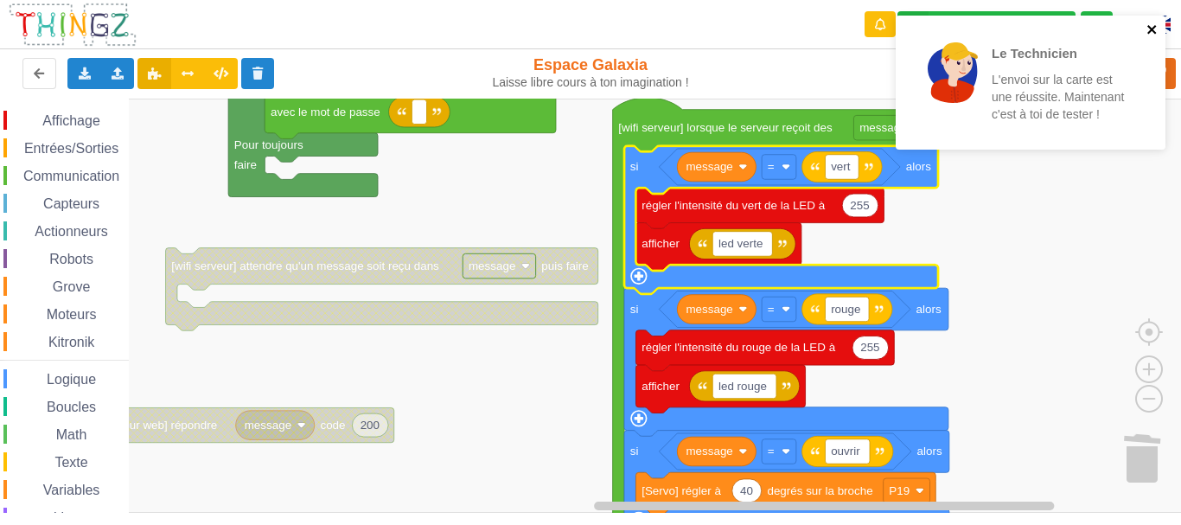
click at [1149, 30] on icon "close" at bounding box center [1152, 29] width 12 height 14
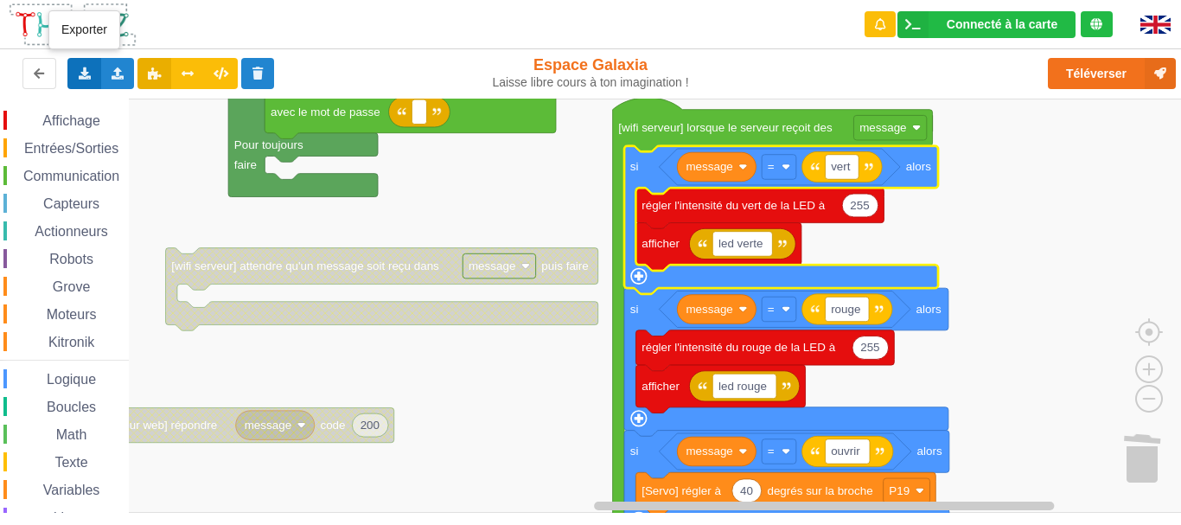
click at [78, 71] on icon at bounding box center [84, 72] width 15 height 10
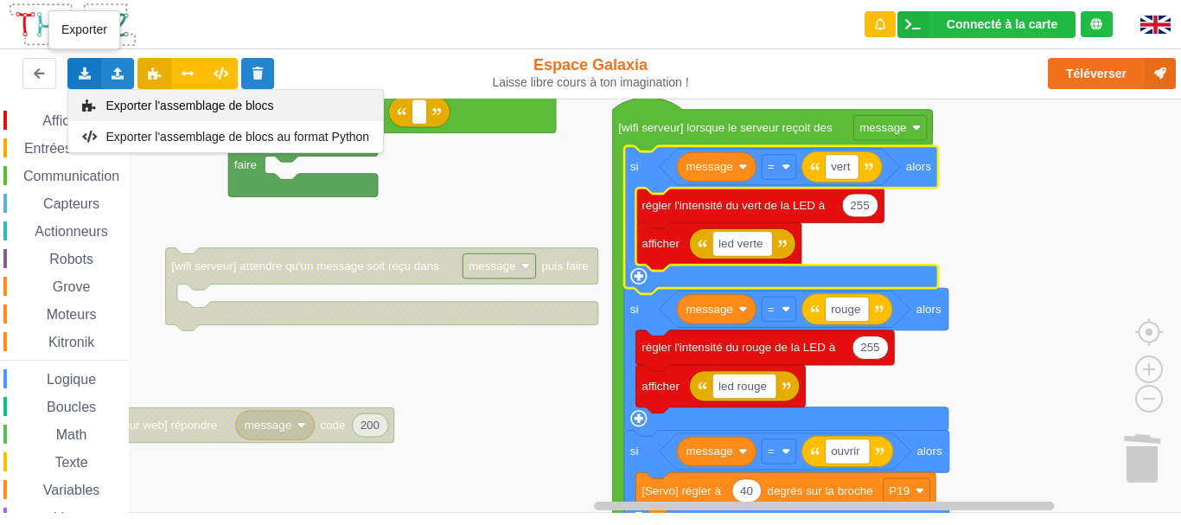
click at [188, 109] on span "Exporter l'assemblage de blocs" at bounding box center [190, 106] width 168 height 14
